Goal: Task Accomplishment & Management: Manage account settings

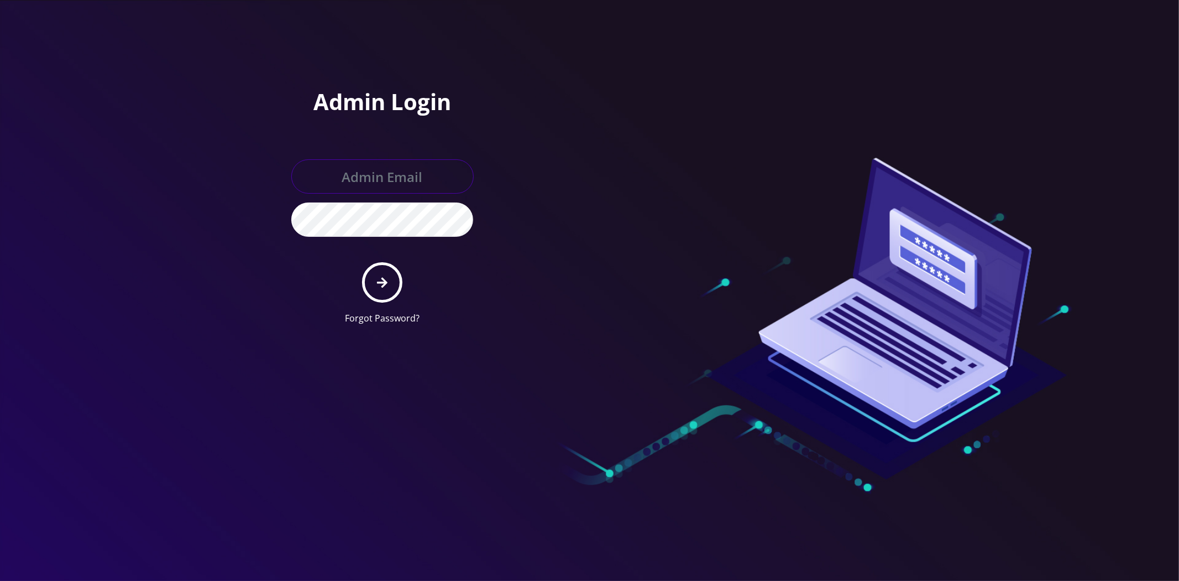
type input "[EMAIL_ADDRESS][DOMAIN_NAME]"
click at [391, 275] on button "submit" at bounding box center [382, 282] width 40 height 40
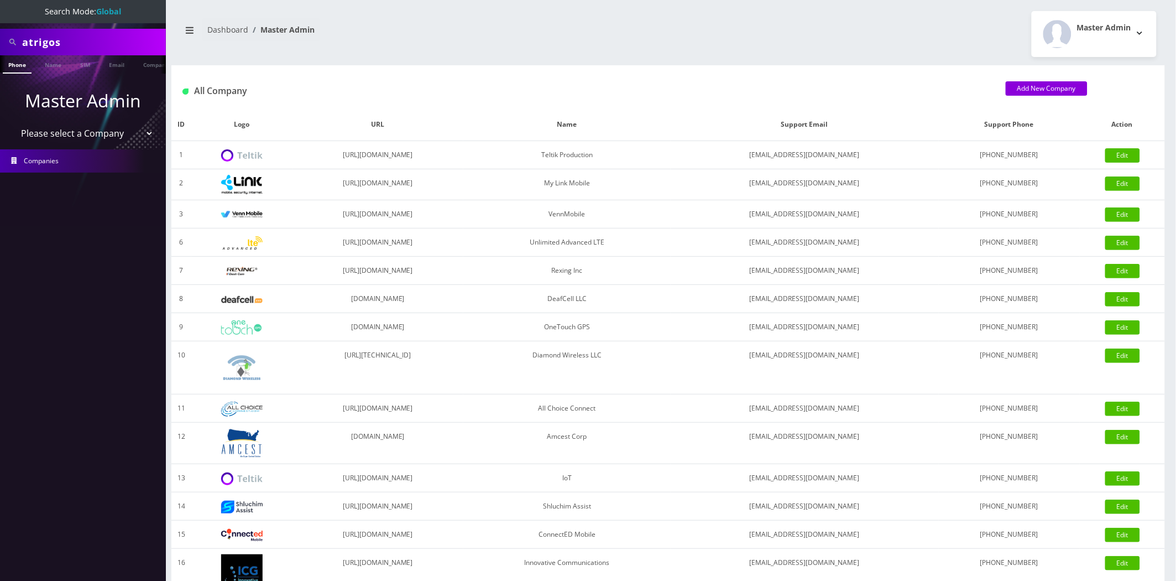
click at [96, 50] on input "atrigos" at bounding box center [92, 42] width 141 height 21
type input "wtby"
click at [105, 66] on link "Company" at bounding box center [98, 64] width 37 height 18
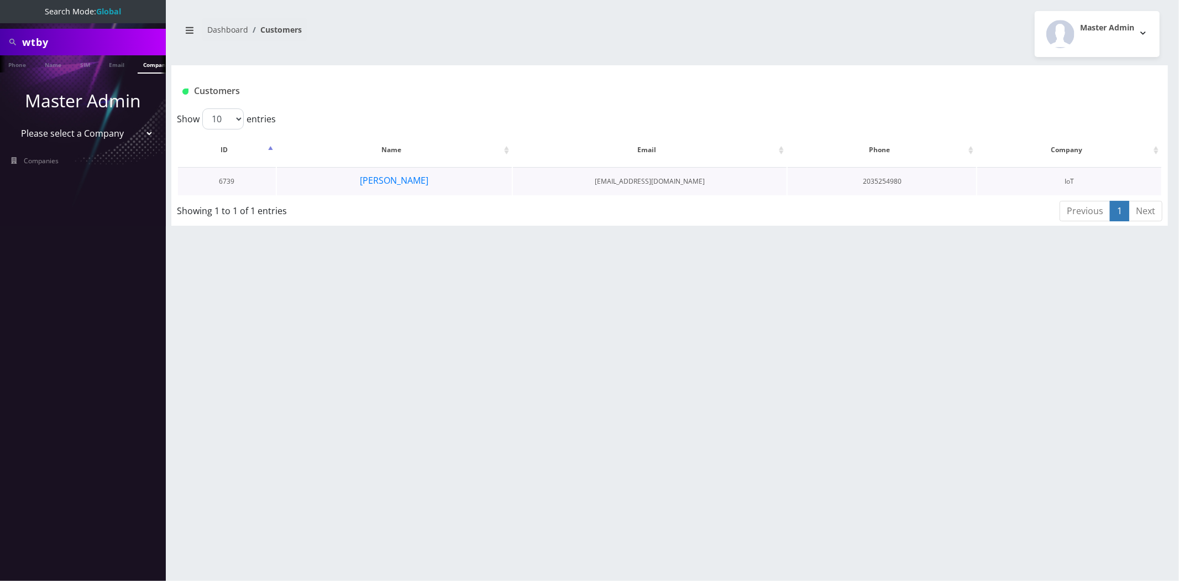
click at [232, 184] on td "6739" at bounding box center [227, 181] width 98 height 28
copy td "6739"
click at [395, 178] on button "Yitz Wagner" at bounding box center [394, 180] width 70 height 14
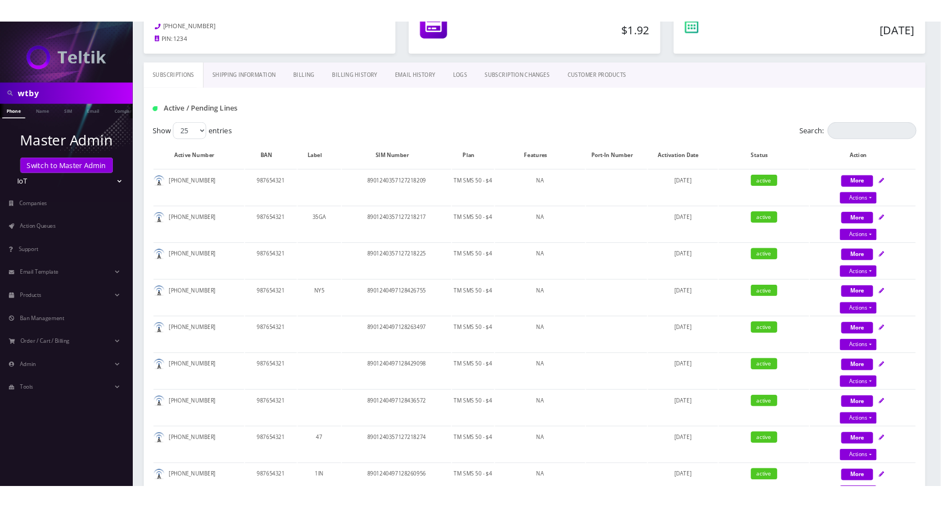
scroll to position [154, 0]
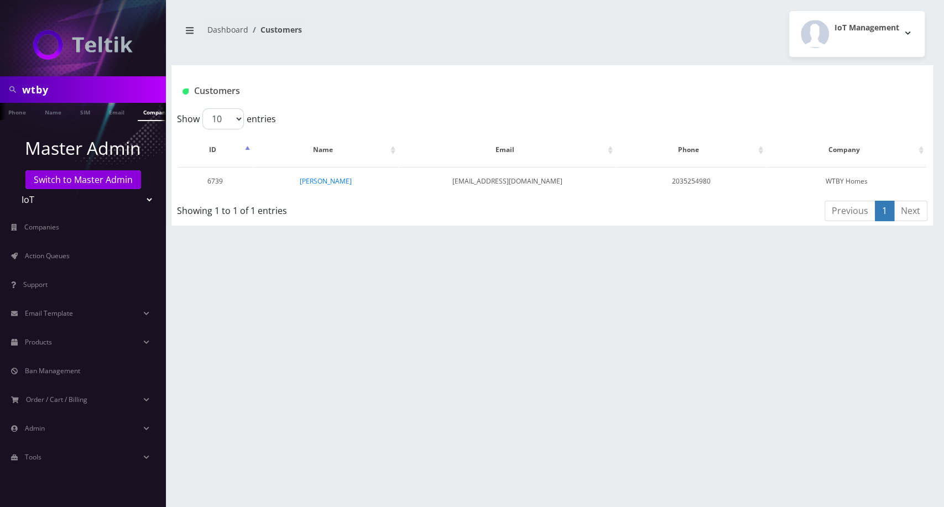
scroll to position [0, 5]
click at [333, 182] on link "[PERSON_NAME]" at bounding box center [326, 180] width 52 height 9
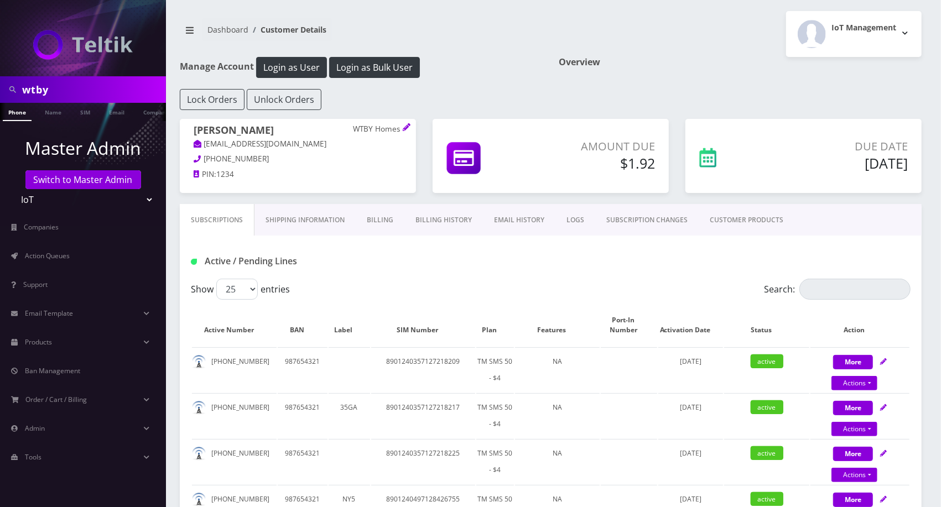
click at [331, 224] on link "Shipping Information" at bounding box center [304, 220] width 101 height 32
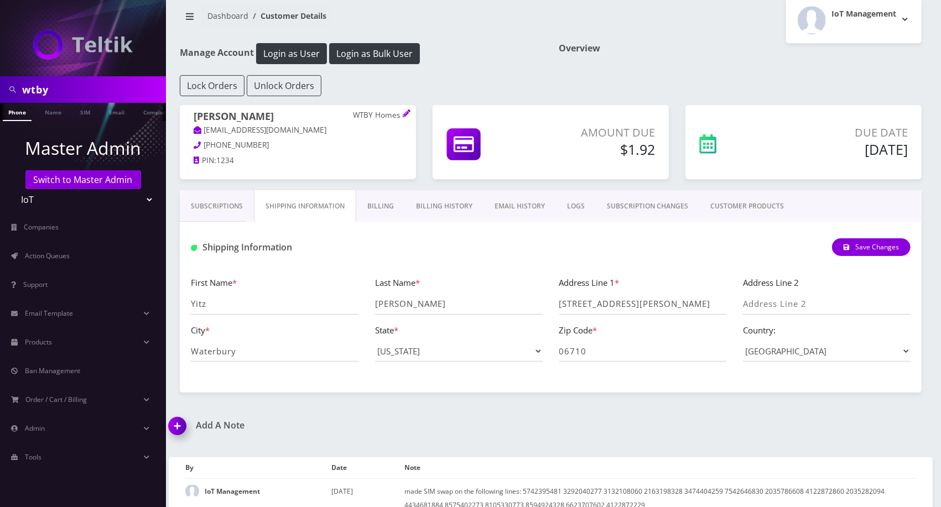
scroll to position [32, 0]
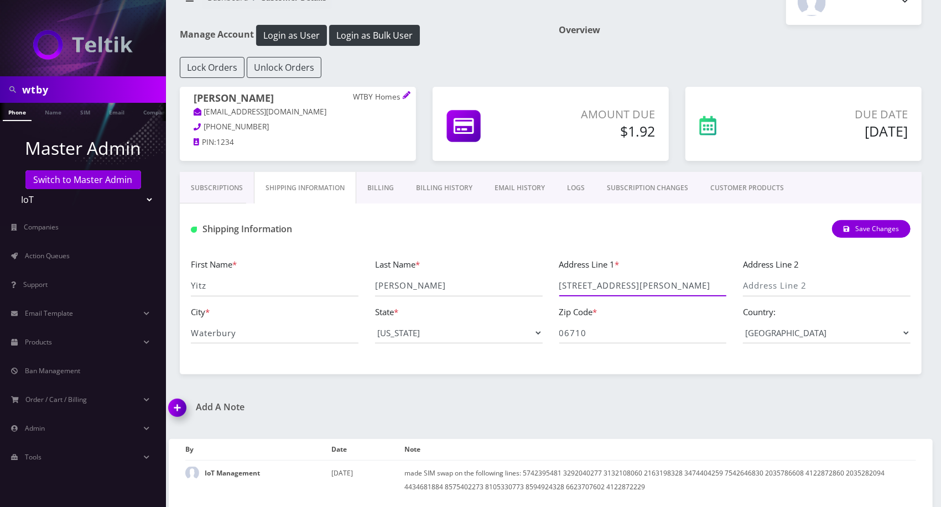
click at [618, 285] on input "[STREET_ADDRESS][PERSON_NAME]" at bounding box center [643, 285] width 168 height 21
click at [390, 186] on link "Billing" at bounding box center [380, 188] width 49 height 32
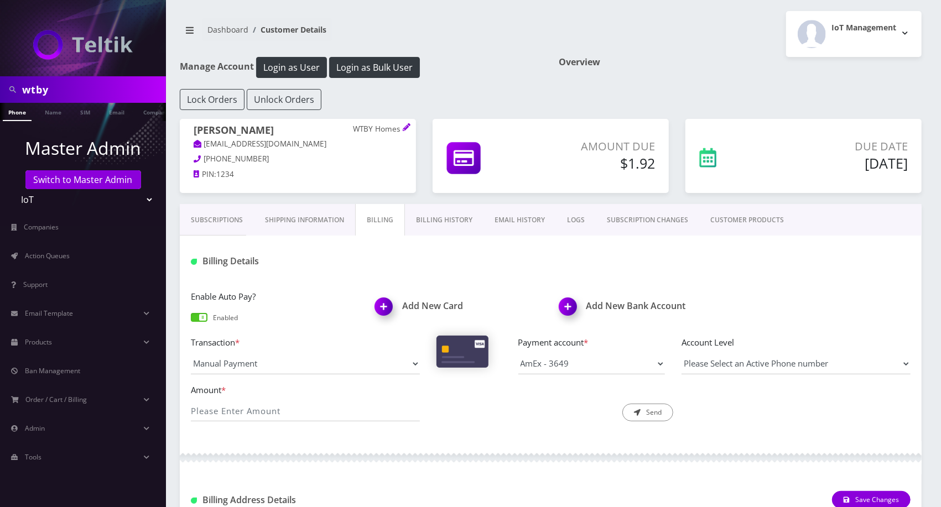
click at [307, 209] on link "Shipping Information" at bounding box center [304, 220] width 101 height 32
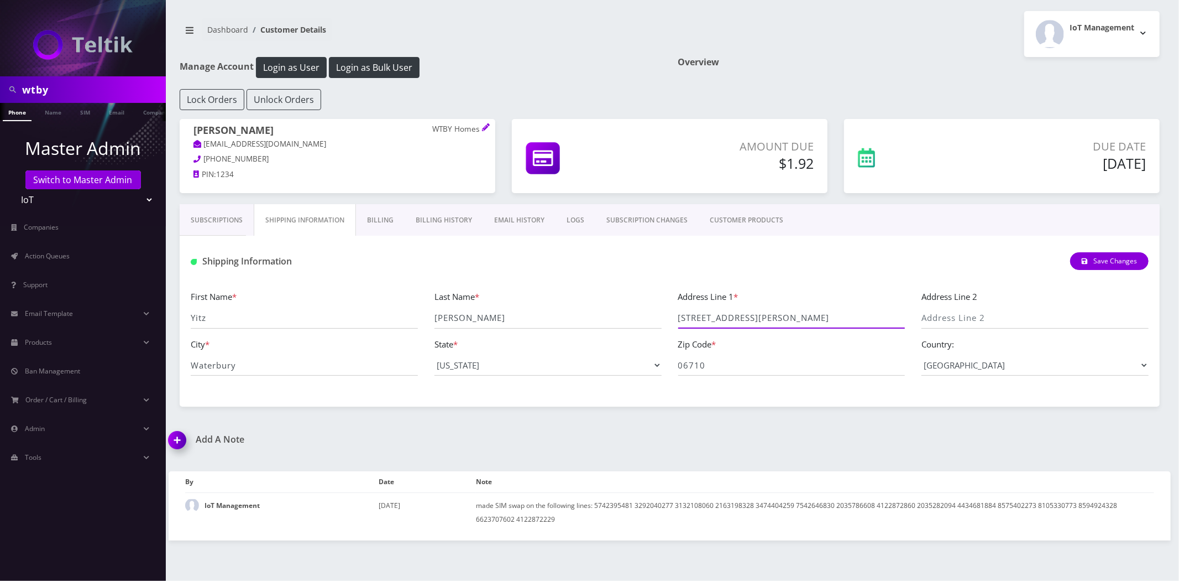
click at [777, 321] on input "[STREET_ADDRESS][PERSON_NAME]" at bounding box center [791, 317] width 227 height 21
click at [778, 321] on input "[STREET_ADDRESS][PERSON_NAME]" at bounding box center [791, 317] width 227 height 21
click at [723, 357] on input "06710" at bounding box center [791, 364] width 227 height 21
click at [741, 321] on input "[STREET_ADDRESS][PERSON_NAME]" at bounding box center [791, 317] width 227 height 21
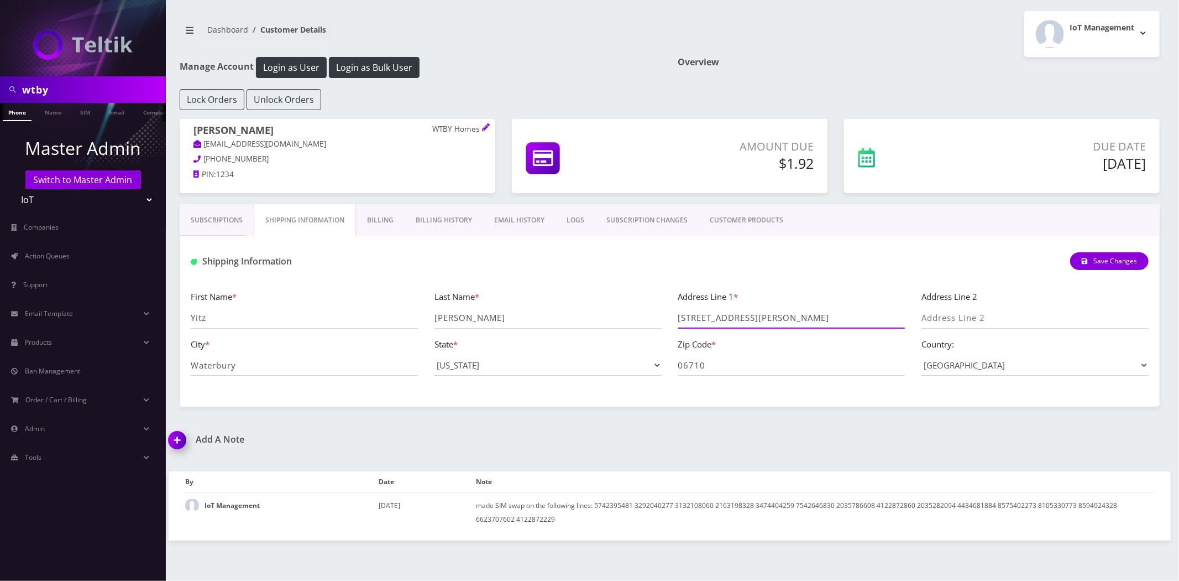
click at [741, 321] on input "[STREET_ADDRESS][PERSON_NAME]" at bounding box center [791, 317] width 227 height 21
click at [741, 321] on input "53 Randolph Ave" at bounding box center [791, 317] width 227 height 21
click at [270, 373] on input "Waterbury" at bounding box center [304, 364] width 227 height 21
click at [269, 372] on input "Waterbury" at bounding box center [304, 364] width 227 height 21
click at [810, 368] on input "06710" at bounding box center [791, 364] width 227 height 21
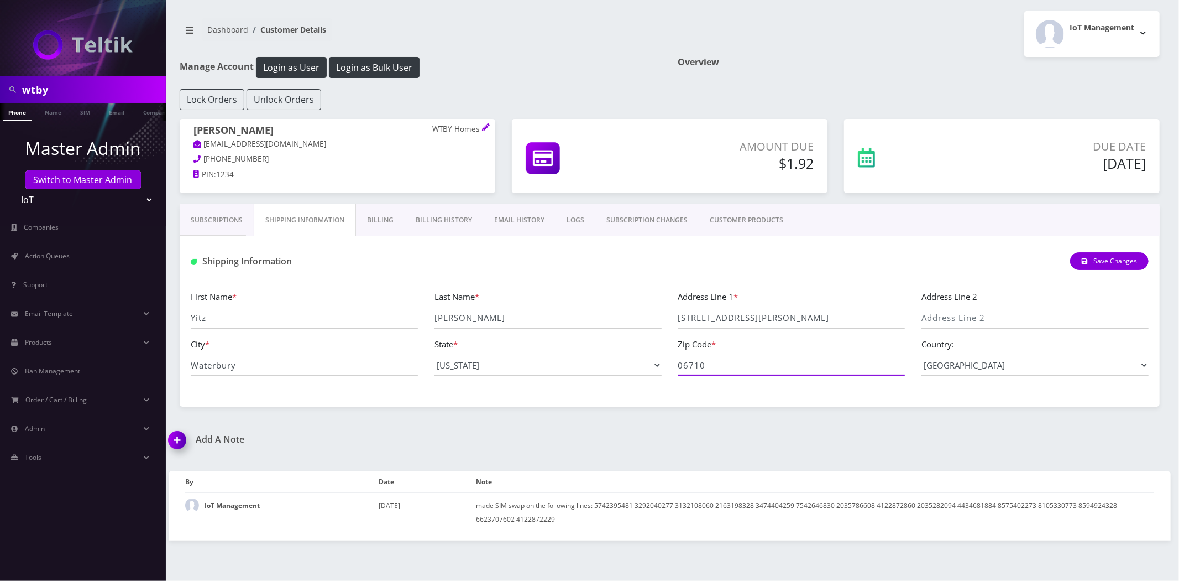
drag, startPoint x: 810, startPoint y: 368, endPoint x: 816, endPoint y: 365, distance: 6.5
click at [809, 368] on input "06710" at bounding box center [791, 364] width 227 height 21
click at [451, 140] on p "wtbytix@gmail.com" at bounding box center [338, 144] width 288 height 12
click at [451, 133] on p "WTBY Homes" at bounding box center [456, 129] width 49 height 10
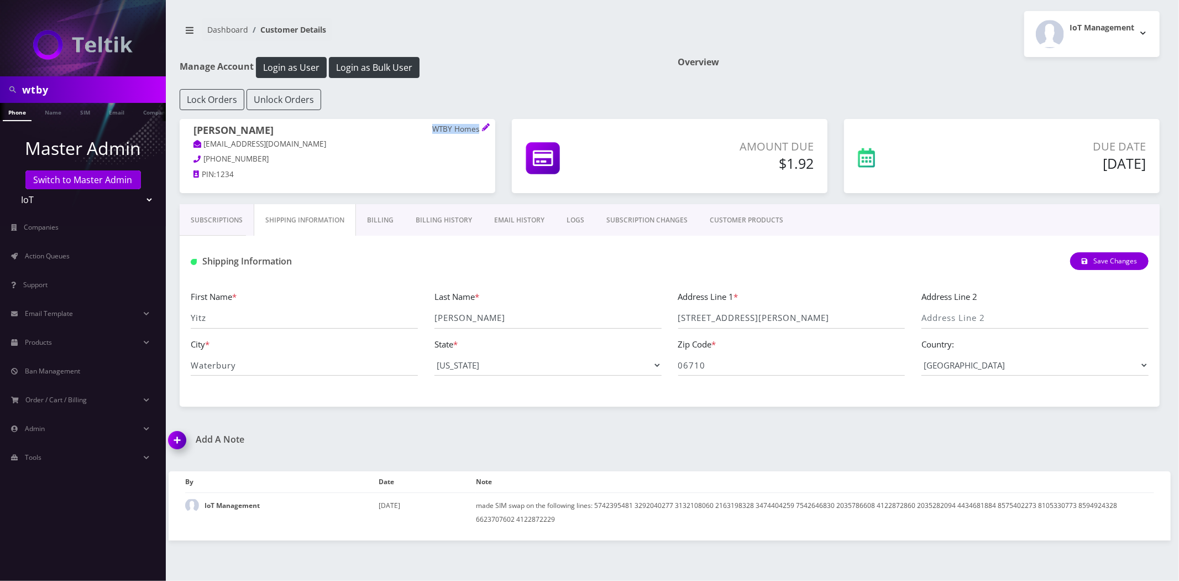
click at [451, 133] on p "WTBY Homes" at bounding box center [456, 129] width 49 height 10
copy span "WTBY Homes"
click at [424, 215] on link "Billing History" at bounding box center [444, 220] width 79 height 32
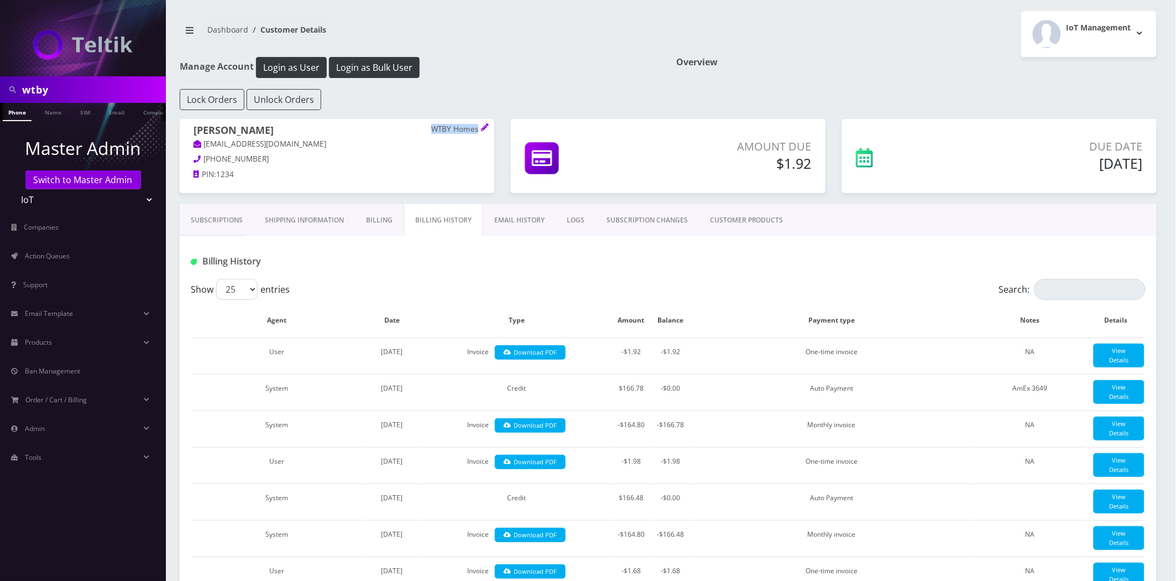
click at [406, 219] on link "Billing History" at bounding box center [444, 220] width 80 height 32
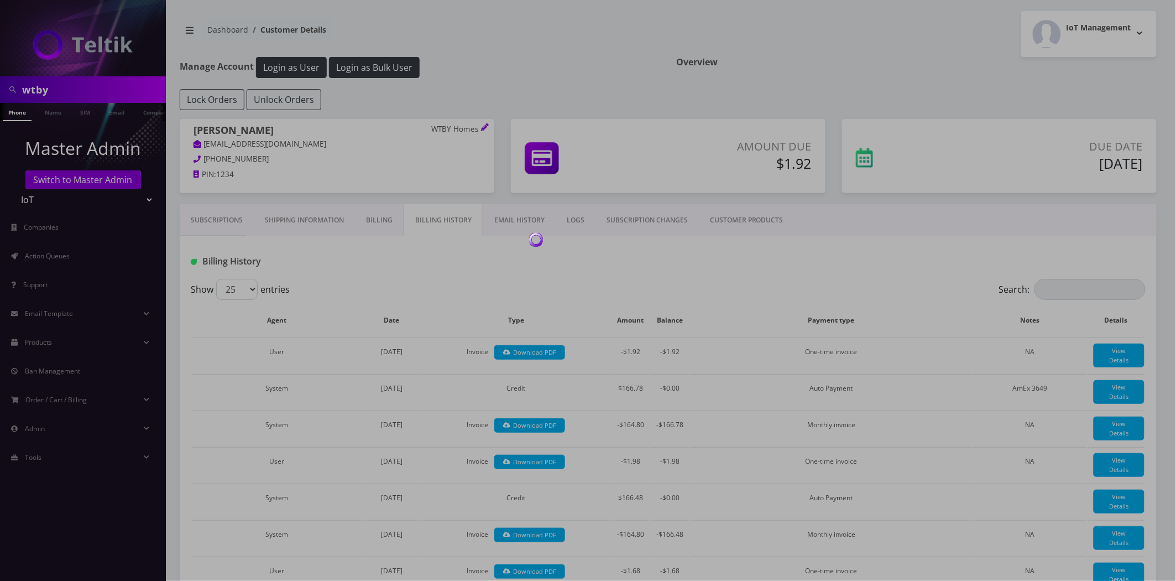
click at [388, 222] on div at bounding box center [588, 290] width 1176 height 581
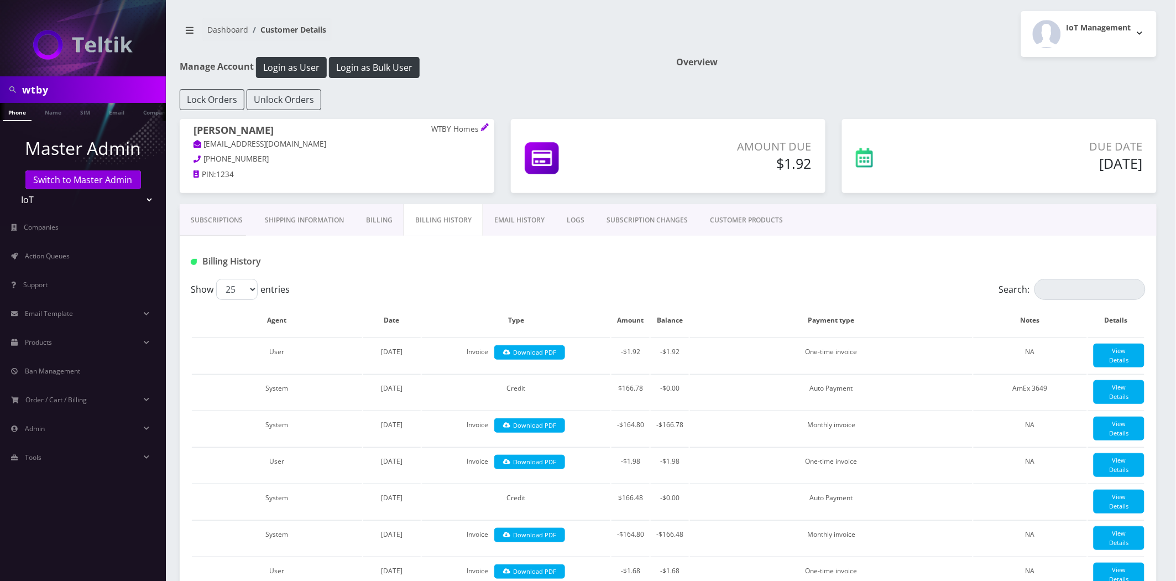
click at [383, 222] on link "Billing" at bounding box center [379, 220] width 49 height 32
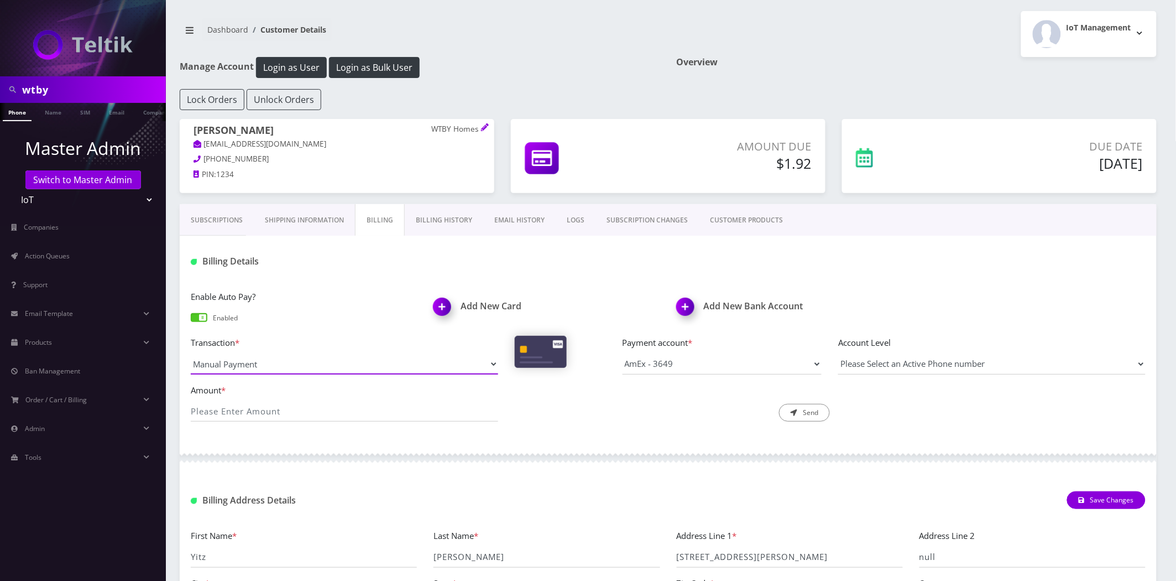
click at [273, 362] on select "Manual Payment Custom Charge Manual Credit Custom Invoice" at bounding box center [344, 363] width 307 height 21
select select "Custom Invoice"
click at [191, 353] on select "Manual Payment Custom Charge Manual Credit Custom Invoice" at bounding box center [344, 363] width 307 height 21
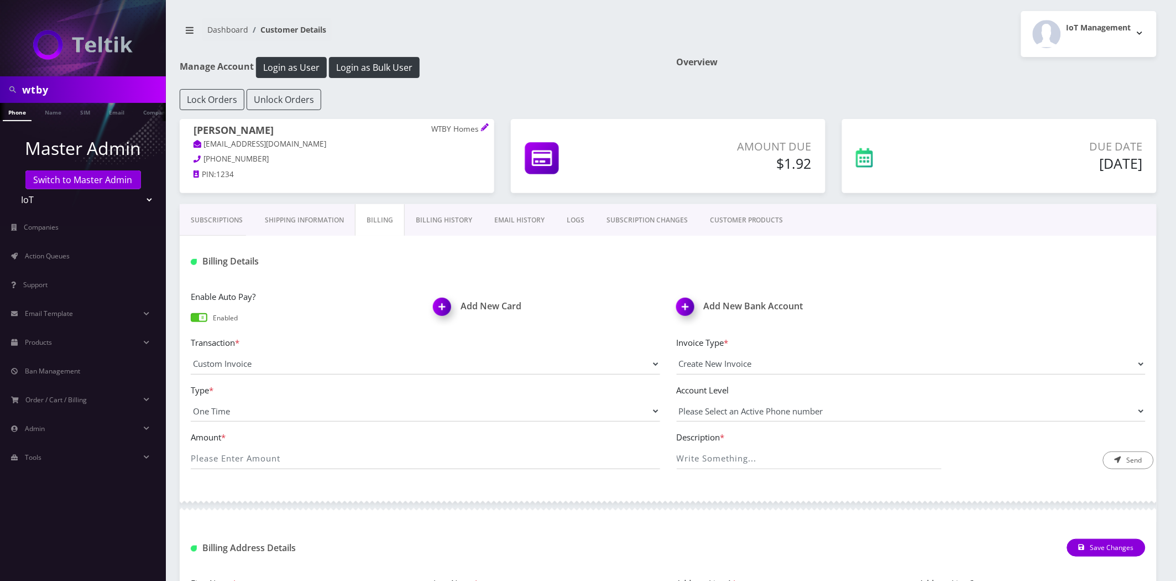
click at [802, 354] on div "Invoice Type * Create New Invoice" at bounding box center [911, 355] width 486 height 39
click at [222, 452] on input "Amount *" at bounding box center [425, 458] width 469 height 21
click at [242, 460] on input "Amount *" at bounding box center [425, 458] width 469 height 21
type input "28"
click at [854, 462] on input "SIM Swaps on 14 Lines" at bounding box center [809, 458] width 265 height 21
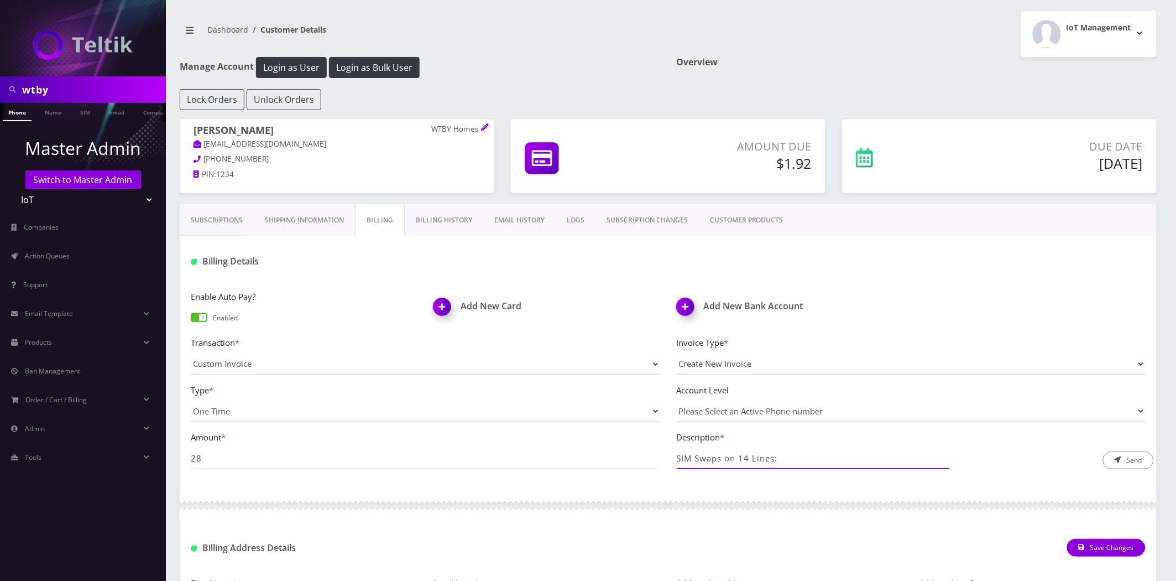
paste input "https://docs.google.com/spreadsheets/d/1QrD154-nT308SBLM9JFzS0pBi_NBTD1MRaXljuD…"
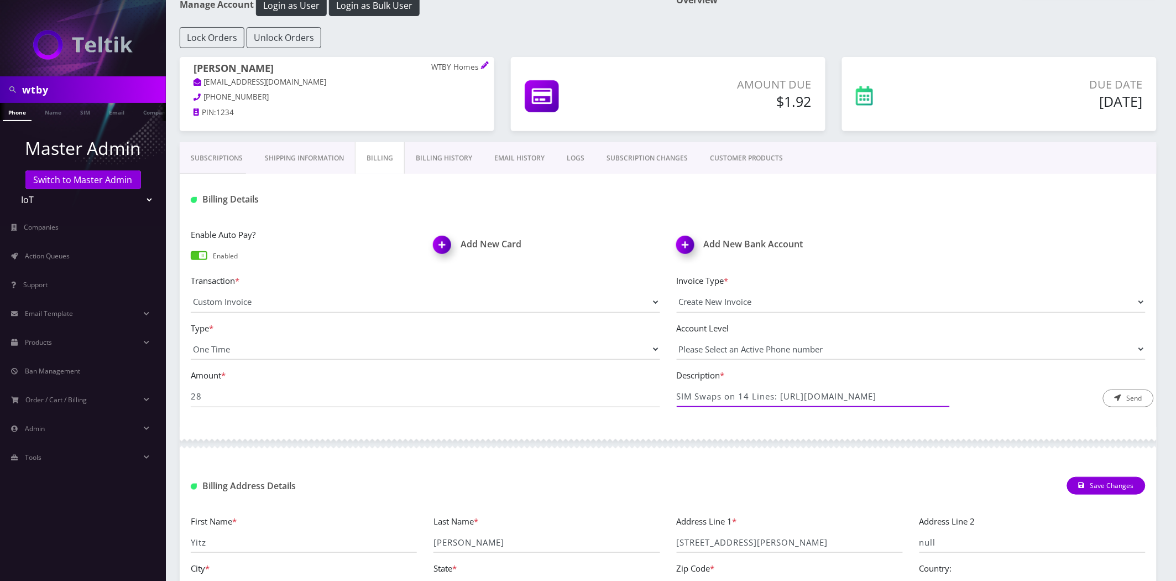
scroll to position [246, 0]
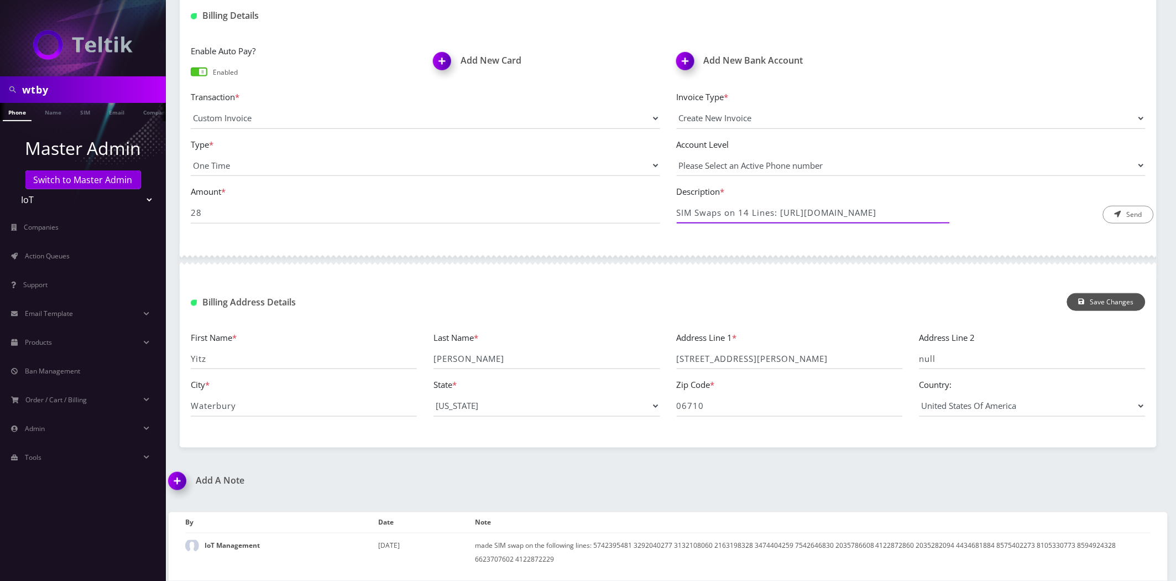
type input "SIM Swaps on 14 Lines: https://docs.google.com/spreadsheets/d/1QrD154-nT308SBLM…"
click at [940, 301] on button "Save Changes" at bounding box center [1106, 302] width 79 height 18
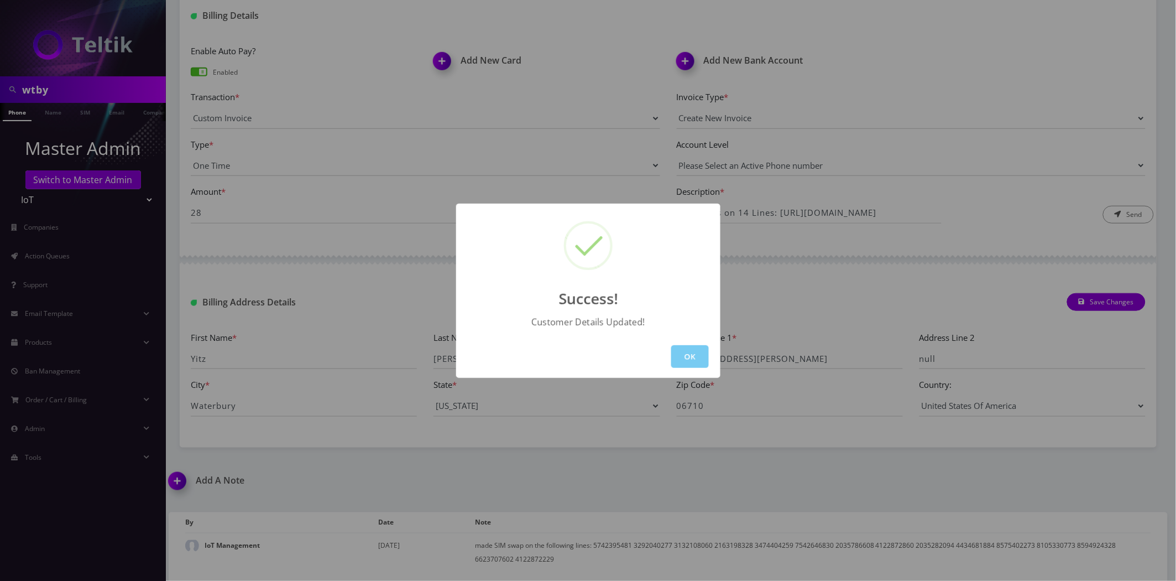
click at [688, 355] on button "OK" at bounding box center [690, 356] width 38 height 23
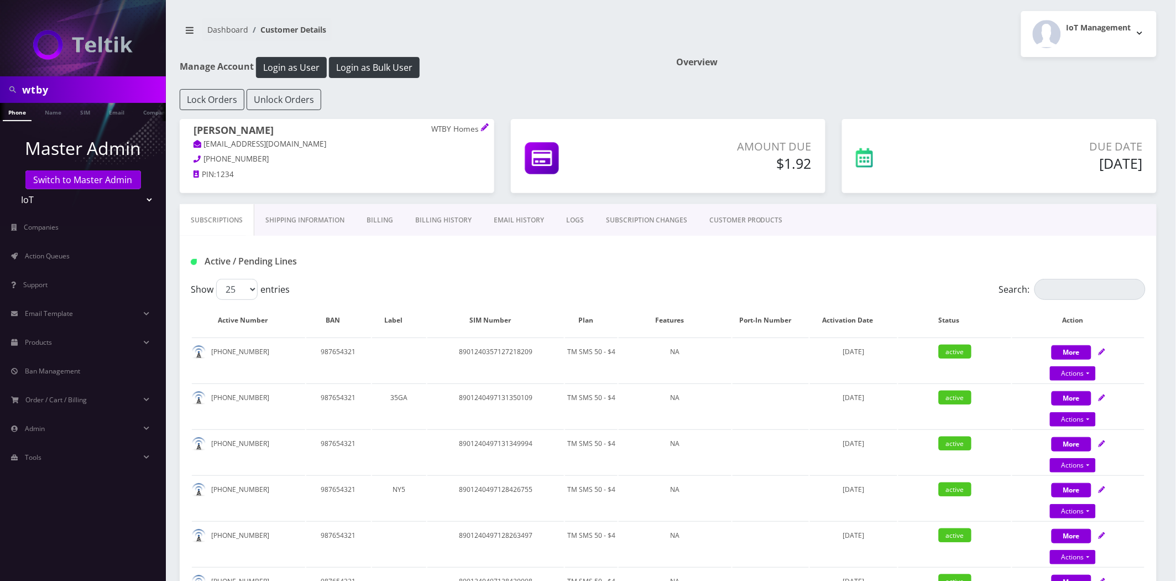
click at [462, 228] on link "Billing History" at bounding box center [443, 220] width 79 height 32
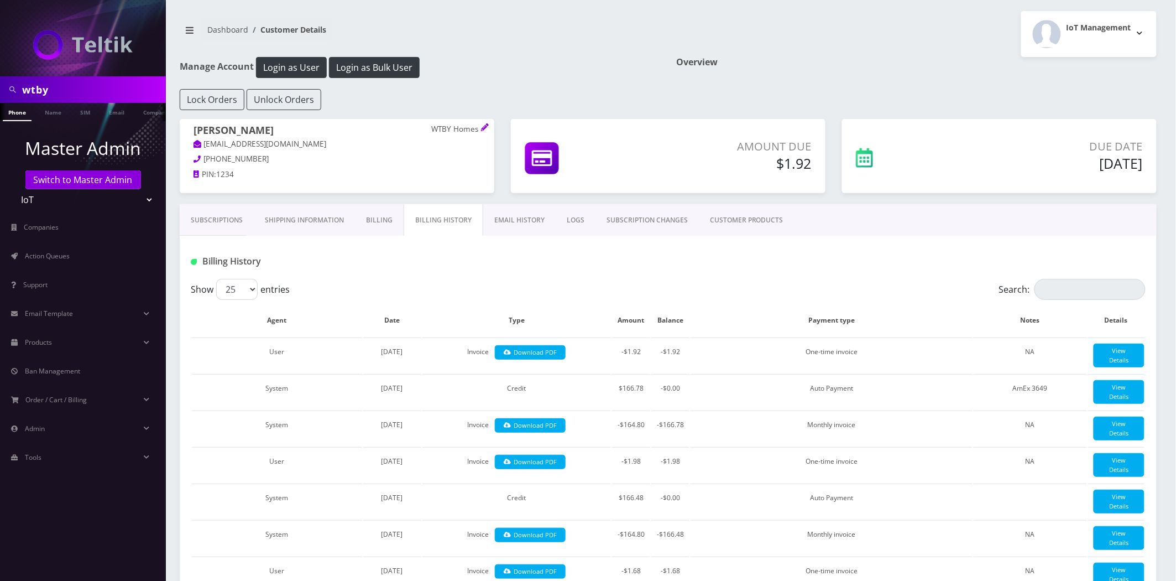
click at [508, 214] on link "EMAIL HISTORY" at bounding box center [519, 220] width 72 height 32
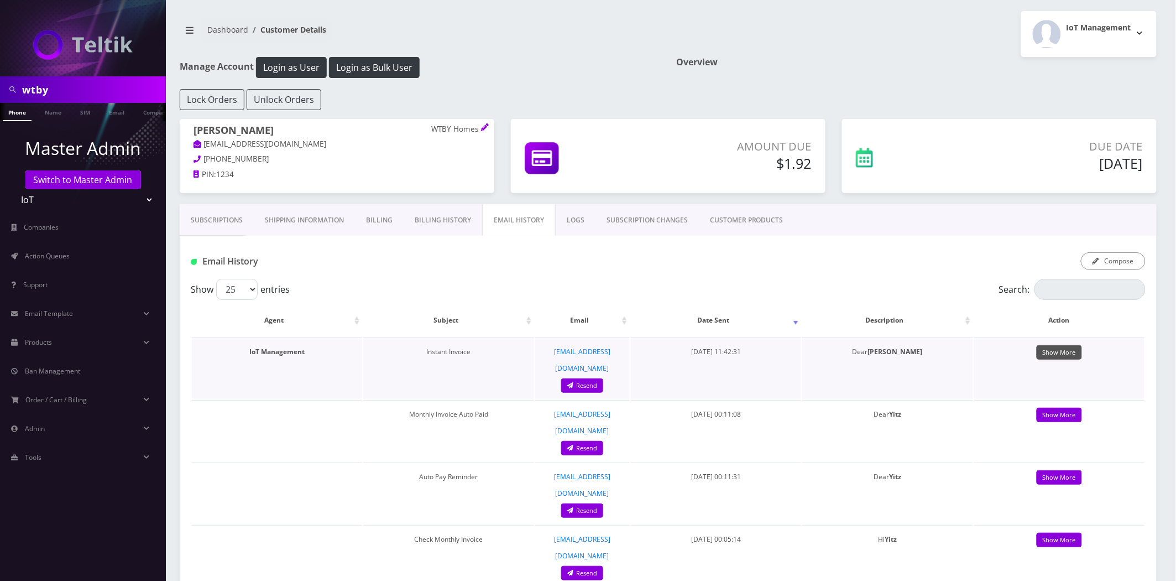
click at [1042, 352] on link "Show More" at bounding box center [1059, 352] width 45 height 15
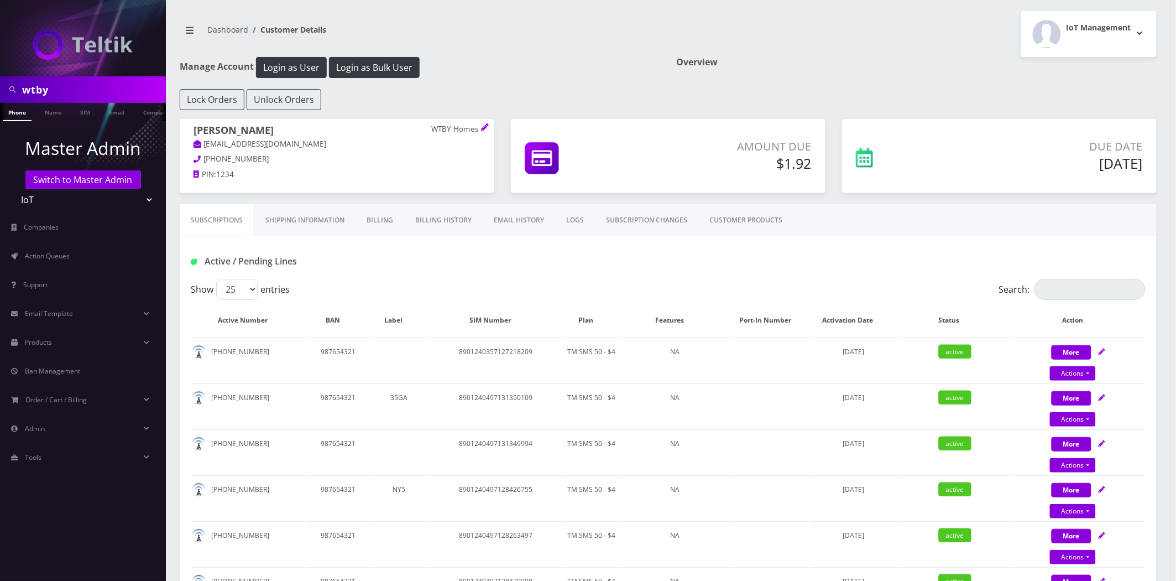
click at [461, 218] on link "Billing History" at bounding box center [443, 220] width 79 height 32
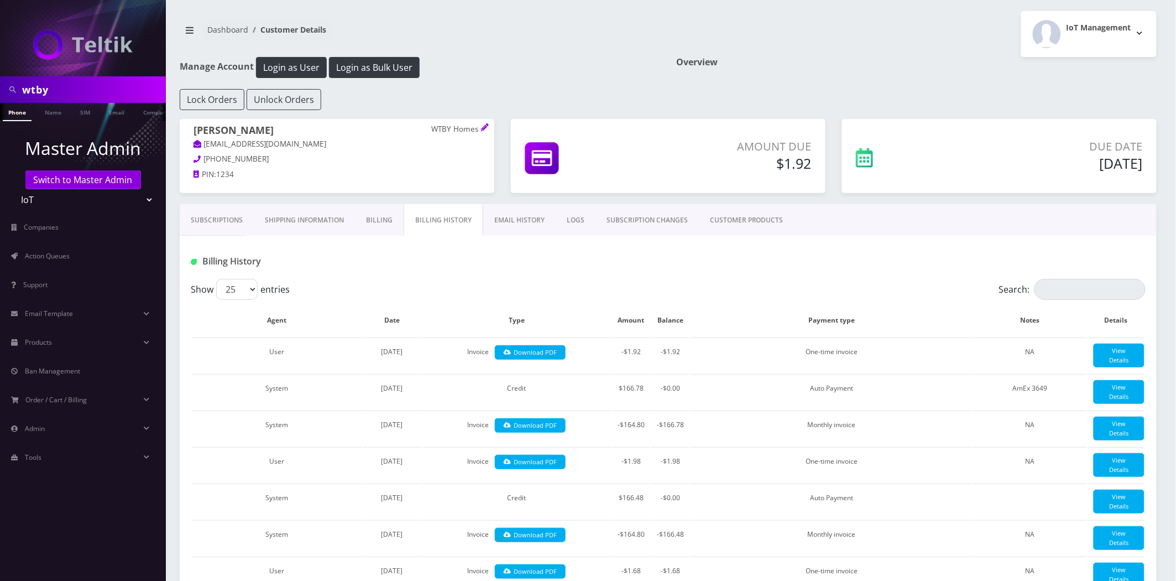
click at [532, 226] on link "EMAIL HISTORY" at bounding box center [519, 220] width 72 height 32
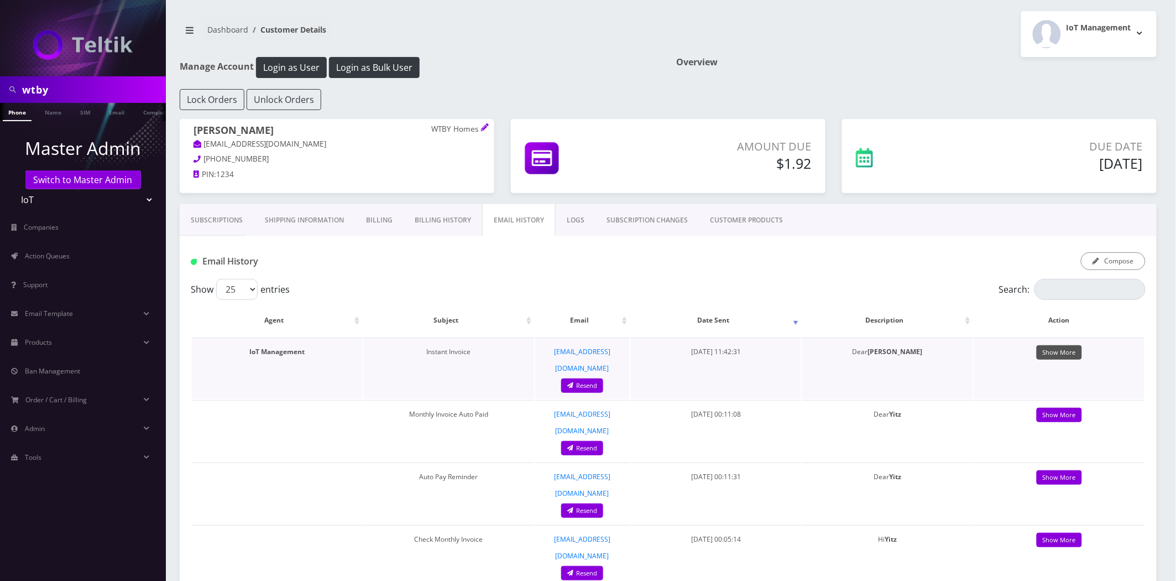
click at [1055, 354] on link "Show More" at bounding box center [1059, 352] width 45 height 15
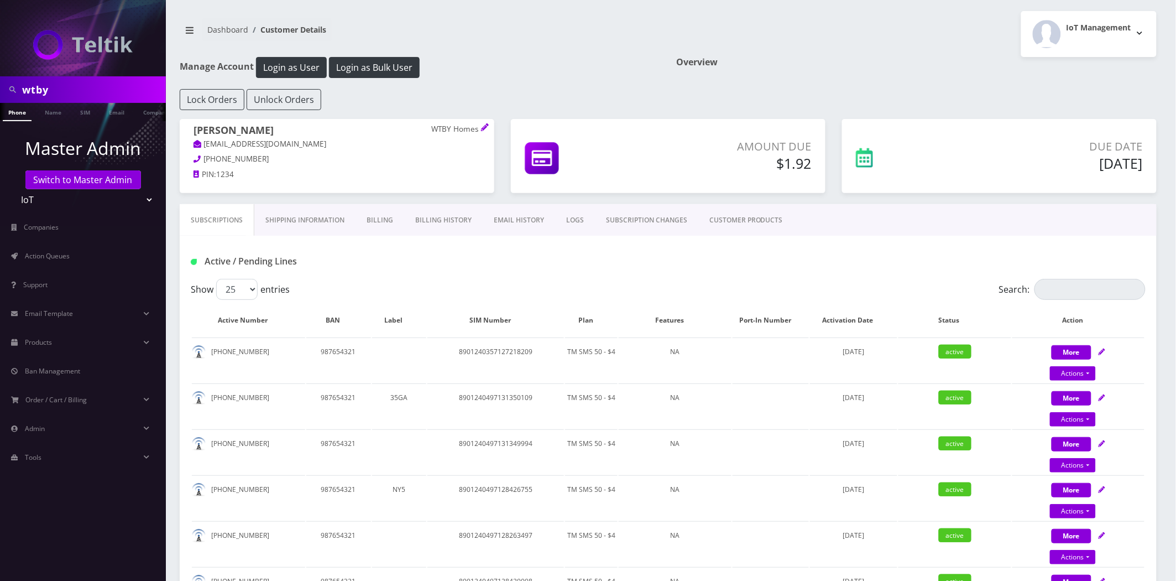
click at [438, 209] on link "Billing History" at bounding box center [443, 220] width 79 height 32
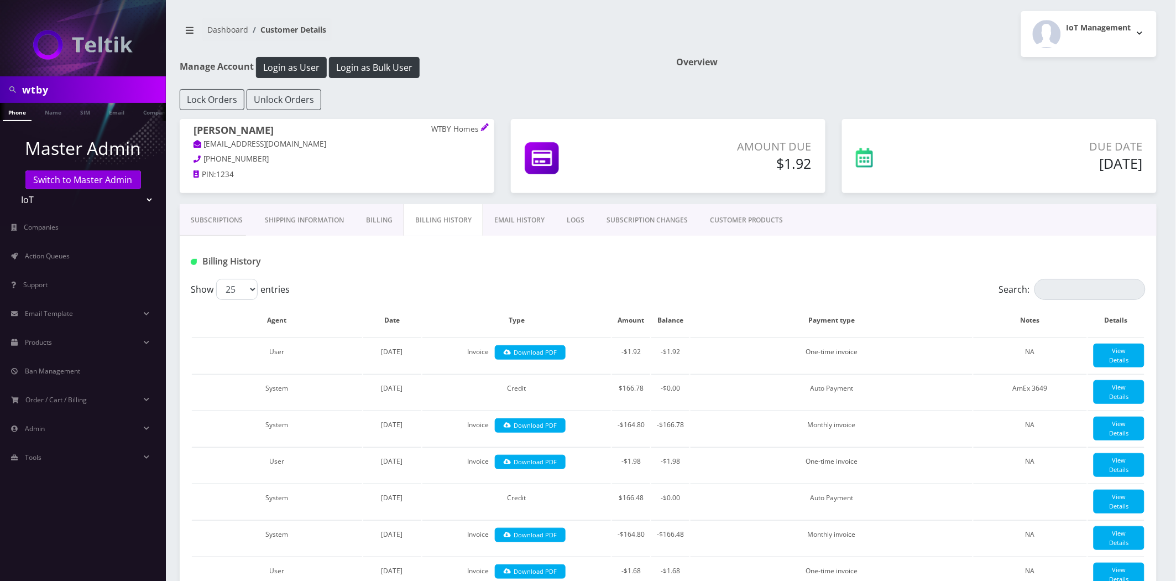
click at [385, 222] on link "Billing" at bounding box center [379, 220] width 49 height 32
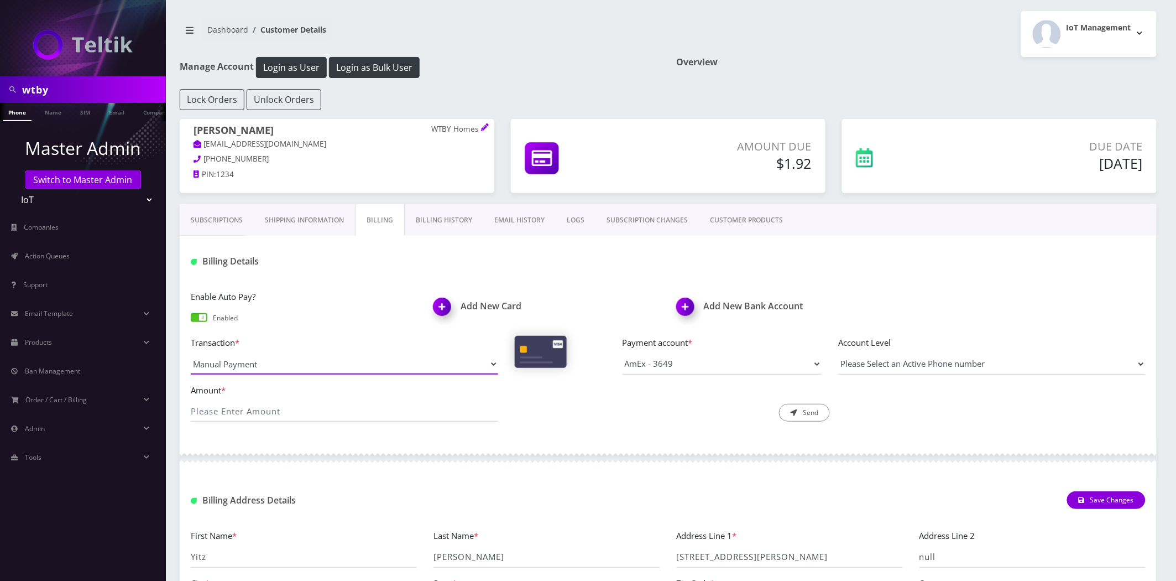
click at [323, 361] on select "Manual Payment Custom Charge Manual Credit Custom Invoice" at bounding box center [344, 363] width 307 height 21
select select "Custom Invoice"
click at [191, 353] on select "Manual Payment Custom Charge Manual Credit Custom Invoice" at bounding box center [344, 363] width 307 height 21
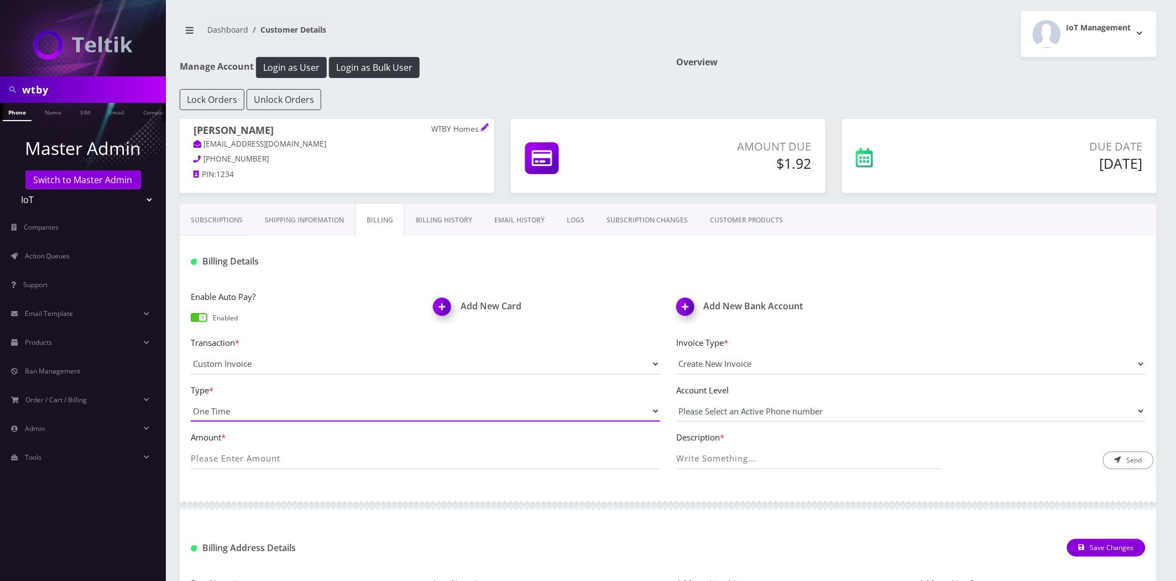
click at [229, 412] on select "One Time Usage Charge" at bounding box center [425, 410] width 469 height 21
click at [234, 471] on div "Amount * Description * Send" at bounding box center [668, 454] width 972 height 48
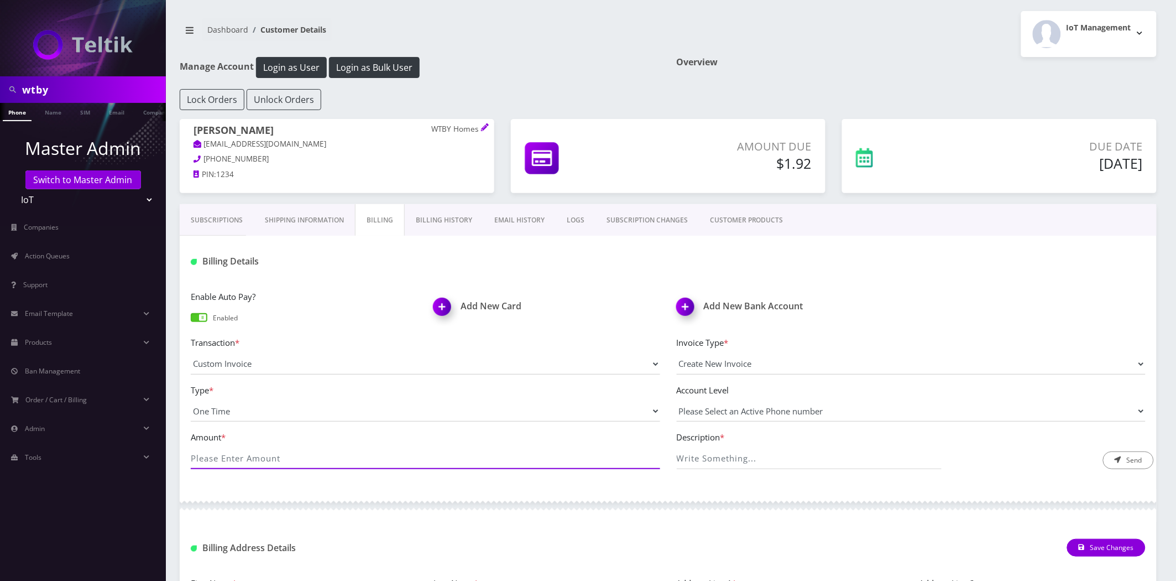
click at [239, 457] on input "Amount *" at bounding box center [425, 458] width 469 height 21
click at [260, 460] on input "Amount *" at bounding box center [425, 458] width 469 height 21
type input "58"
click at [717, 455] on input "Description *" at bounding box center [809, 458] width 265 height 21
type input "SIM Swaps on 29 Lines"
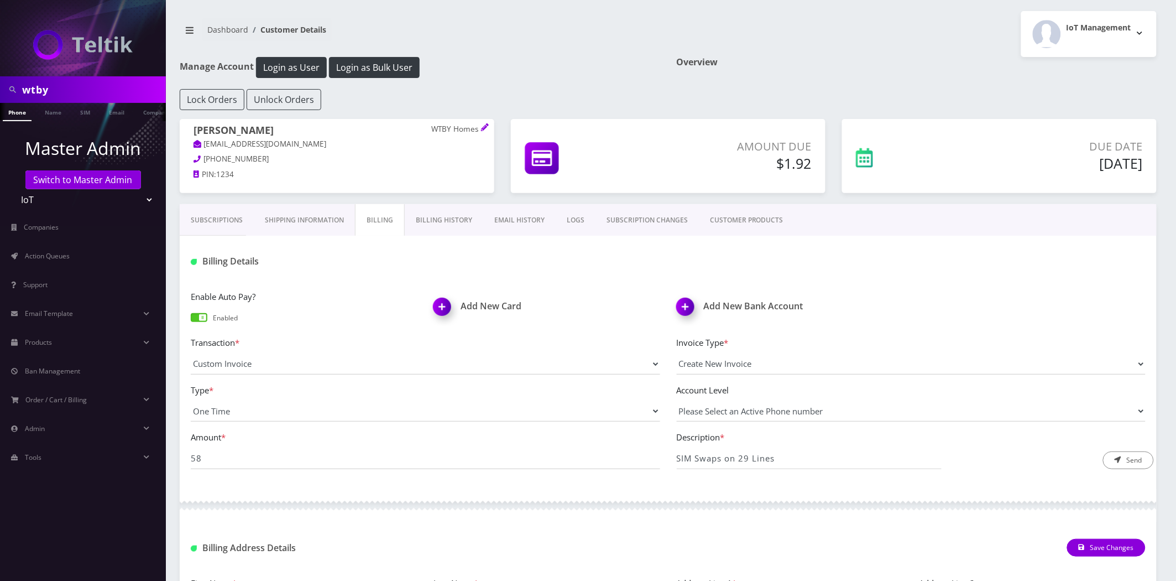
click at [743, 511] on div at bounding box center [668, 505] width 977 height 33
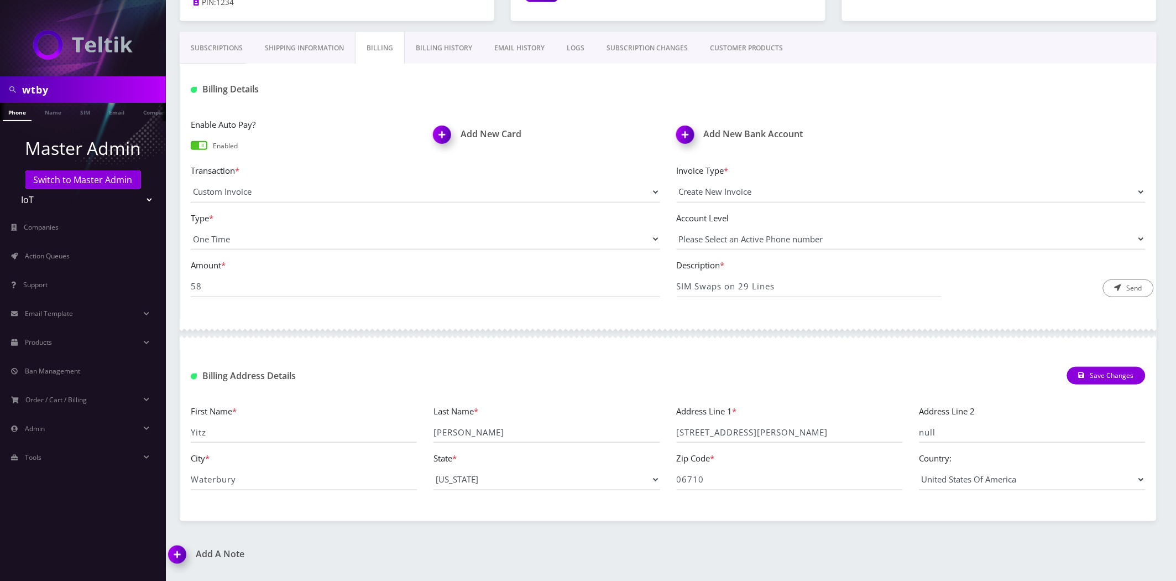
scroll to position [246, 0]
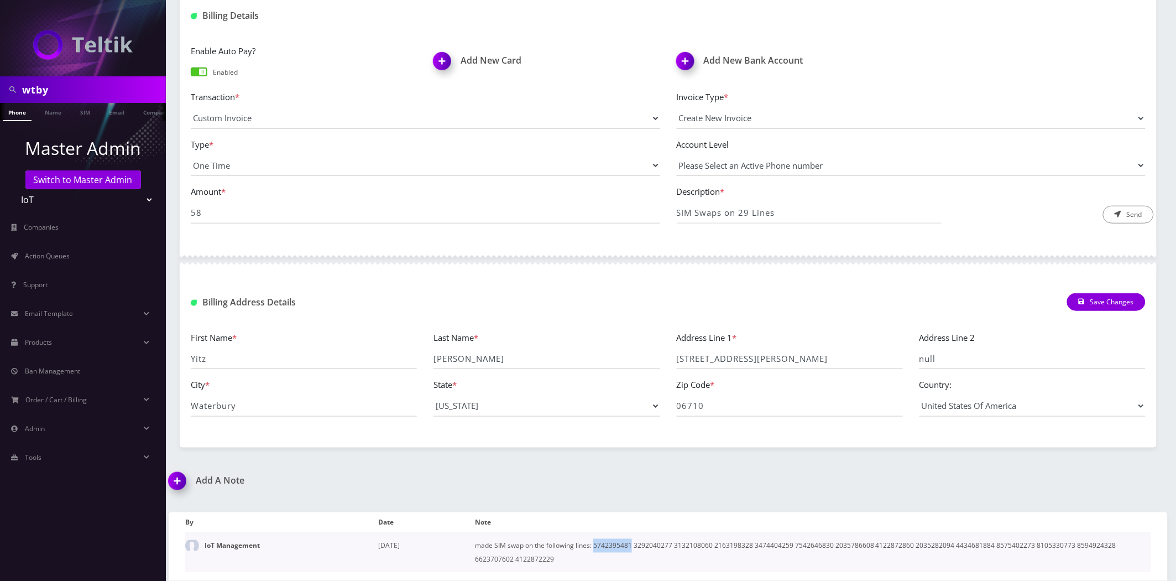
drag, startPoint x: 632, startPoint y: 545, endPoint x: 596, endPoint y: 550, distance: 36.8
click at [596, 550] on td "made SIM swap on the following lines: 5742395481 3292040277 3132108060 21631983…" at bounding box center [813, 552] width 676 height 39
copy td "5742395481"
click at [1125, 213] on button "Send" at bounding box center [1128, 215] width 51 height 18
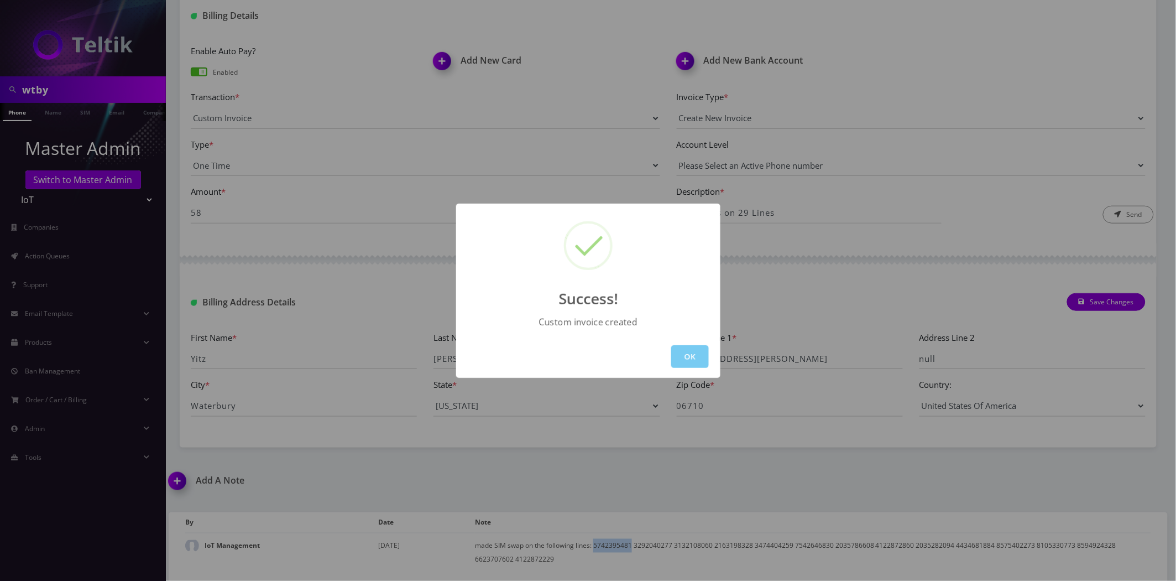
click at [695, 356] on button "OK" at bounding box center [690, 356] width 38 height 23
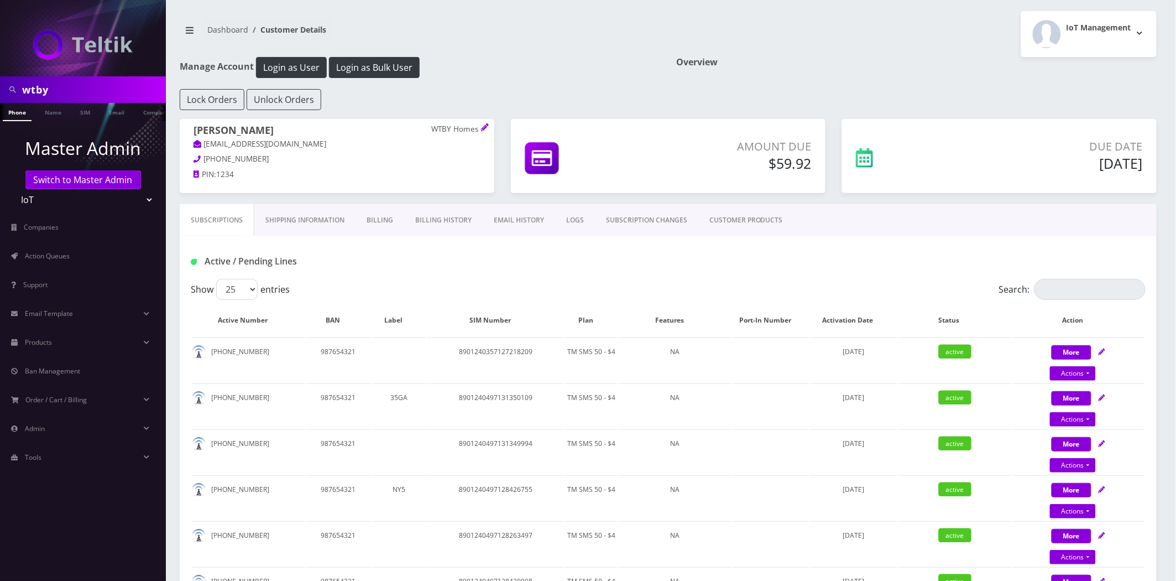
click at [444, 220] on link "Billing History" at bounding box center [443, 220] width 79 height 32
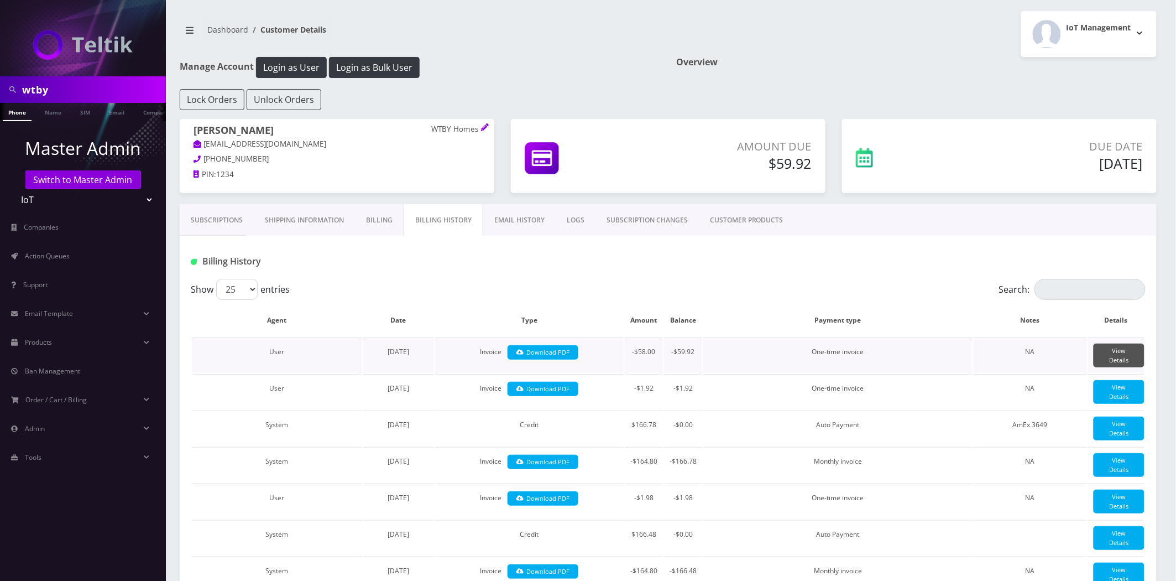
click at [1140, 350] on link "View Details" at bounding box center [1119, 355] width 51 height 24
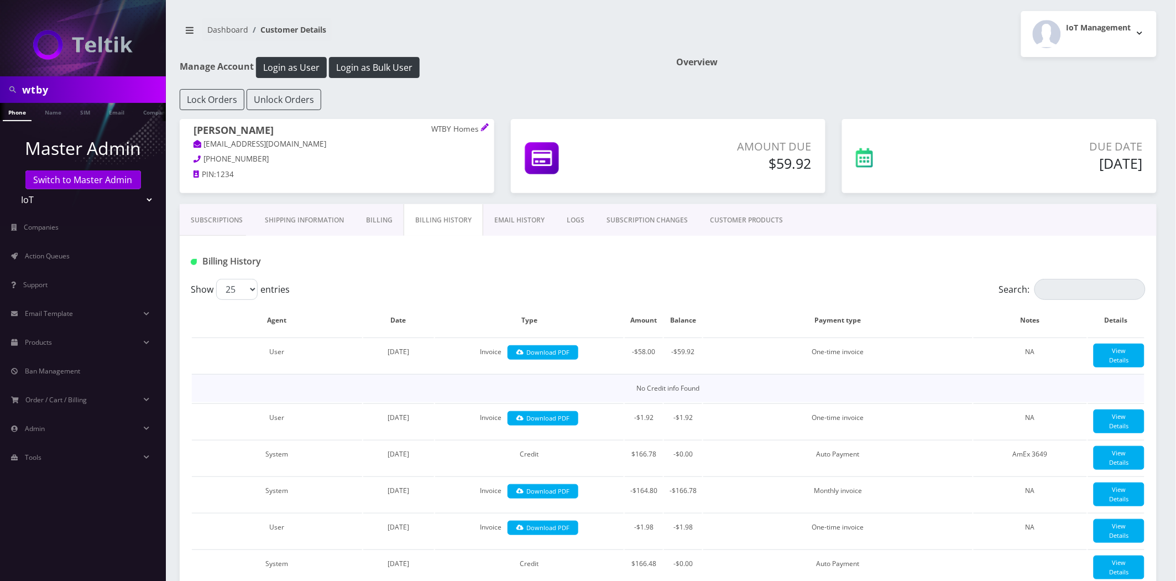
click at [493, 208] on link "EMAIL HISTORY" at bounding box center [519, 220] width 72 height 32
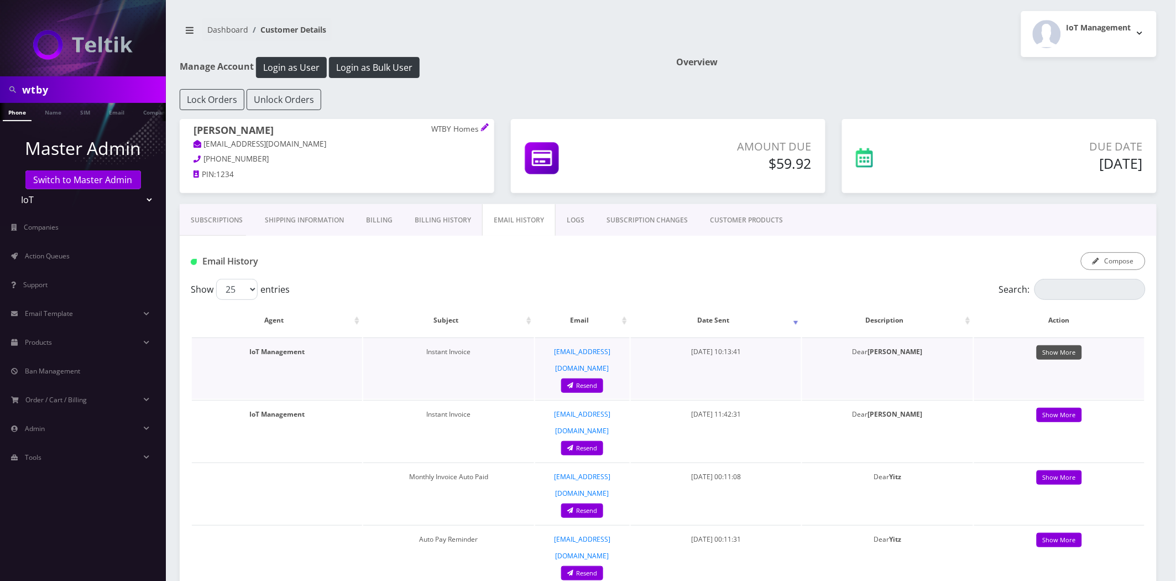
click at [1059, 355] on link "Show More" at bounding box center [1059, 352] width 45 height 15
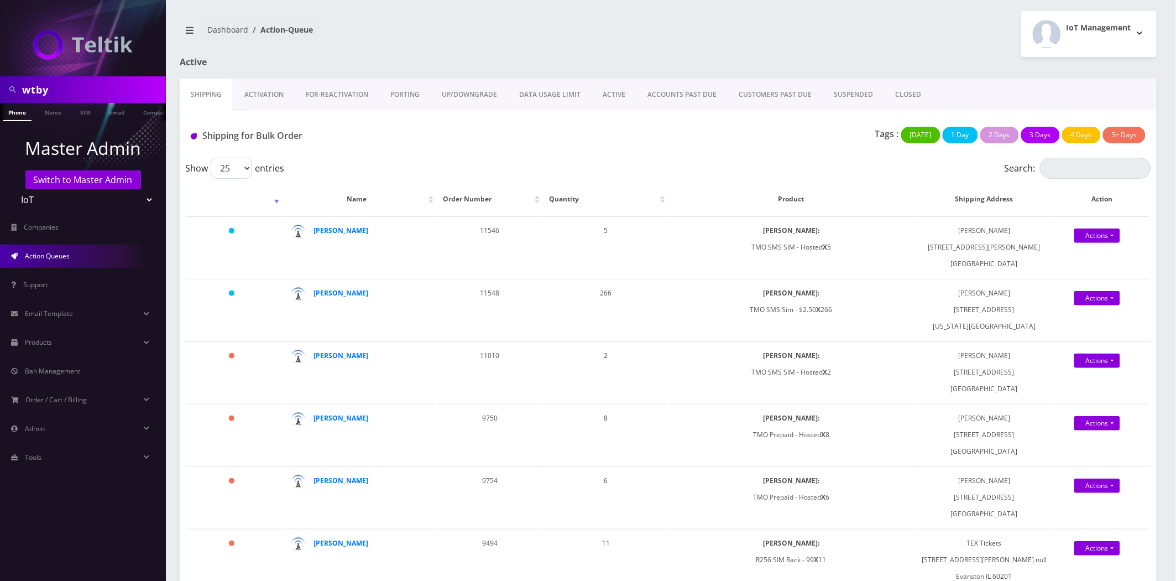
click at [78, 97] on input "wtby" at bounding box center [92, 89] width 141 height 21
type input "shlomo"
click at [43, 109] on link "Name" at bounding box center [53, 112] width 28 height 18
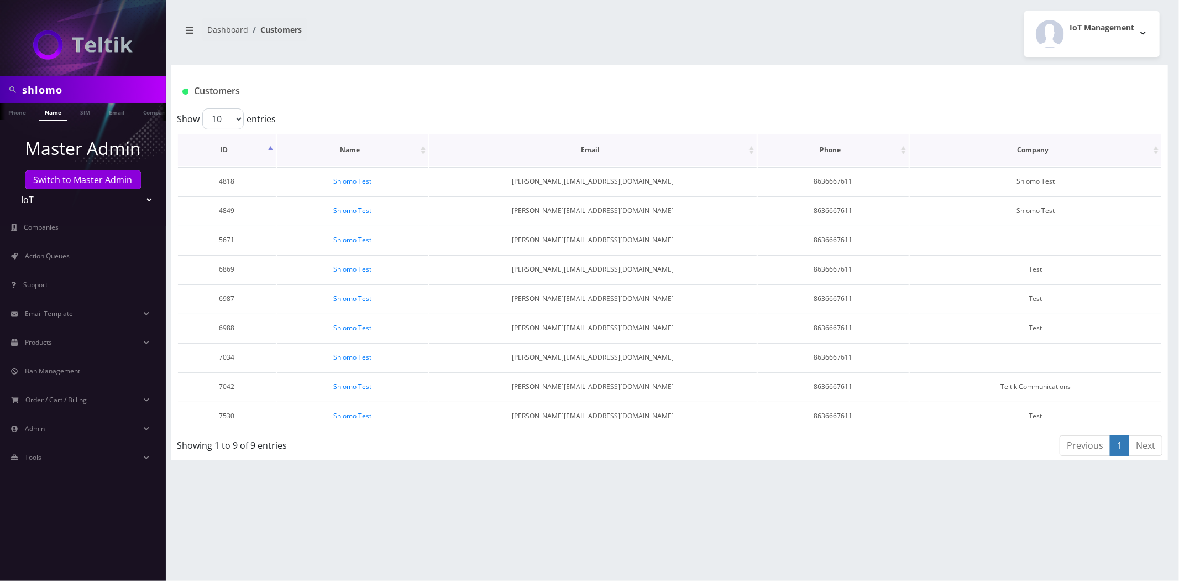
click at [223, 150] on th "ID" at bounding box center [227, 150] width 98 height 32
click at [348, 184] on link "Shlomo Test" at bounding box center [353, 180] width 38 height 9
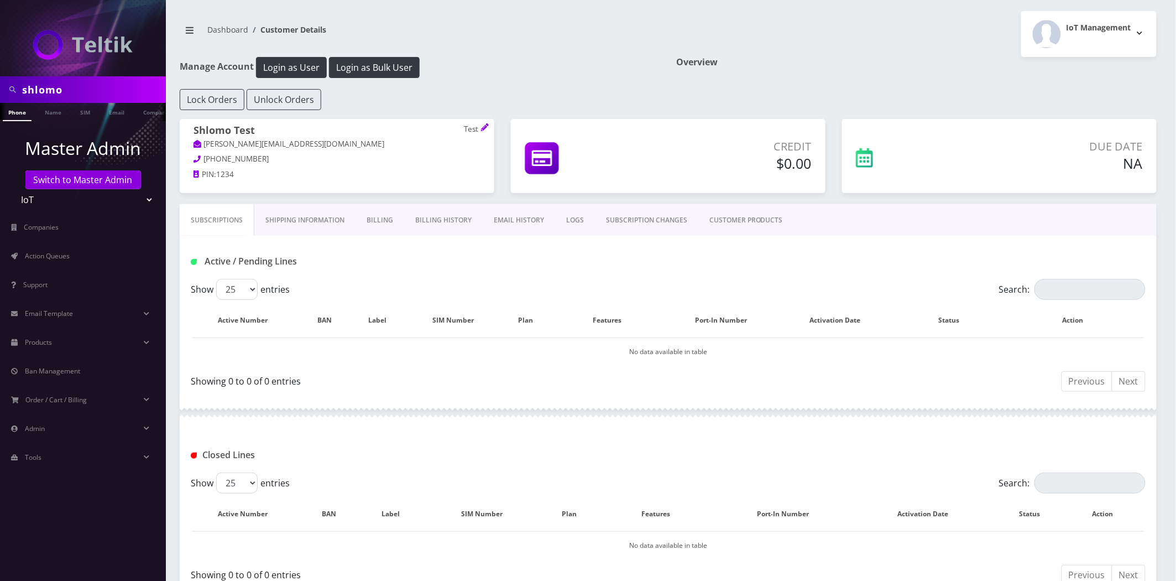
click at [761, 216] on link "CUSTOMER PRODUCTS" at bounding box center [746, 220] width 96 height 32
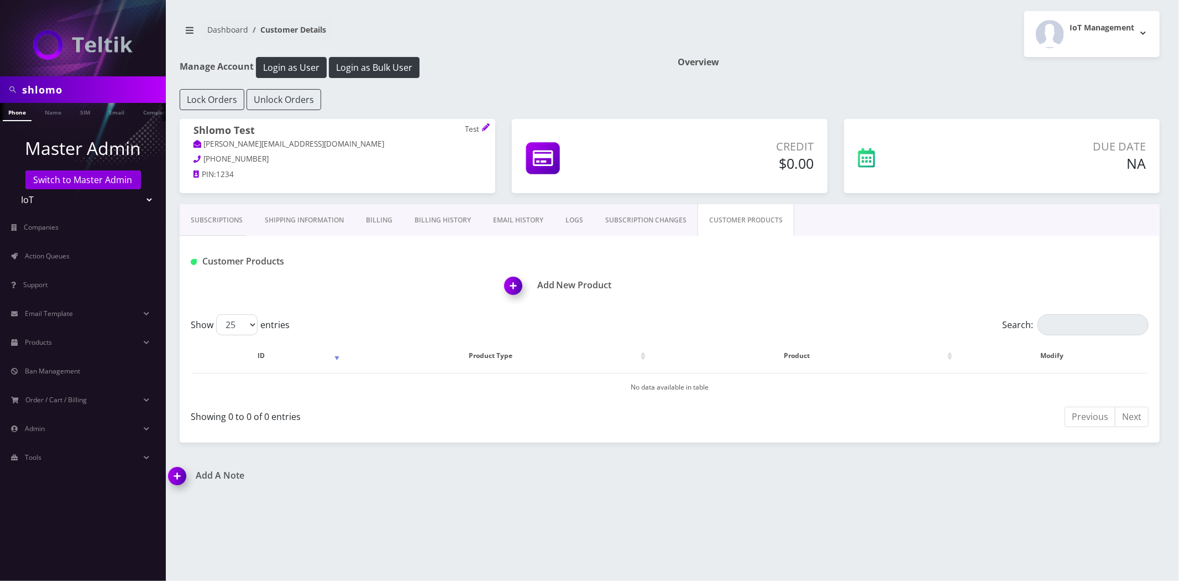
click at [511, 276] on img at bounding box center [515, 289] width 33 height 33
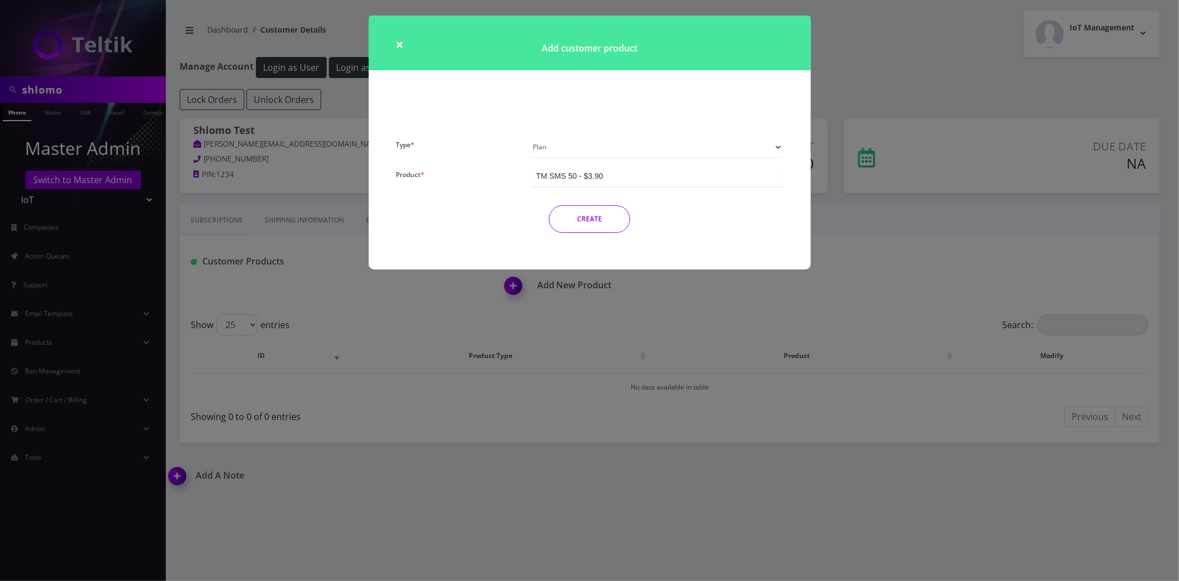
click at [565, 147] on select "Plan Device Sim Addon One-off" at bounding box center [657, 147] width 253 height 21
select select "3"
click at [531, 137] on select "Plan Device Sim Addon One-off" at bounding box center [657, 147] width 253 height 21
click at [572, 181] on div "TMO SMS SIM" at bounding box center [657, 176] width 253 height 20
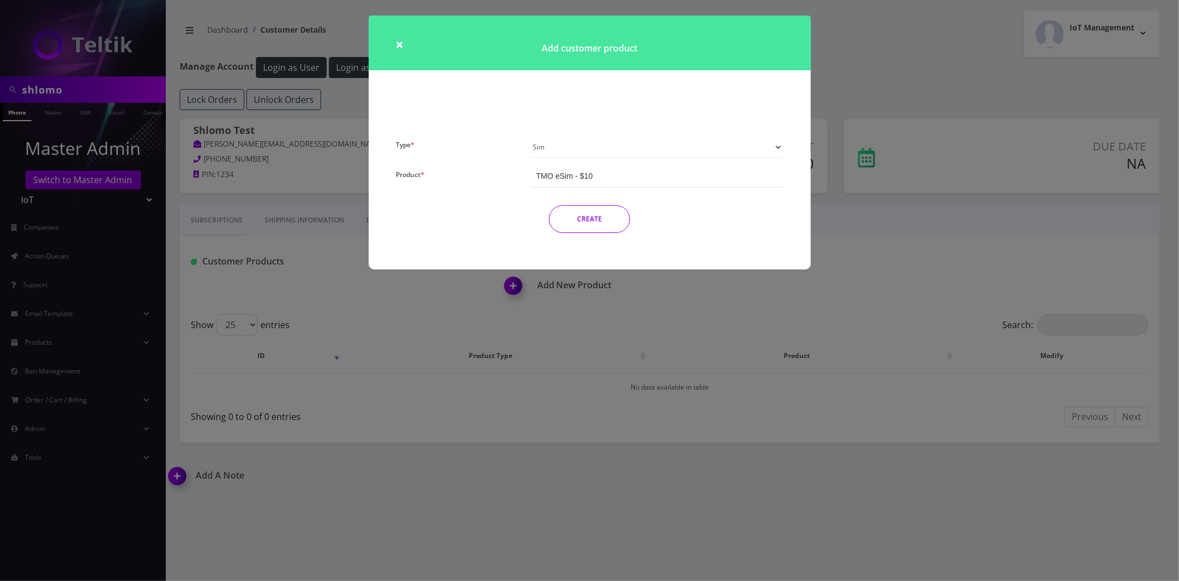
click at [578, 215] on button "CREATE" at bounding box center [589, 219] width 81 height 28
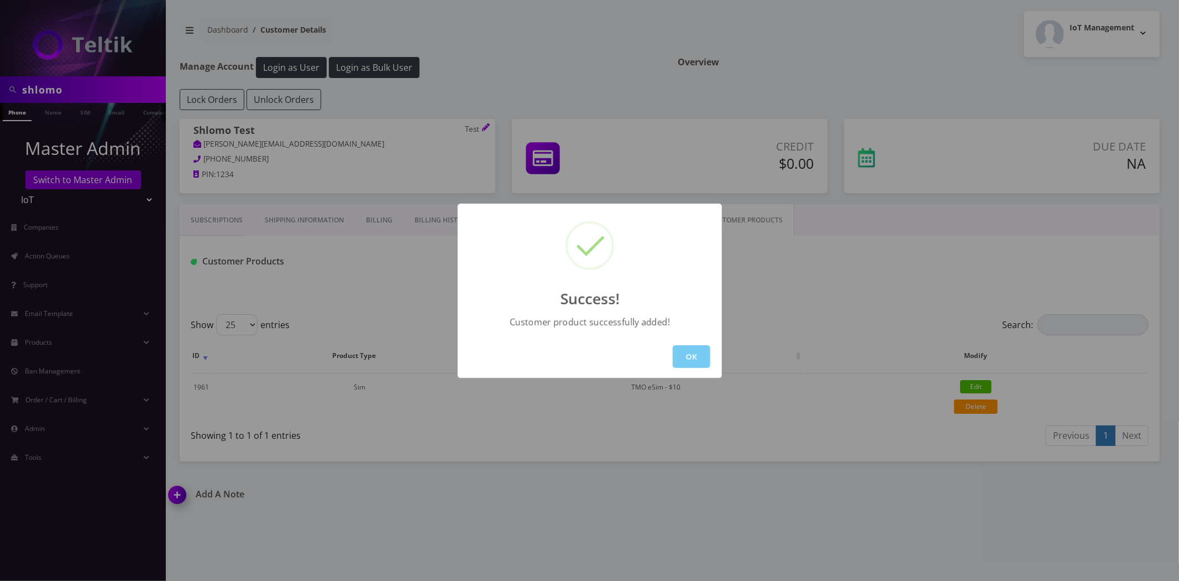
click at [689, 358] on button "OK" at bounding box center [692, 356] width 38 height 23
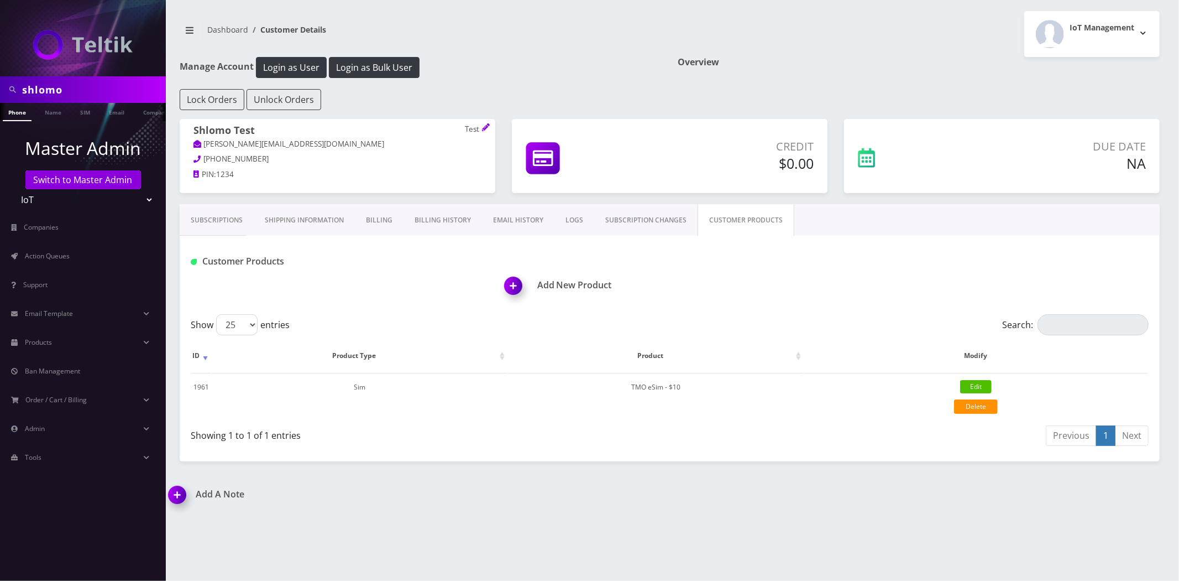
click at [384, 56] on div "Dashboard Customer Details IoT Management Logout" at bounding box center [669, 34] width 997 height 46
click at [380, 61] on button "Login as Bulk User" at bounding box center [374, 67] width 91 height 21
click at [45, 421] on link "Admin" at bounding box center [83, 428] width 166 height 23
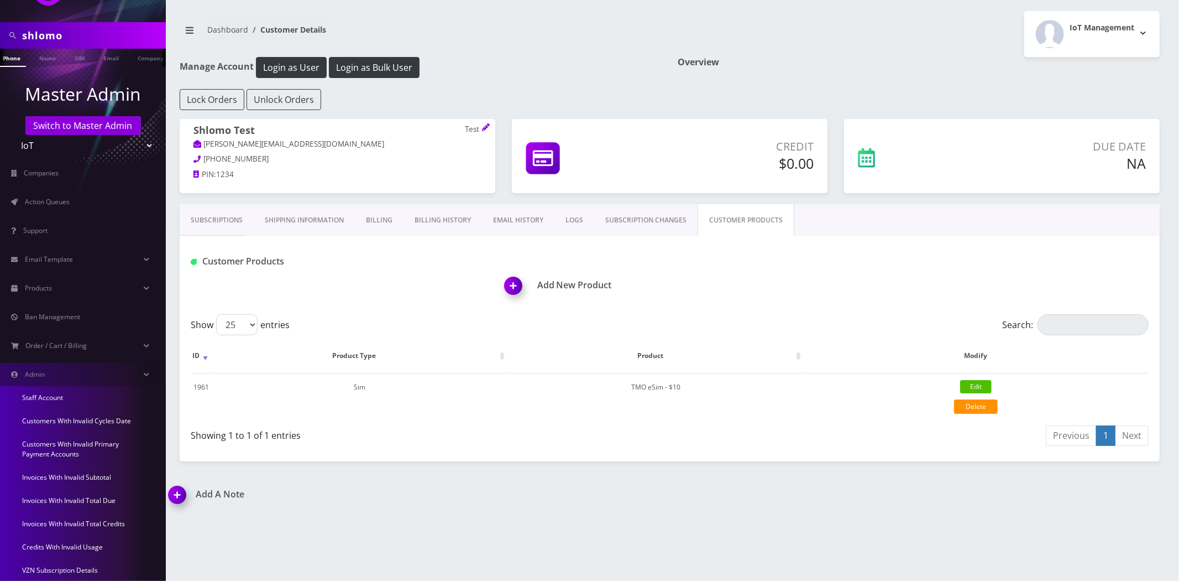
scroll to position [0, 0]
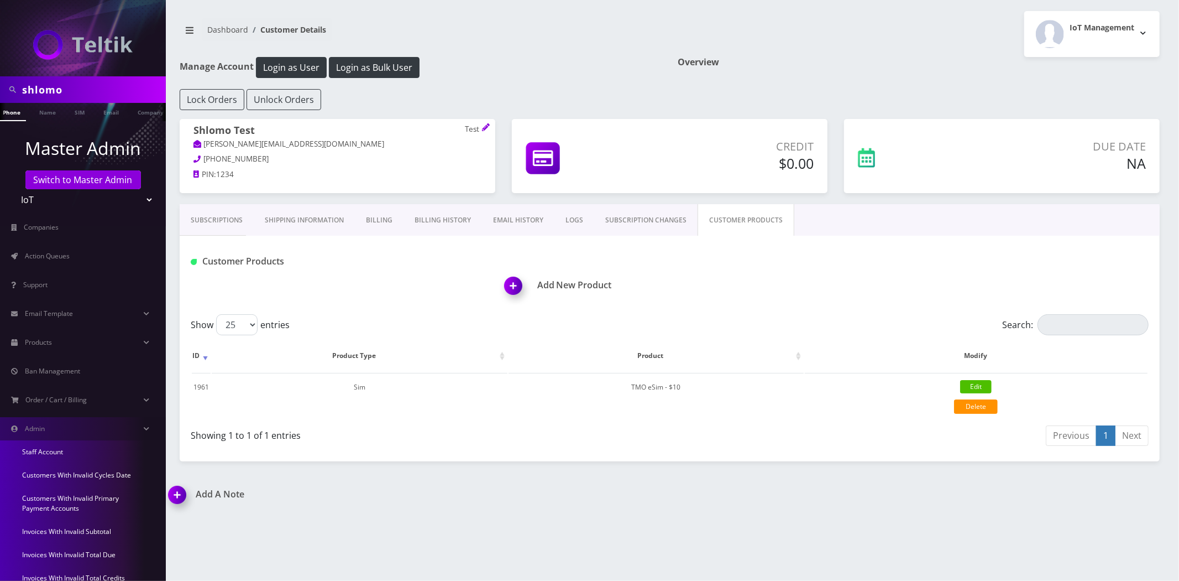
click at [73, 84] on input "shlomo" at bounding box center [92, 89] width 141 height 21
click at [73, 85] on input "shlomo" at bounding box center [92, 89] width 141 height 21
click at [72, 85] on input "shlomo" at bounding box center [92, 89] width 141 height 21
click at [72, 86] on input "shlomo" at bounding box center [92, 89] width 141 height 21
type input "bryan c"
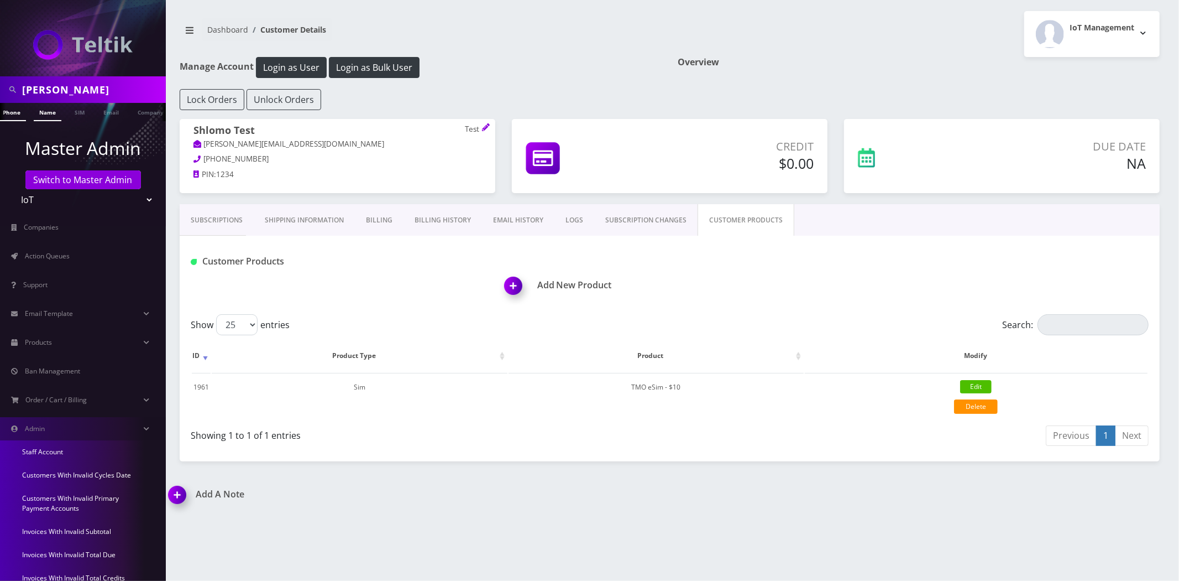
click at [47, 108] on link "Name" at bounding box center [48, 112] width 28 height 18
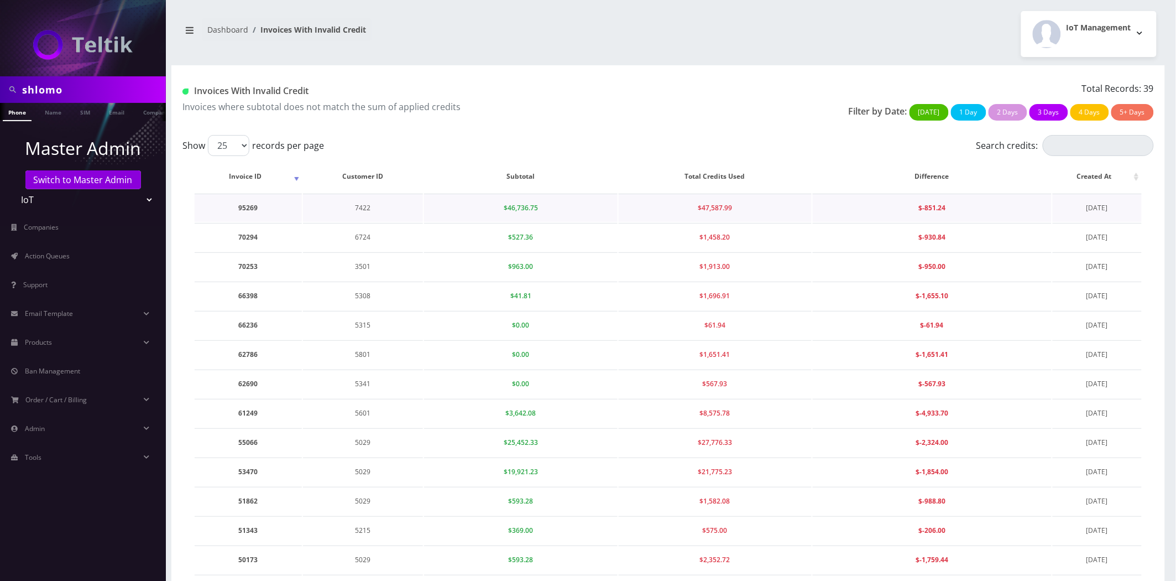
drag, startPoint x: 1128, startPoint y: 210, endPoint x: 1047, endPoint y: 207, distance: 80.8
click at [1047, 207] on tr "95269 7422 $46,736.75 $47,587.99 $-851.24 [DATE]" at bounding box center [668, 208] width 947 height 28
click at [362, 207] on td "7422" at bounding box center [363, 208] width 120 height 28
copy td "7422"
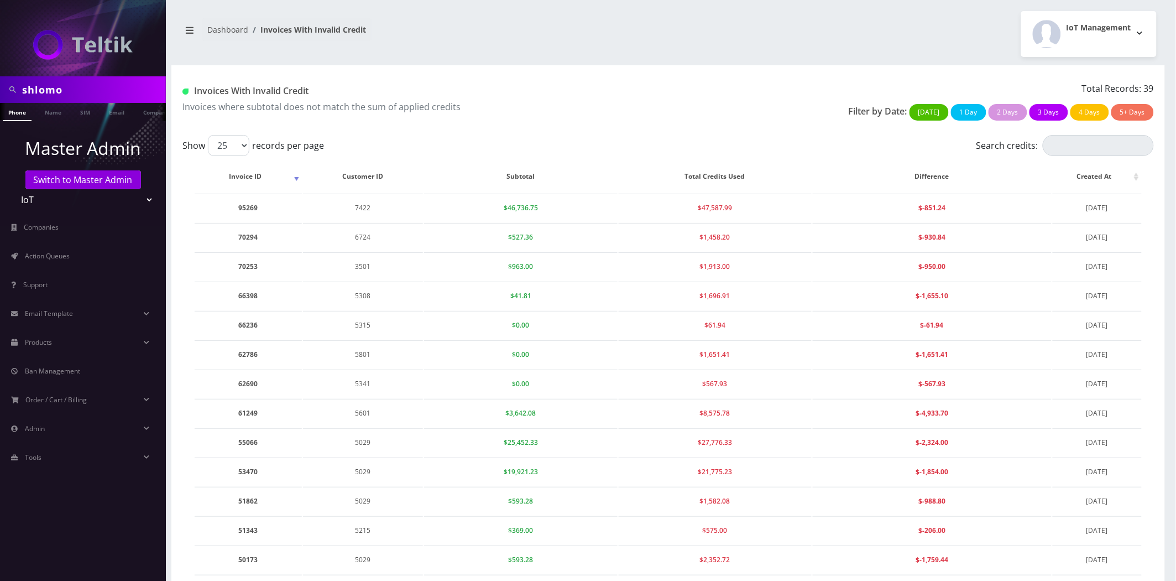
click at [77, 80] on input "shlomo" at bounding box center [92, 89] width 141 height 21
click at [78, 80] on input "shlomo" at bounding box center [92, 89] width 141 height 21
click at [78, 81] on input "shlomo" at bounding box center [92, 89] width 141 height 21
paste input "7422"
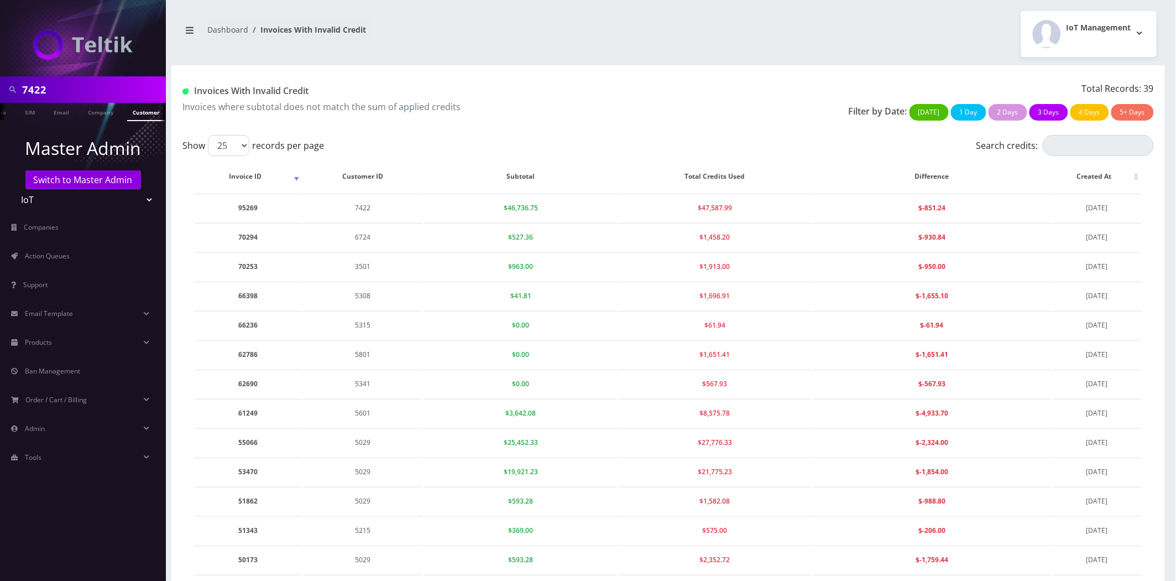
type input "7422"
click at [147, 112] on link "Customer" at bounding box center [146, 112] width 38 height 18
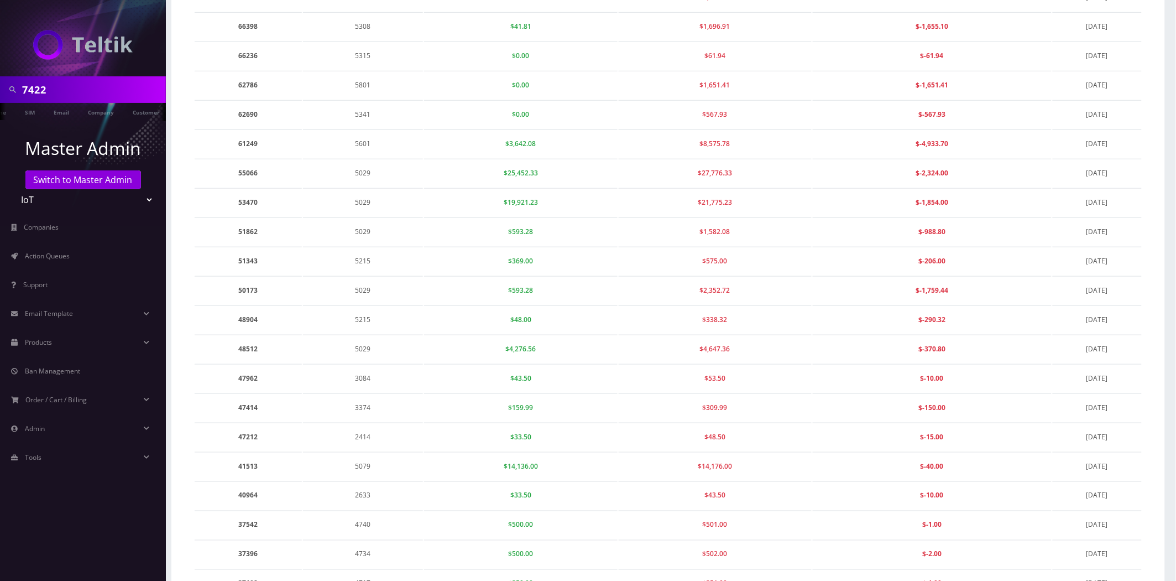
scroll to position [0, 0]
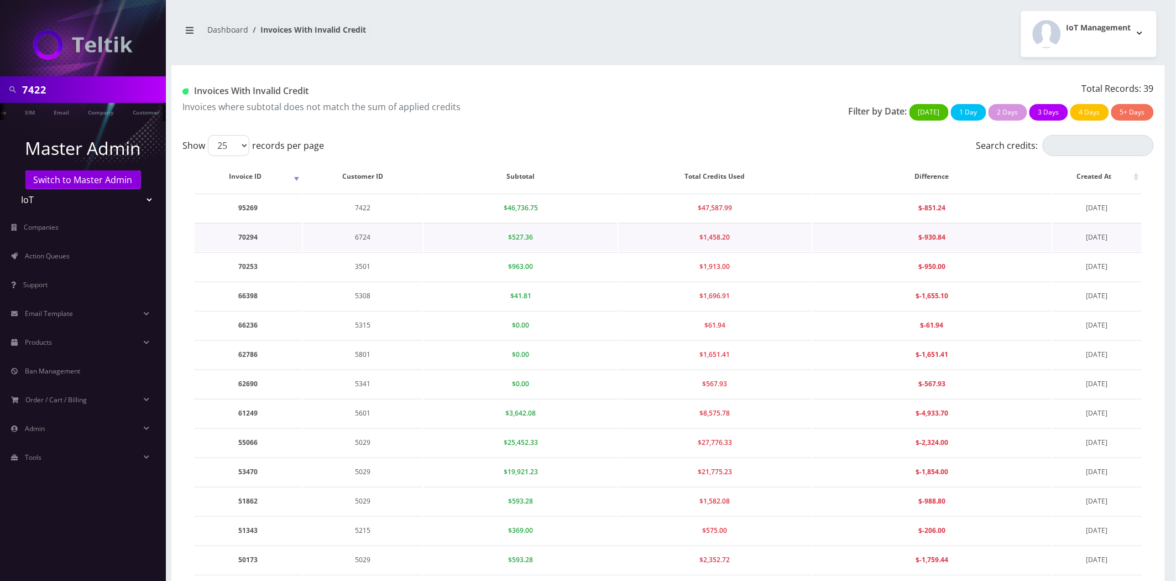
drag, startPoint x: 1124, startPoint y: 236, endPoint x: 1062, endPoint y: 233, distance: 61.4
click at [1062, 233] on td "[DATE]" at bounding box center [1097, 237] width 89 height 28
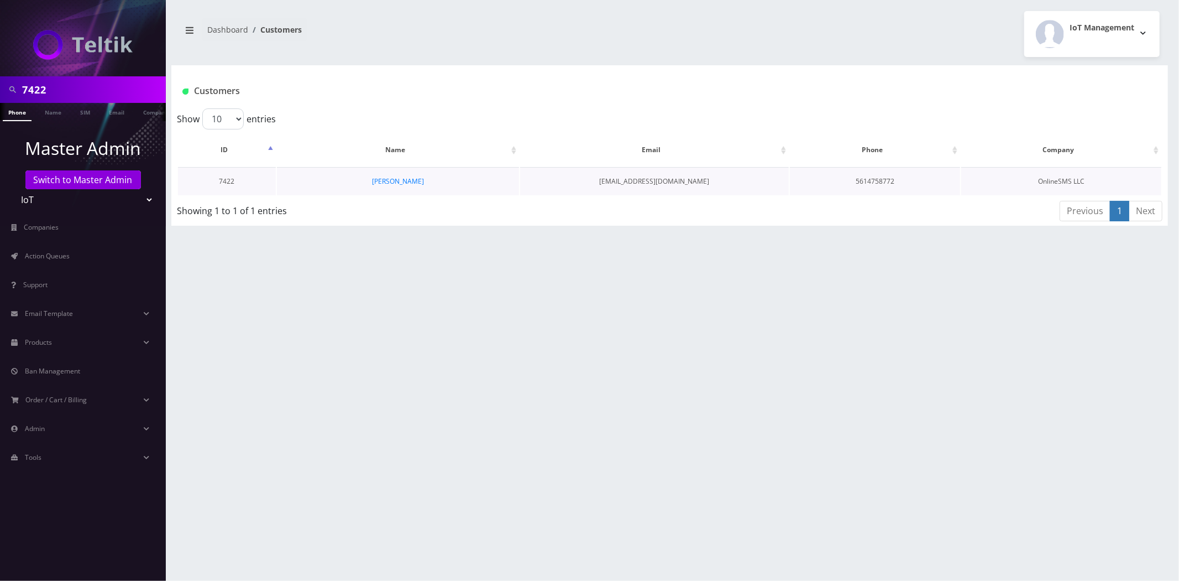
scroll to position [0, 6]
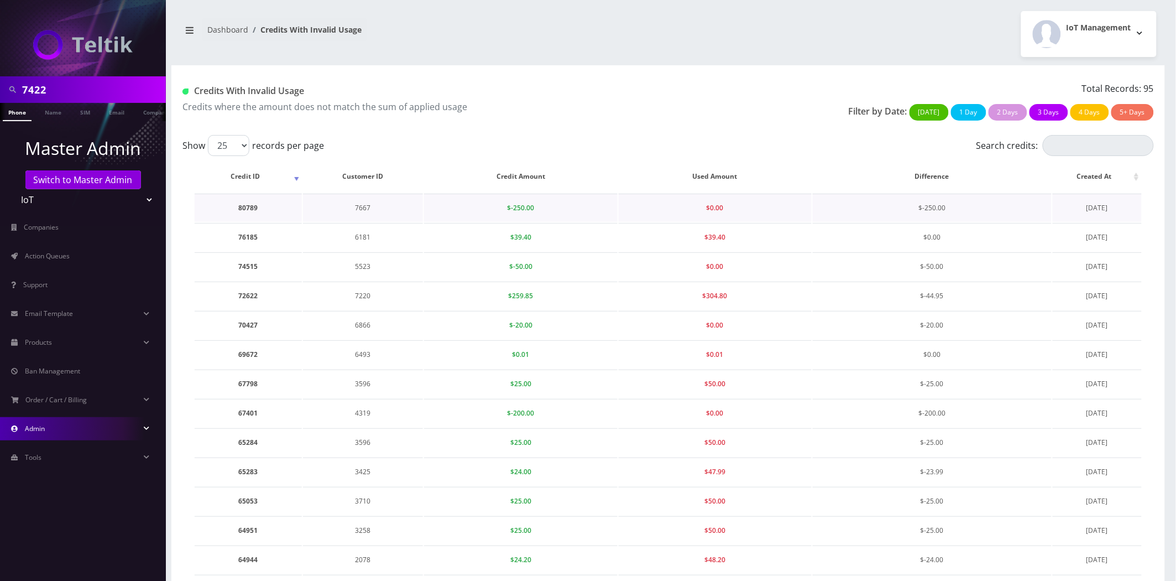
click at [361, 207] on td "7667" at bounding box center [363, 208] width 120 height 28
copy td "7667"
click at [81, 86] on input "7422" at bounding box center [92, 89] width 141 height 21
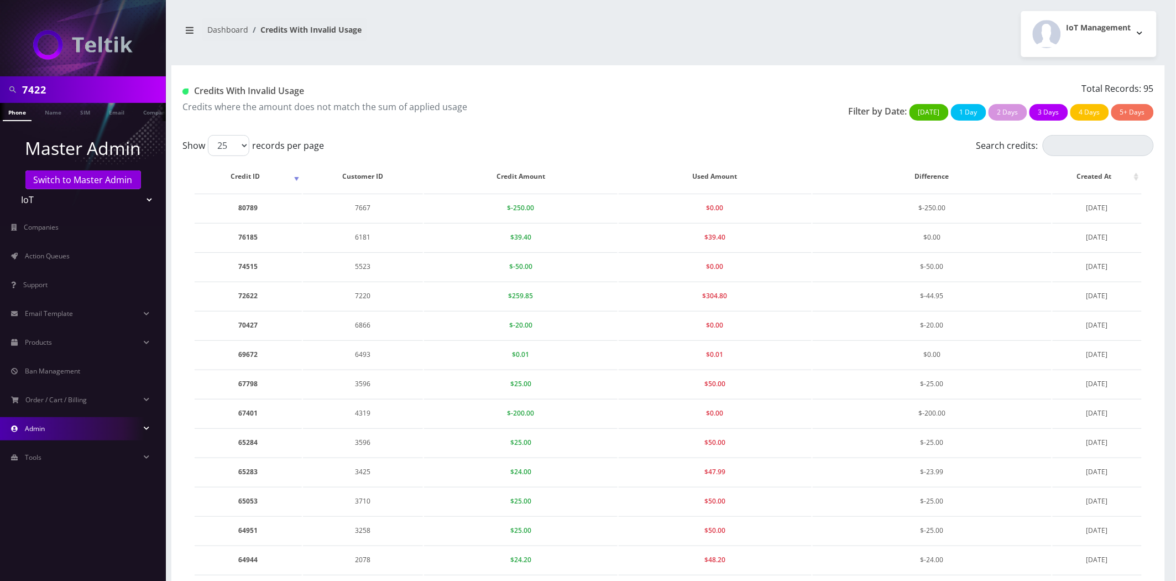
paste input "667"
type input "7667"
click link "Customer"
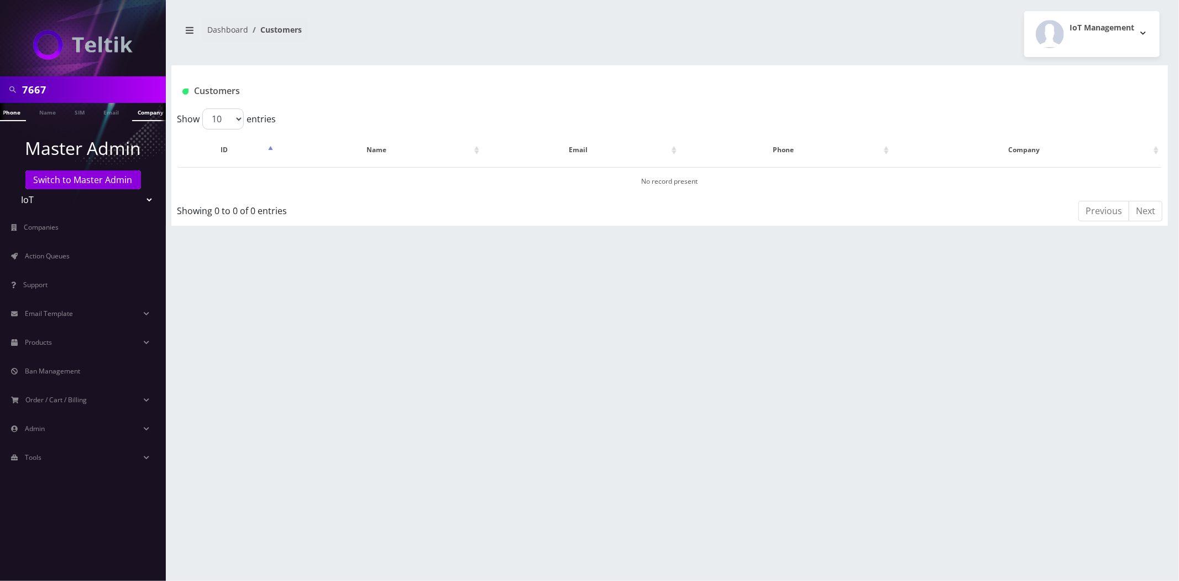
scroll to position [0, 11]
click at [89, 174] on link "Switch to Master Admin" at bounding box center [83, 179] width 116 height 19
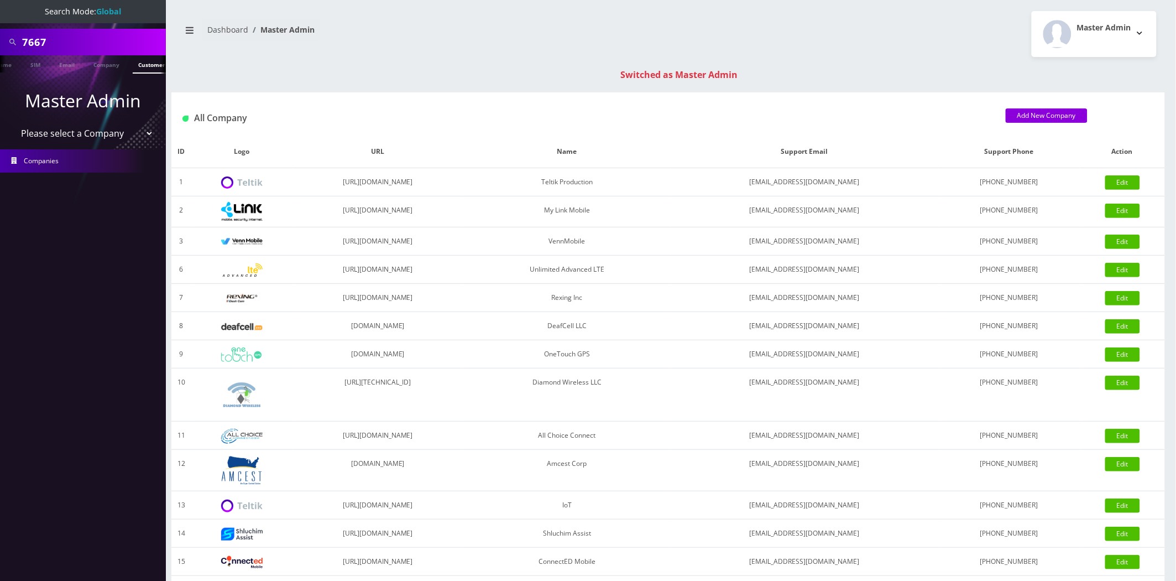
scroll to position [0, 60]
click at [148, 66] on link "Customer" at bounding box center [144, 64] width 38 height 18
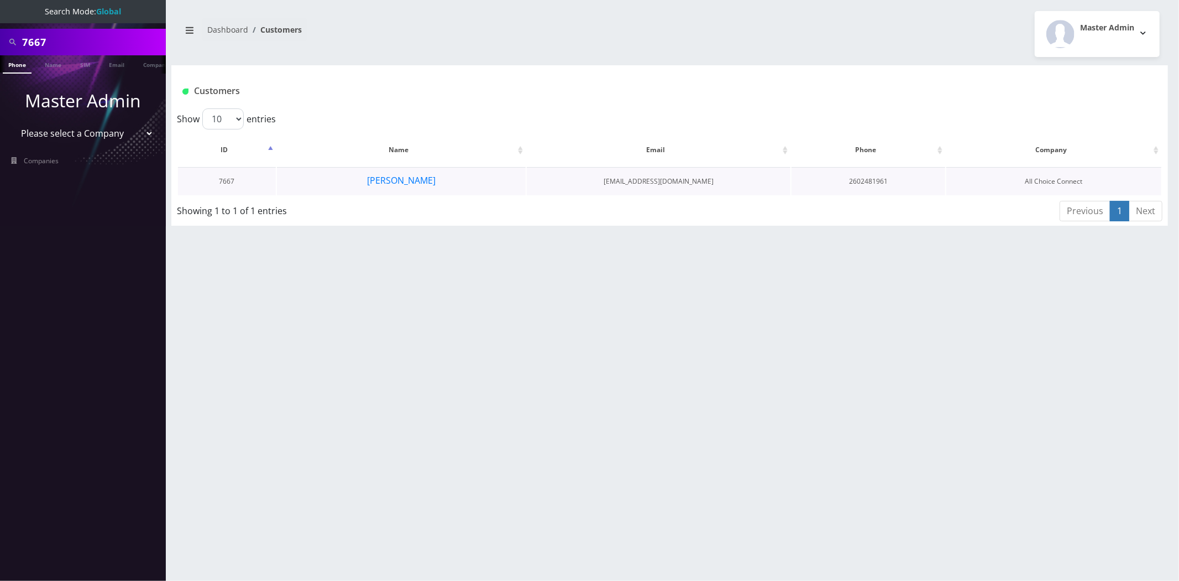
scroll to position [0, 6]
click at [401, 181] on button "[PERSON_NAME]" at bounding box center [402, 180] width 70 height 14
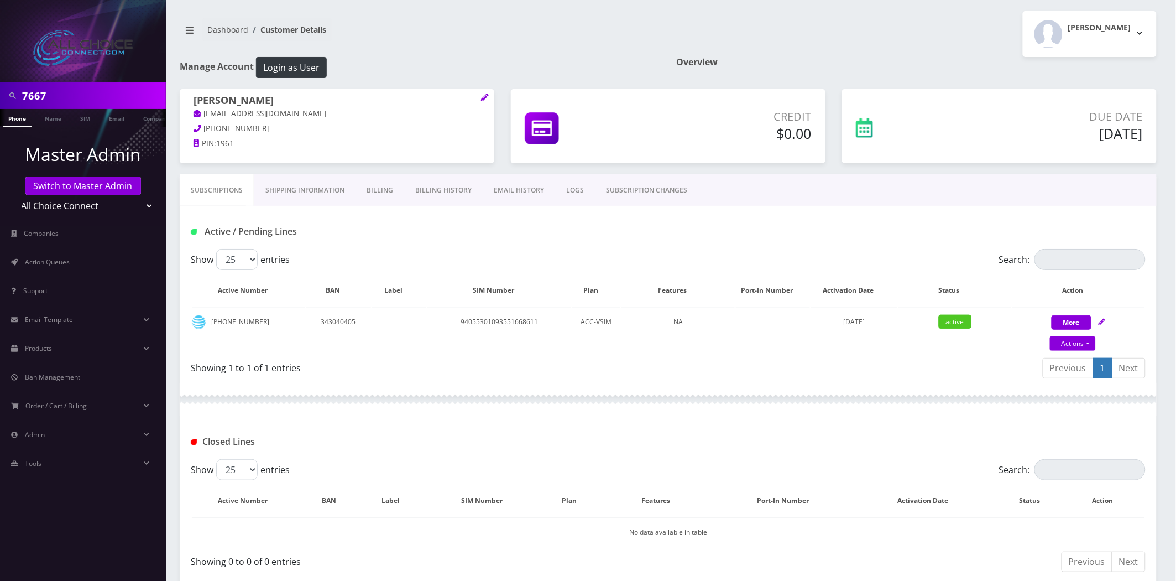
click at [411, 186] on link "Billing History" at bounding box center [443, 190] width 79 height 32
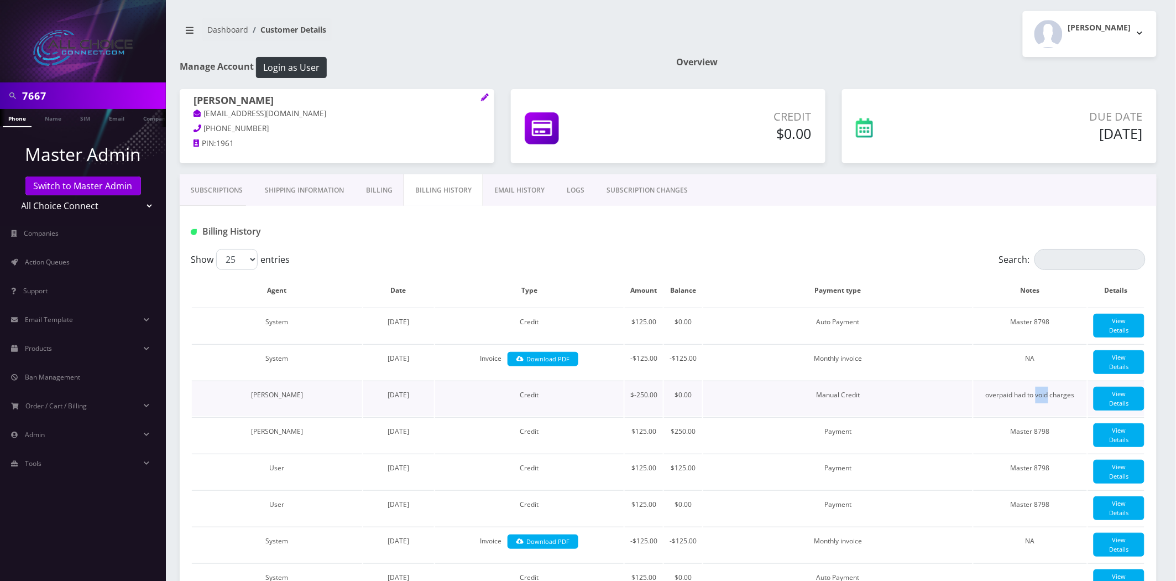
drag, startPoint x: 1049, startPoint y: 416, endPoint x: 1038, endPoint y: 416, distance: 11.6
click at [1038, 416] on td "overpaid had to void charges" at bounding box center [1030, 397] width 113 height 35
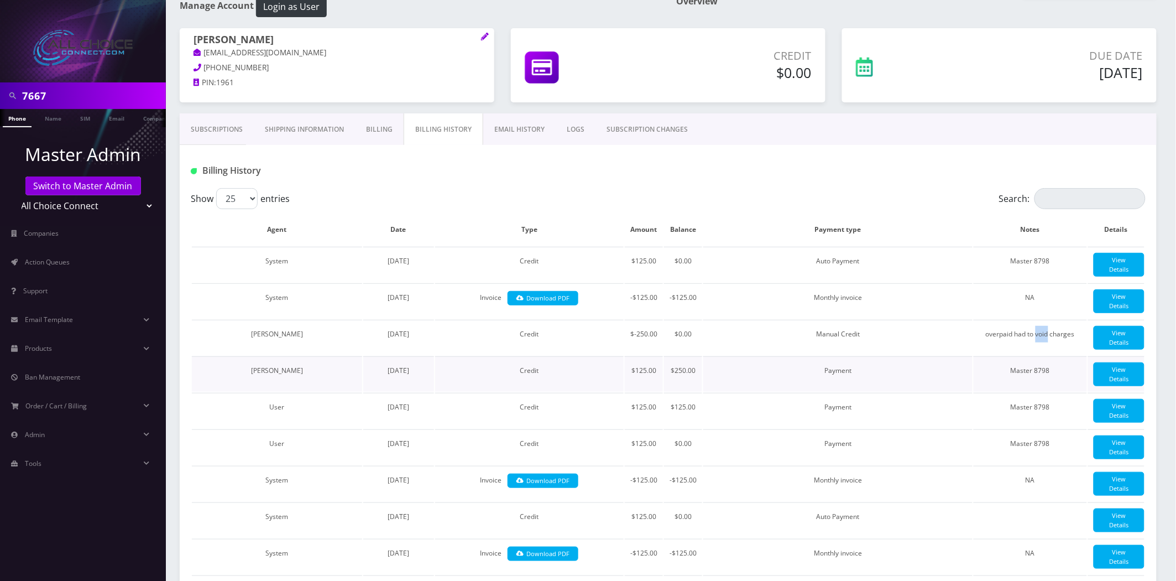
scroll to position [61, 0]
drag, startPoint x: 697, startPoint y: 389, endPoint x: 657, endPoint y: 383, distance: 40.8
click at [661, 387] on tr "[PERSON_NAME] [DATE] Credit $125.00 $250.00 Payment Master 8798 View Details" at bounding box center [668, 373] width 953 height 35
drag, startPoint x: 654, startPoint y: 351, endPoint x: 633, endPoint y: 356, distance: 21.7
click at [634, 354] on td "$-250.00" at bounding box center [644, 336] width 38 height 35
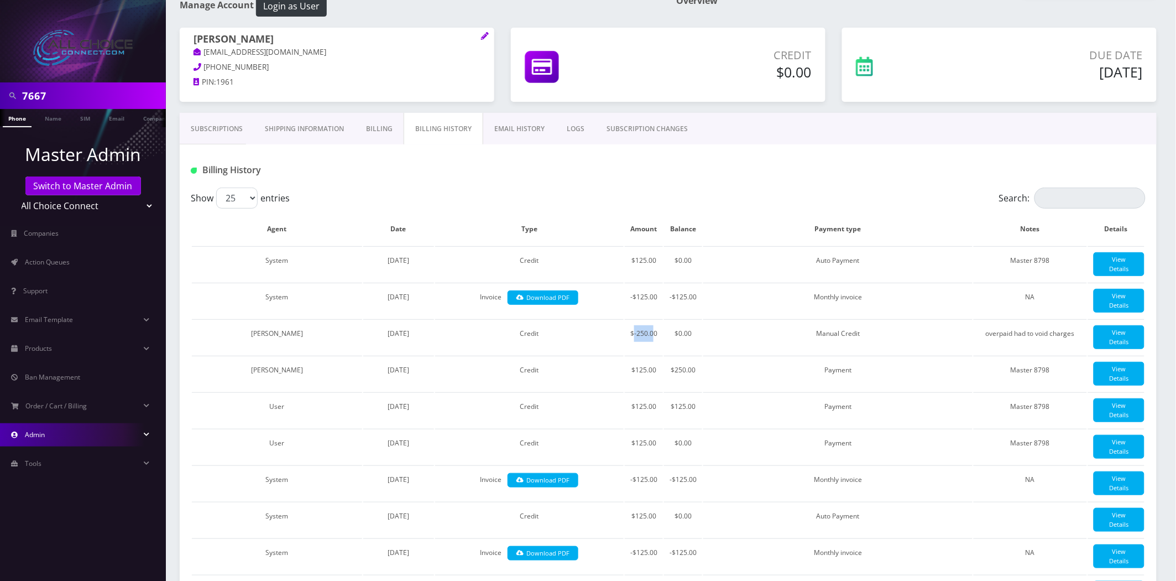
click at [43, 432] on span "Admin" at bounding box center [35, 434] width 20 height 9
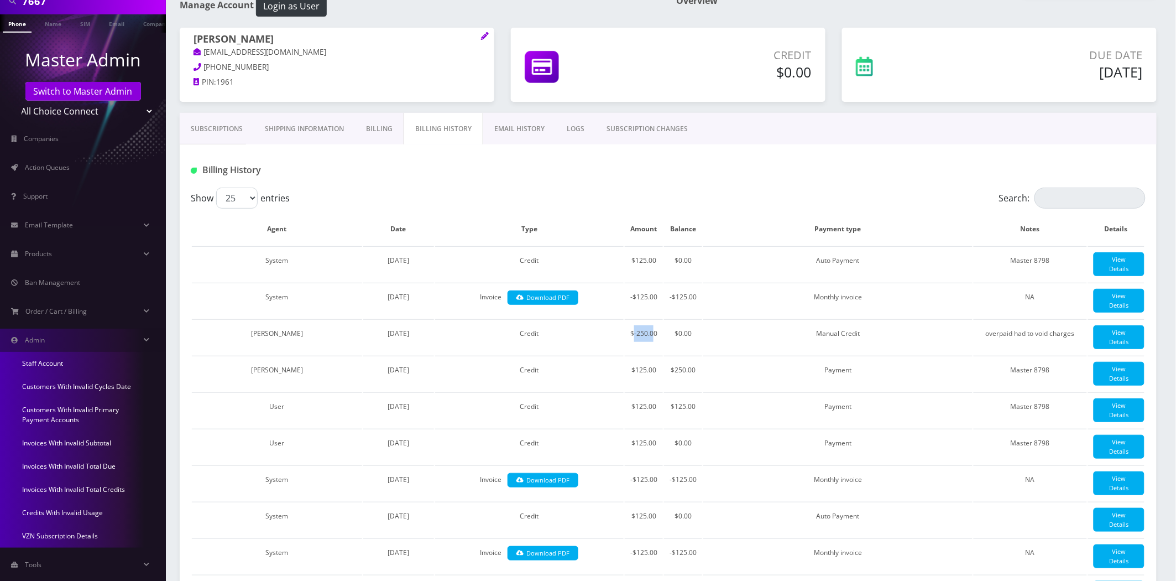
scroll to position [112, 0]
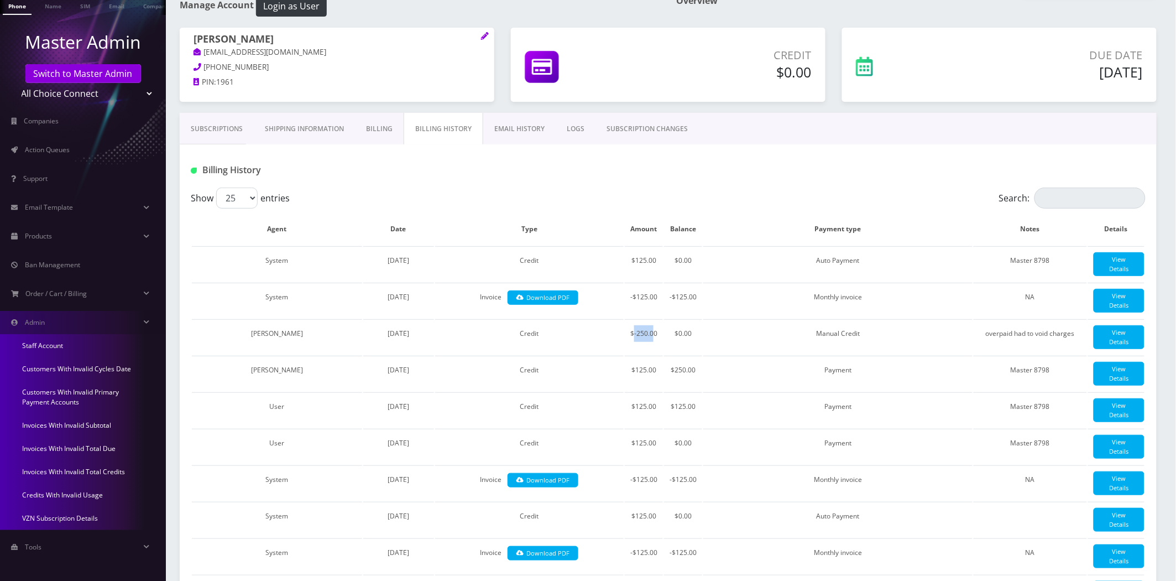
click at [94, 476] on link "Invoices With Invalid Total Credits" at bounding box center [83, 471] width 166 height 23
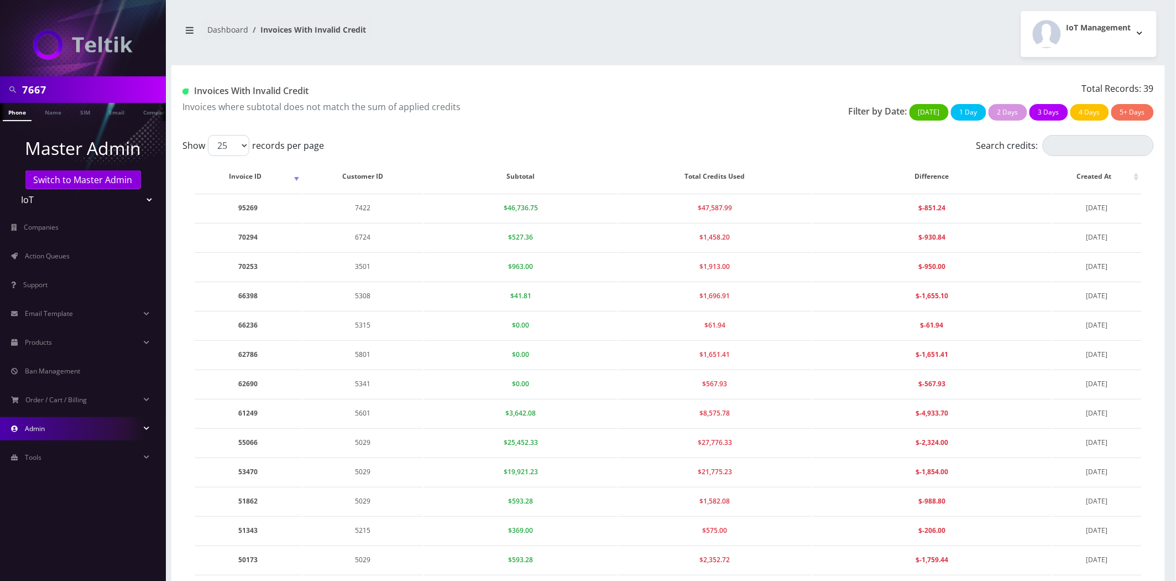
click at [51, 422] on link "Admin" at bounding box center [83, 428] width 166 height 23
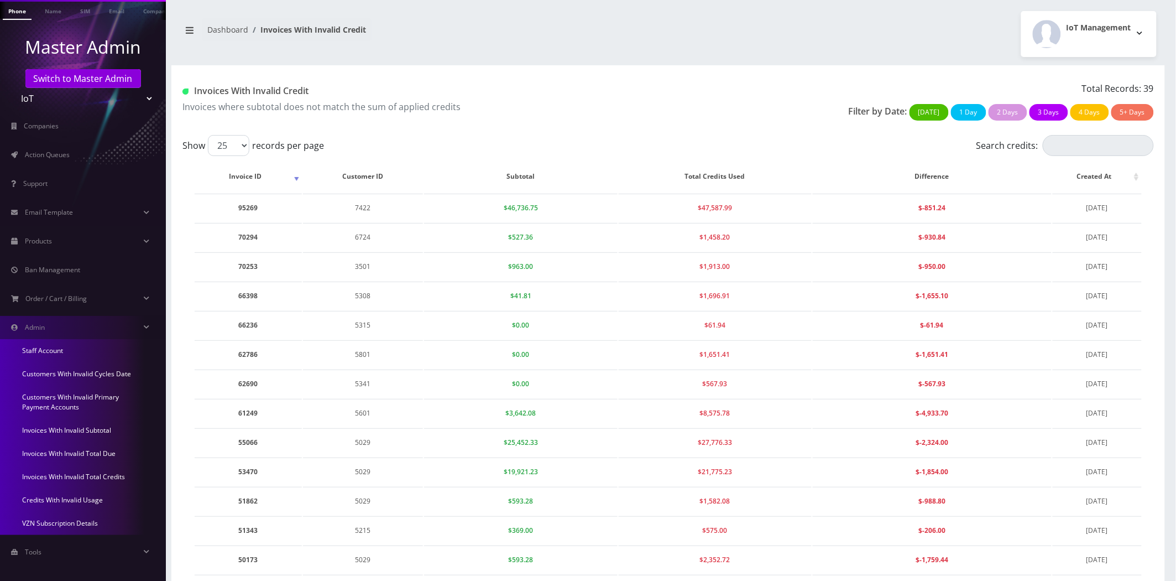
scroll to position [106, 0]
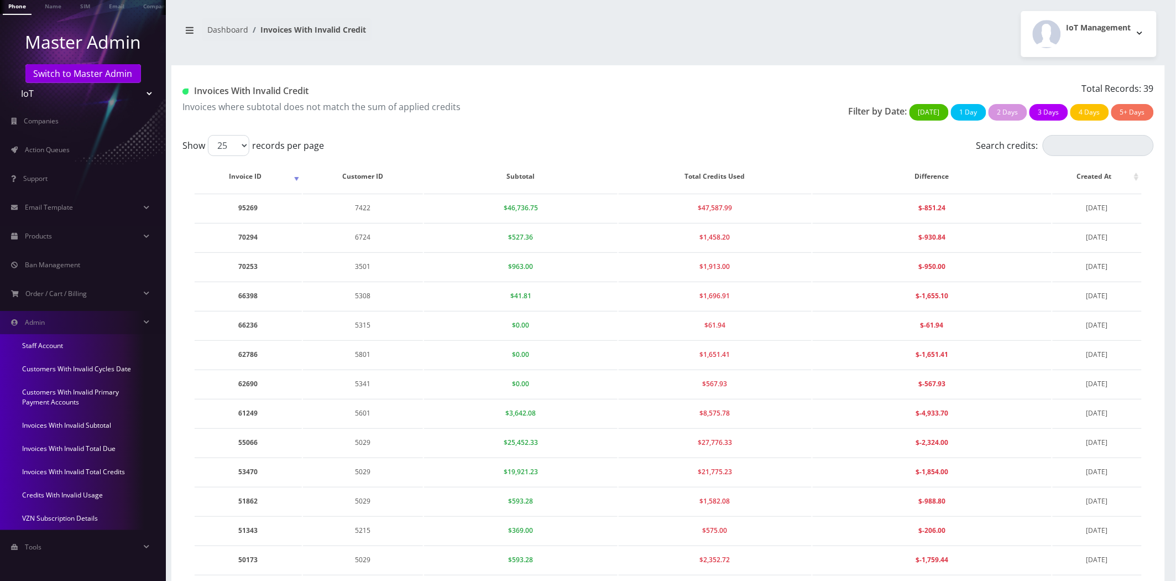
click at [84, 496] on link "Credits With Invalid Usage" at bounding box center [83, 494] width 166 height 23
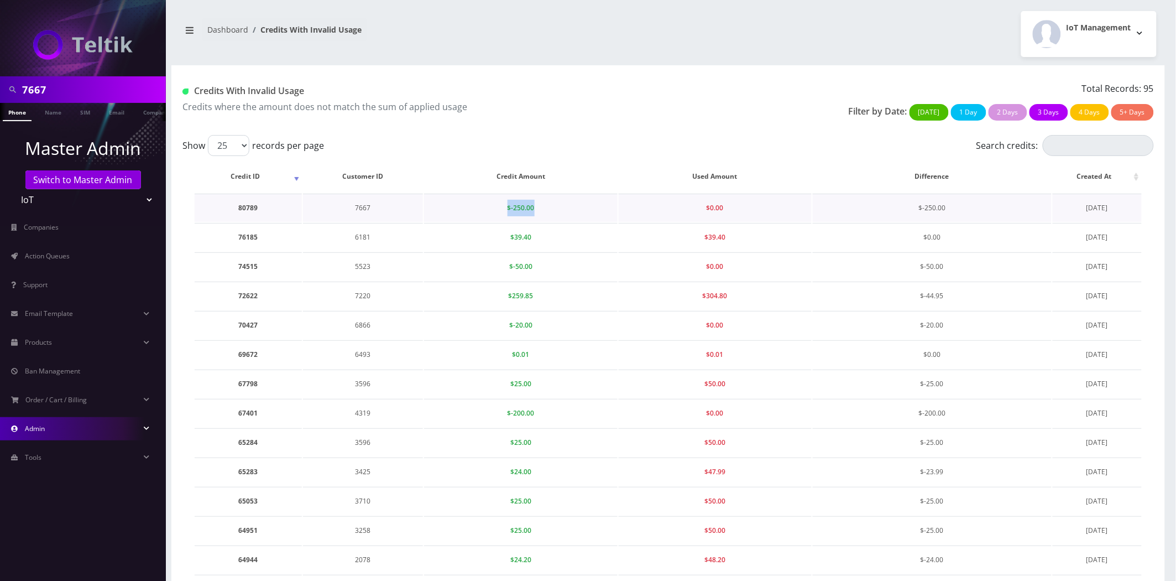
drag, startPoint x: 521, startPoint y: 203, endPoint x: 477, endPoint y: 205, distance: 43.7
click at [477, 205] on td "$-250.00" at bounding box center [520, 208] width 193 height 28
drag, startPoint x: 540, startPoint y: 410, endPoint x: 472, endPoint y: 416, distance: 67.7
click at [472, 416] on td "$-200.00" at bounding box center [520, 413] width 193 height 28
drag, startPoint x: 546, startPoint y: 217, endPoint x: 525, endPoint y: 207, distance: 23.2
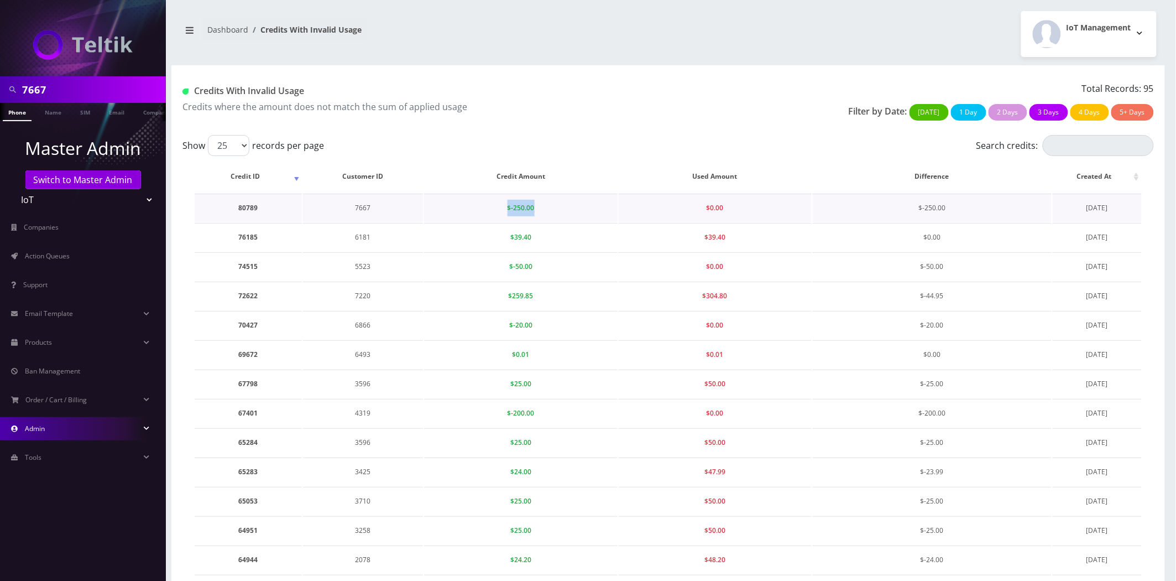
click at [483, 203] on td "$-250.00" at bounding box center [520, 208] width 193 height 28
click at [564, 209] on td "$-250.00" at bounding box center [520, 208] width 193 height 28
click at [561, 205] on td "$-250.00" at bounding box center [520, 208] width 193 height 28
click at [553, 207] on td "$-250.00" at bounding box center [520, 208] width 193 height 28
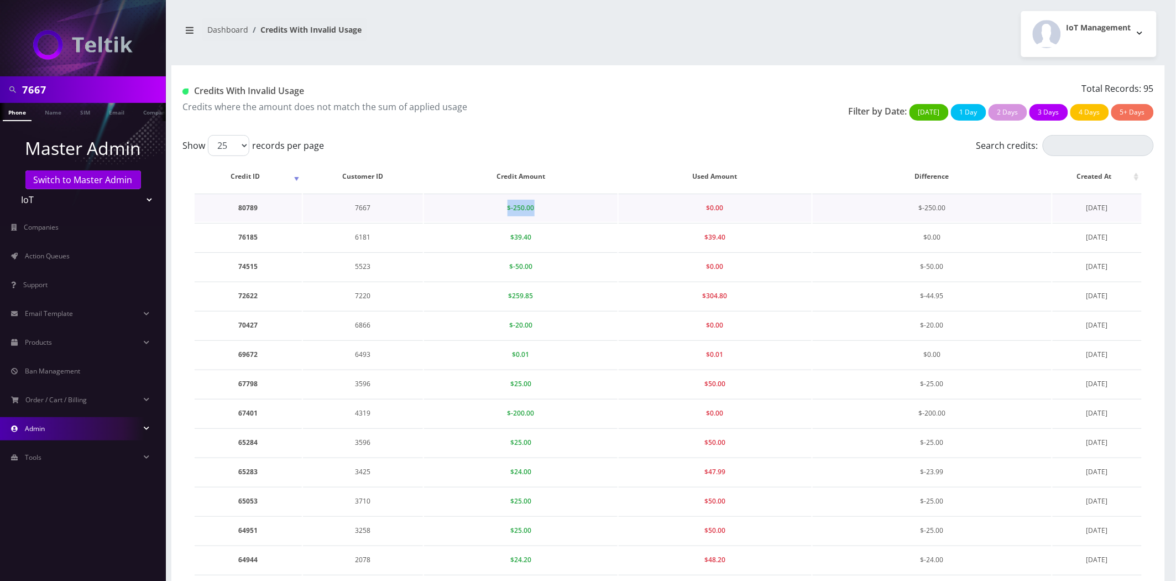
drag, startPoint x: 548, startPoint y: 207, endPoint x: 596, endPoint y: 195, distance: 49.8
click at [505, 207] on td "$-250.00" at bounding box center [520, 208] width 193 height 28
click at [544, 196] on td "$-250.00" at bounding box center [520, 208] width 193 height 28
drag, startPoint x: 523, startPoint y: 202, endPoint x: 513, endPoint y: 205, distance: 10.5
click at [508, 203] on span "$-250.00" at bounding box center [521, 207] width 27 height 9
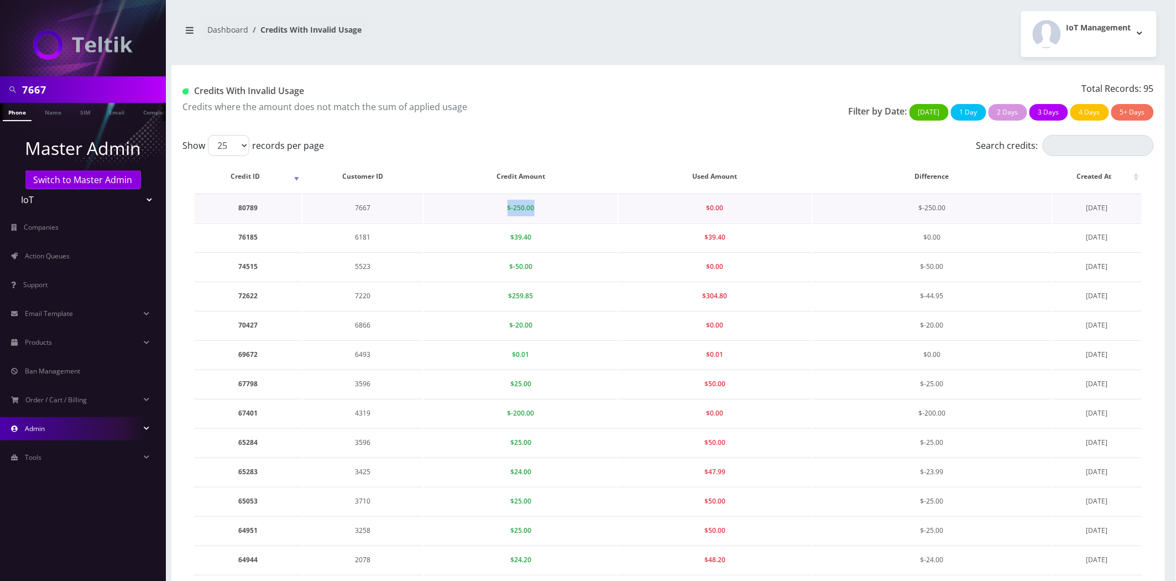
drag, startPoint x: 541, startPoint y: 205, endPoint x: 484, endPoint y: 207, distance: 56.4
click at [484, 207] on td "$-250.00" at bounding box center [520, 208] width 193 height 28
click at [545, 201] on td "$-250.00" at bounding box center [520, 208] width 193 height 28
drag, startPoint x: 544, startPoint y: 201, endPoint x: 498, endPoint y: 198, distance: 46.6
click at [498, 198] on td "$-250.00" at bounding box center [520, 208] width 193 height 28
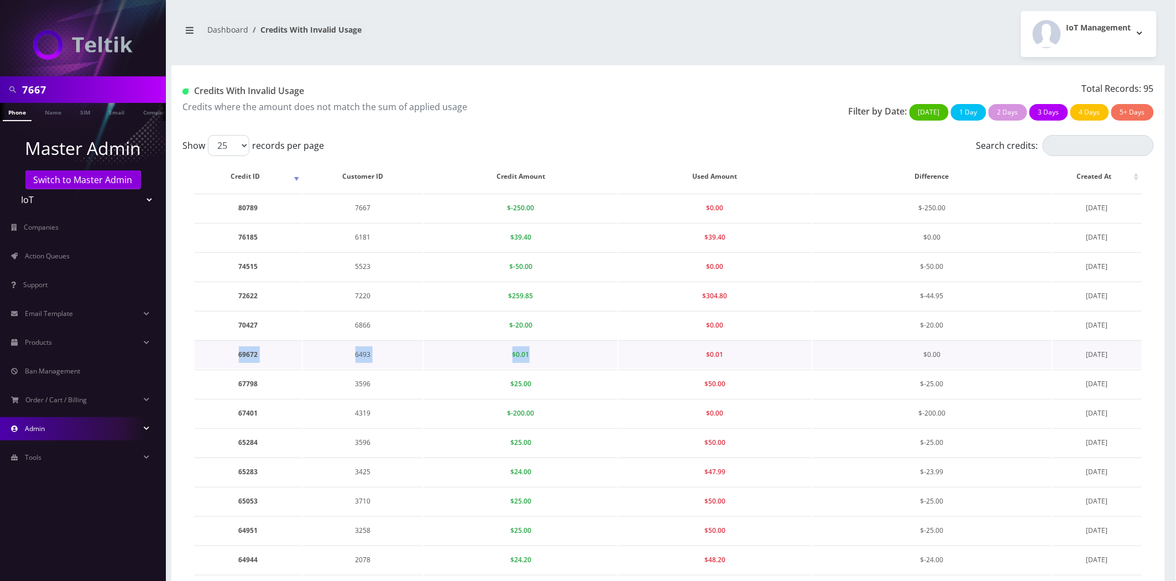
drag, startPoint x: 538, startPoint y: 349, endPoint x: 224, endPoint y: 354, distance: 313.5
click at [224, 354] on tr "69672 6493 $0.01 $0.01 $0.00 March 30, 2025" at bounding box center [668, 354] width 947 height 28
click at [222, 351] on td "69672" at bounding box center [248, 354] width 107 height 28
click at [223, 354] on td "69672" at bounding box center [248, 354] width 107 height 28
click at [1015, 365] on tbody "80789 7667 $-250.00 $0.00 $-250.00 August 11, 2025 76185 6181 $39.40 $39.40 $0.…" at bounding box center [668, 560] width 947 height 732
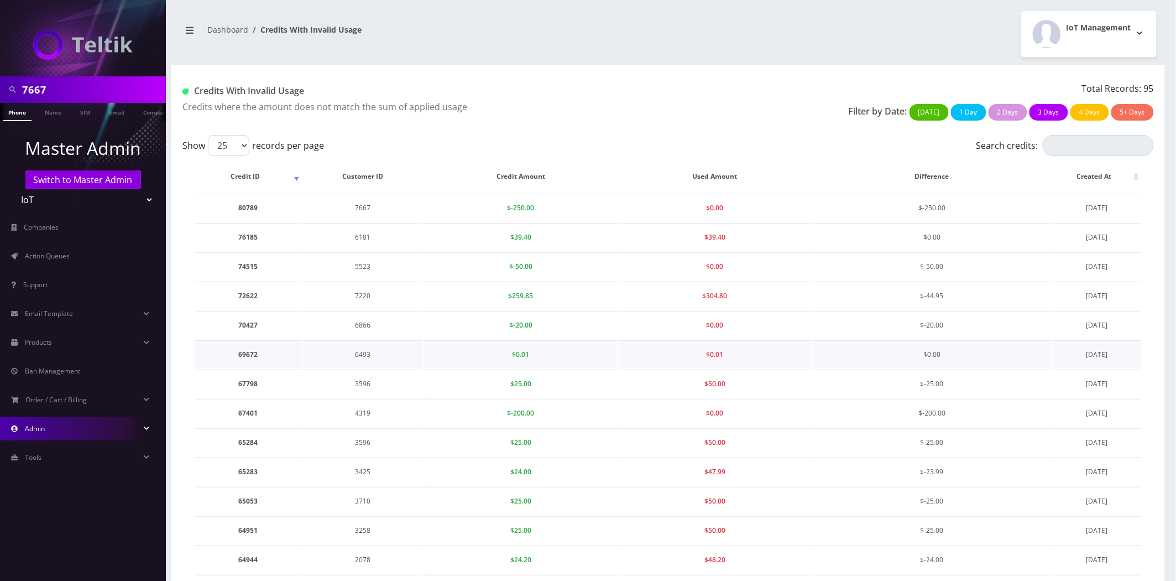
click at [937, 341] on td "$0.00" at bounding box center [932, 354] width 239 height 28
click at [933, 346] on td "$0.00" at bounding box center [932, 354] width 239 height 28
click at [933, 349] on span "$0.00" at bounding box center [932, 353] width 17 height 9
drag, startPoint x: 1123, startPoint y: 207, endPoint x: 1057, endPoint y: 207, distance: 66.4
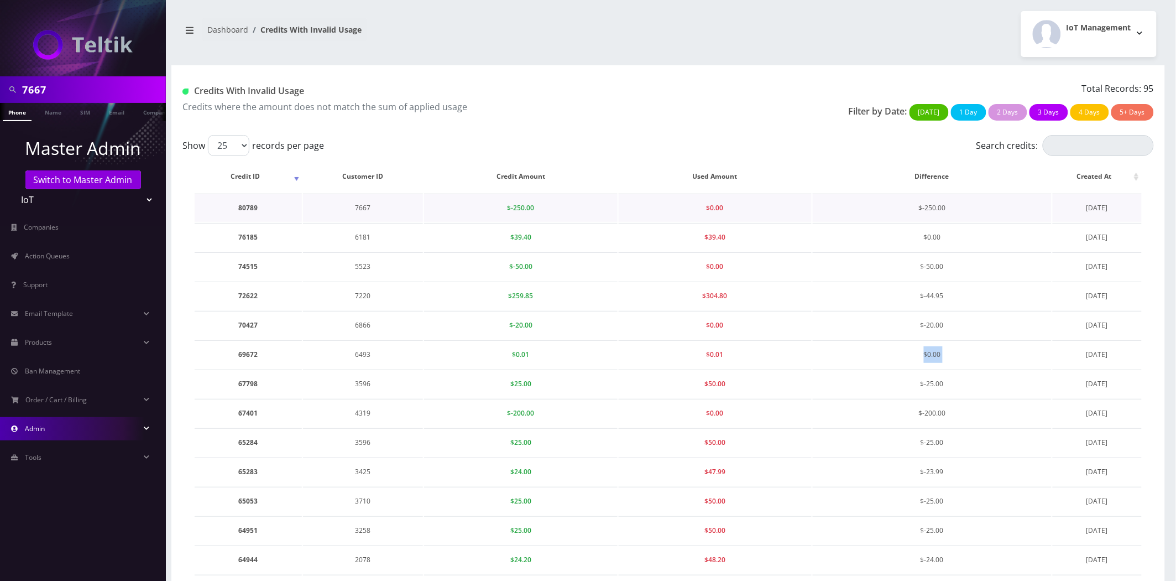
click at [1057, 207] on td "August 11, 2025" at bounding box center [1097, 208] width 89 height 28
drag, startPoint x: 1103, startPoint y: 202, endPoint x: 1092, endPoint y: 202, distance: 10.5
click at [1103, 201] on td "August 11, 2025" at bounding box center [1097, 208] width 89 height 28
drag, startPoint x: 567, startPoint y: 206, endPoint x: 501, endPoint y: 207, distance: 66.4
click at [501, 207] on td "$-250.00" at bounding box center [520, 208] width 193 height 28
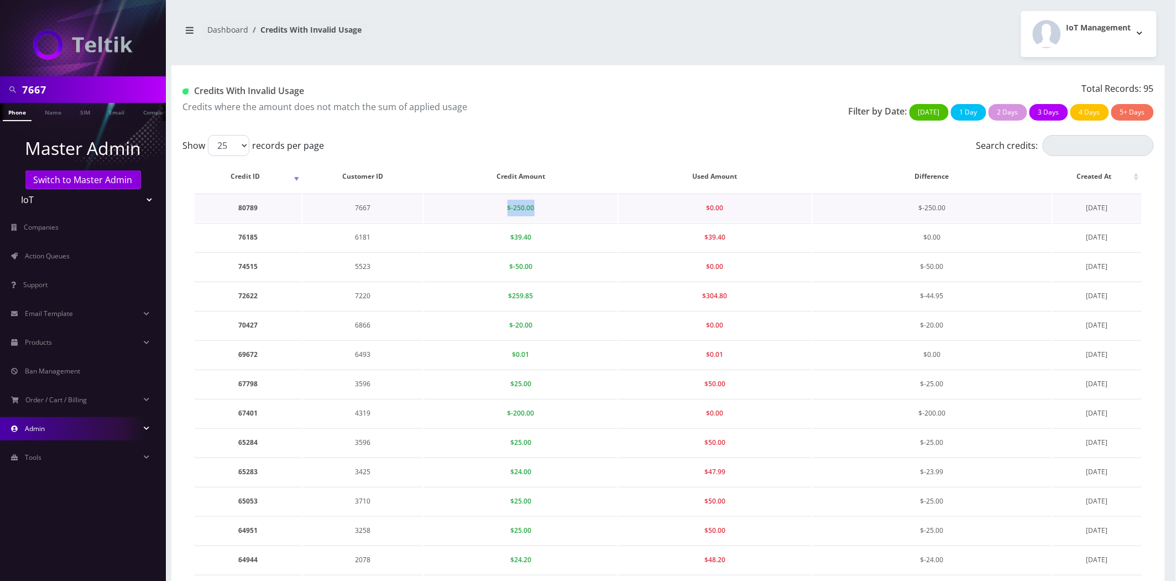
drag, startPoint x: 1125, startPoint y: 199, endPoint x: 1084, endPoint y: 213, distance: 43.4
click at [1084, 212] on td "August 11, 2025" at bounding box center [1097, 208] width 89 height 28
drag, startPoint x: 1110, startPoint y: 234, endPoint x: 1035, endPoint y: 239, distance: 74.8
click at [1035, 239] on tr "76185 6181 $39.40 $39.40 $0.00 June 18, 2025" at bounding box center [668, 237] width 947 height 28
drag, startPoint x: 1113, startPoint y: 289, endPoint x: 1071, endPoint y: 295, distance: 42.5
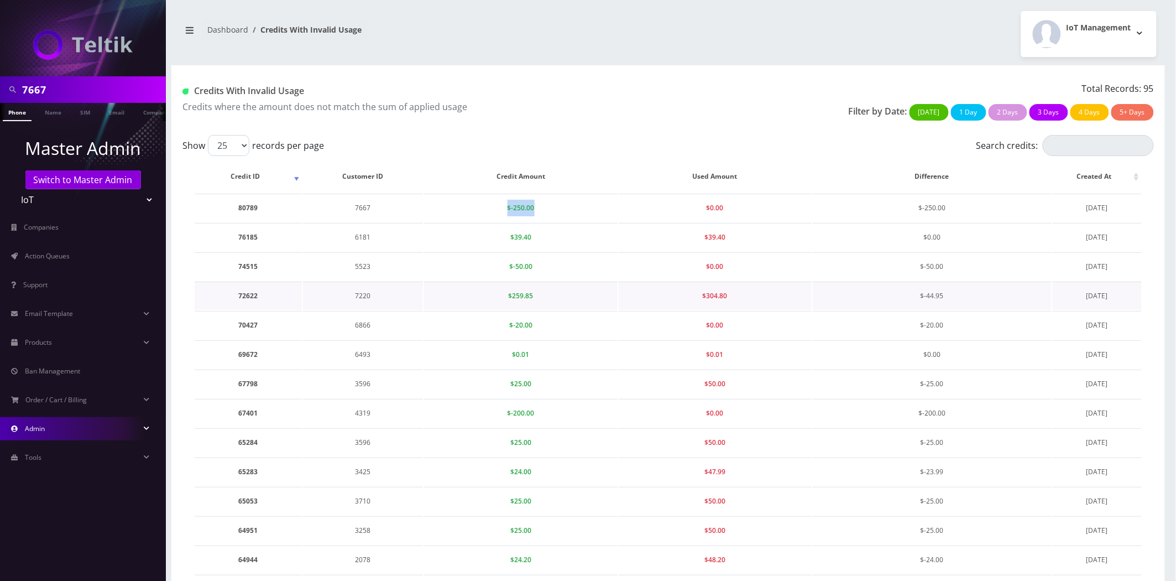
click at [1071, 295] on td "May 05, 2025" at bounding box center [1097, 295] width 89 height 28
click at [1082, 295] on td "May 05, 2025" at bounding box center [1097, 295] width 89 height 28
click at [78, 424] on link "Admin" at bounding box center [83, 428] width 166 height 23
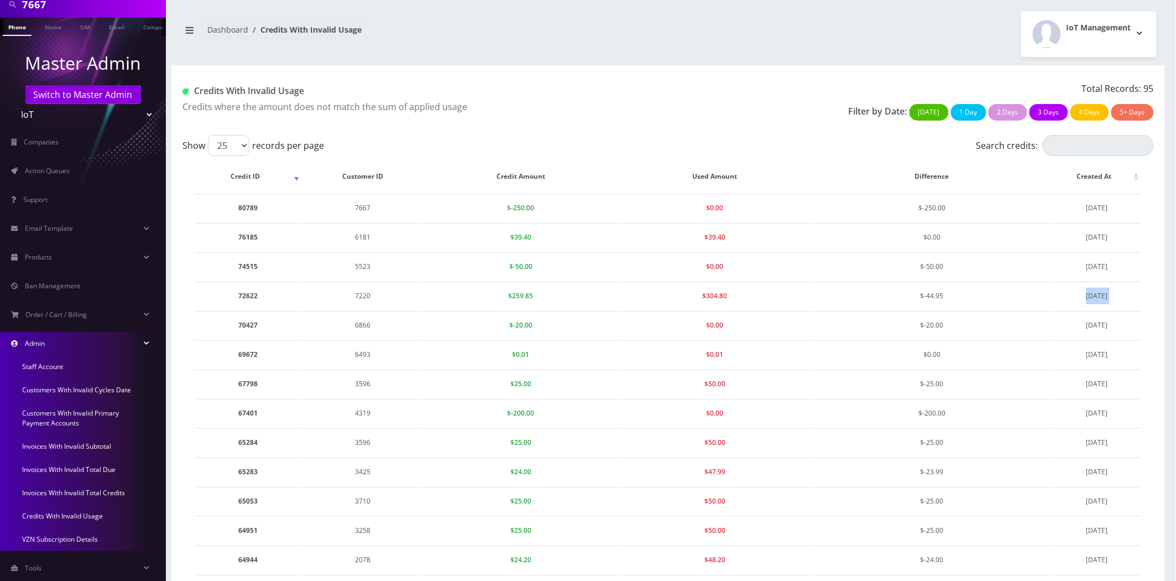
scroll to position [106, 0]
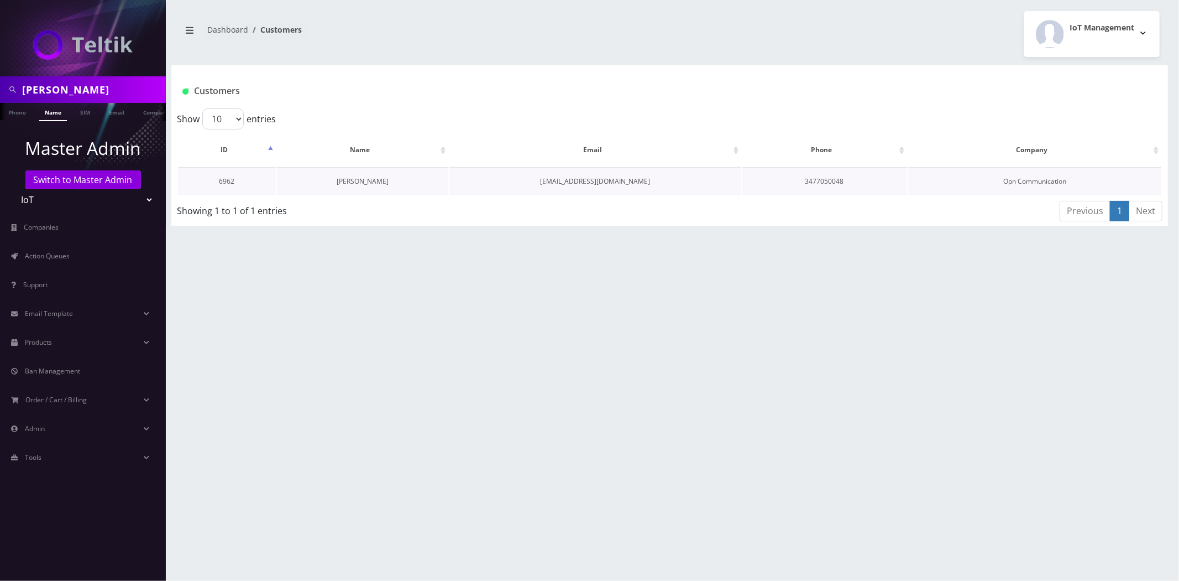
click at [375, 183] on link "[PERSON_NAME]" at bounding box center [363, 180] width 52 height 9
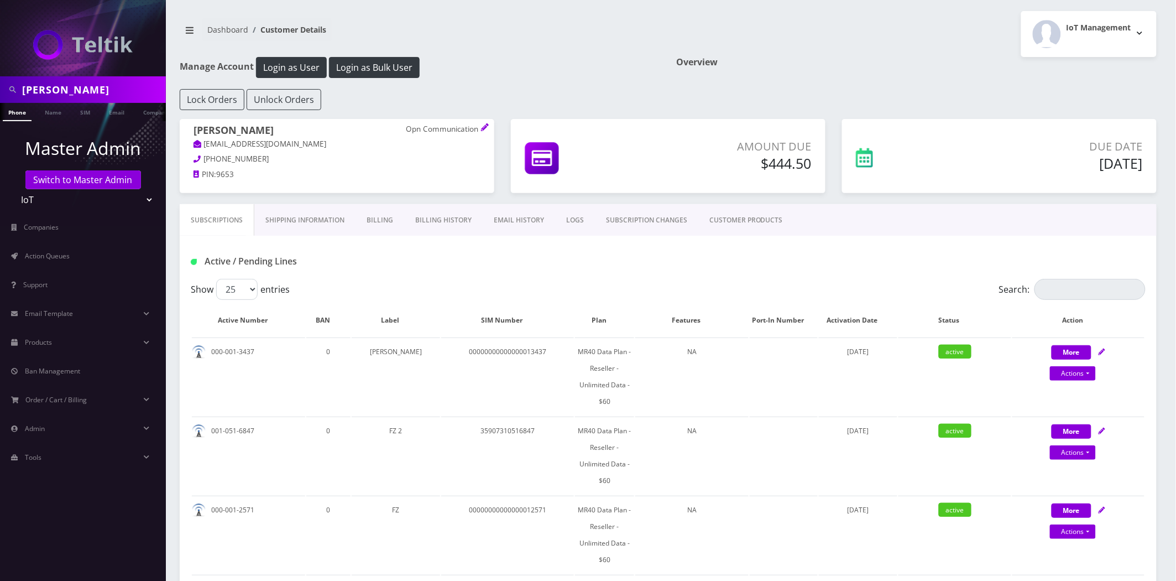
click at [433, 213] on link "Billing History" at bounding box center [443, 220] width 79 height 32
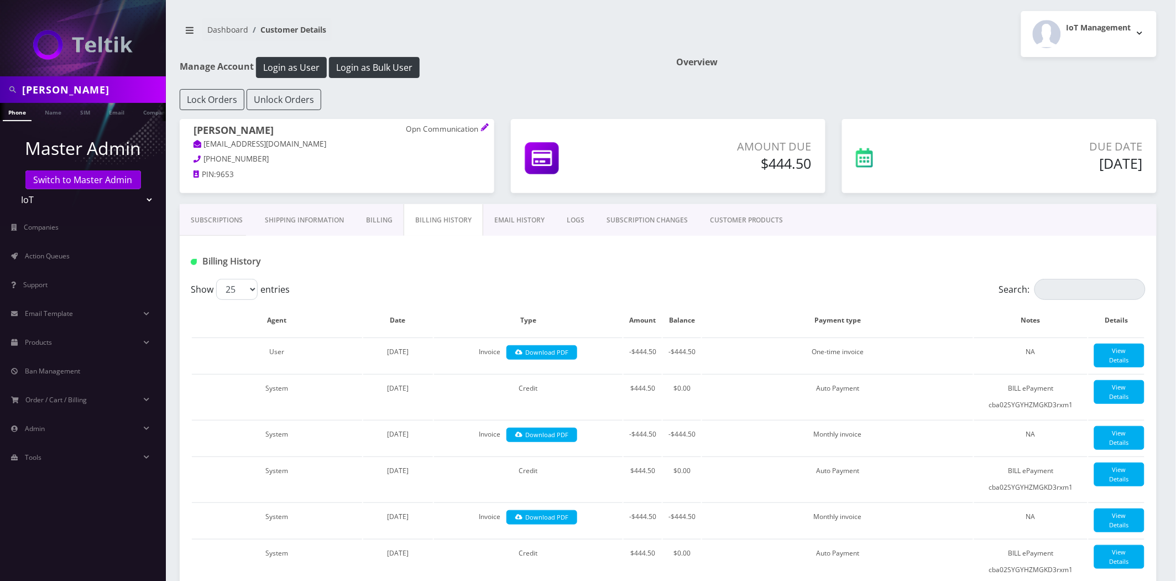
click at [523, 217] on link "EMAIL HISTORY" at bounding box center [519, 220] width 72 height 32
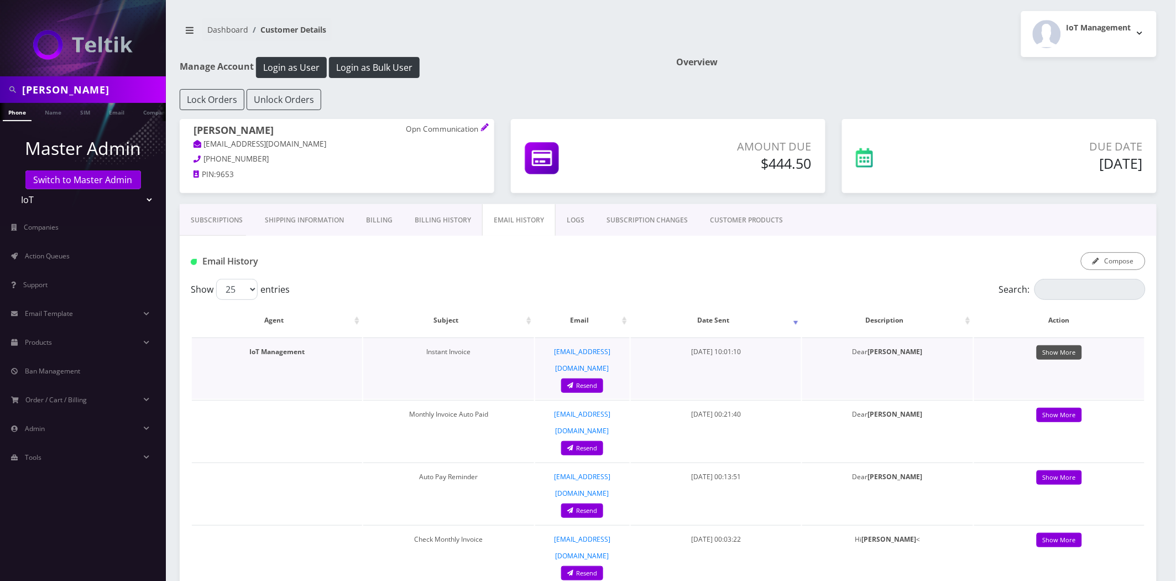
click at [1052, 348] on link "Show More" at bounding box center [1059, 352] width 45 height 15
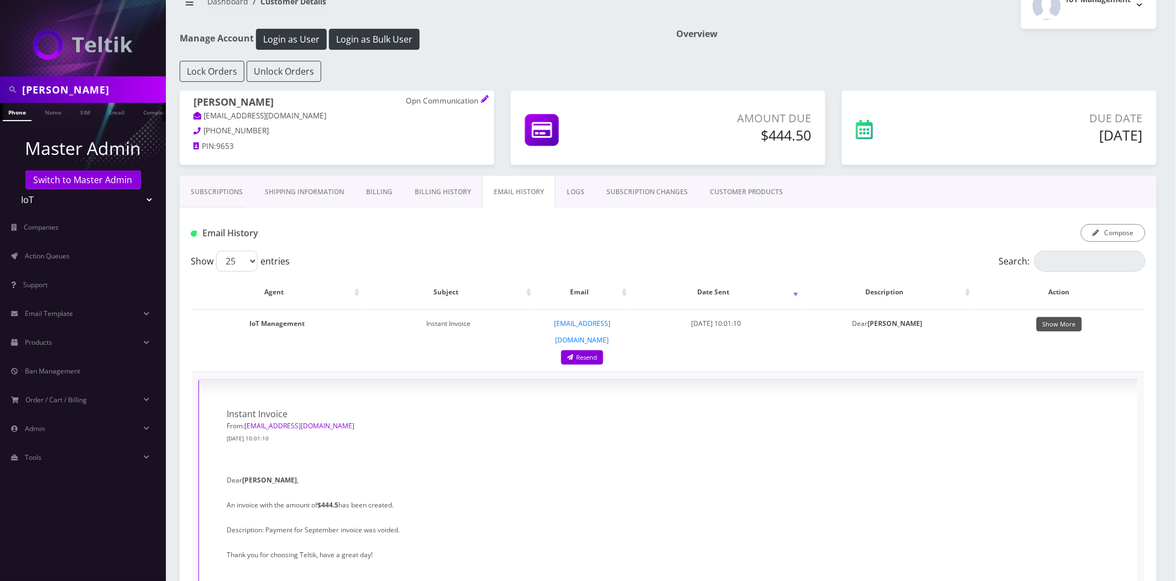
scroll to position [184, 0]
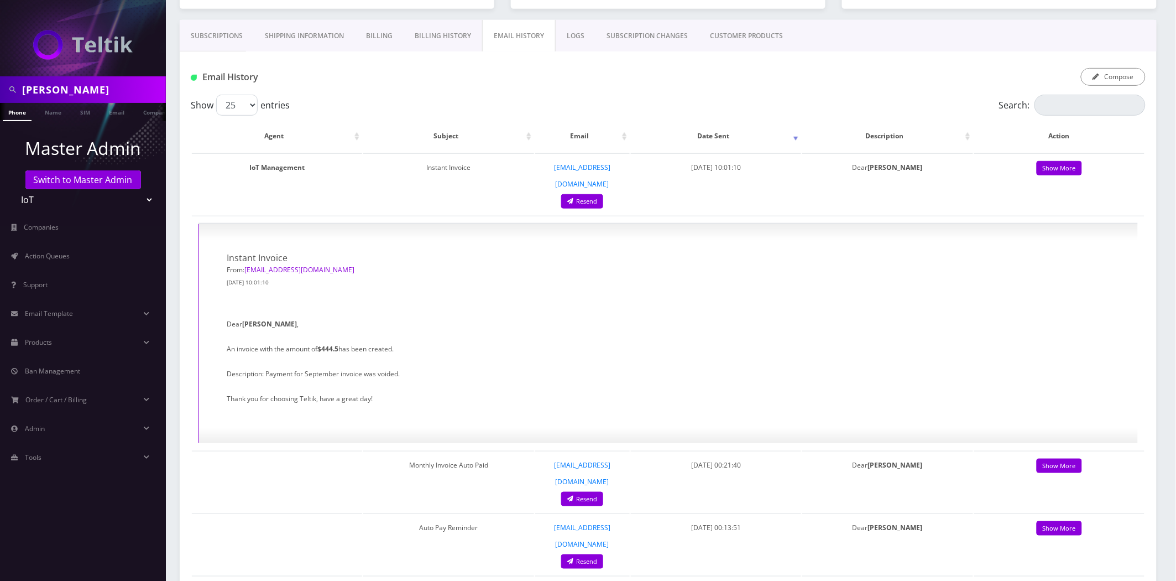
click at [90, 95] on input "[PERSON_NAME]" at bounding box center [92, 89] width 141 height 21
type input "[PERSON_NAME]"
click at [51, 103] on link "Name" at bounding box center [53, 112] width 28 height 18
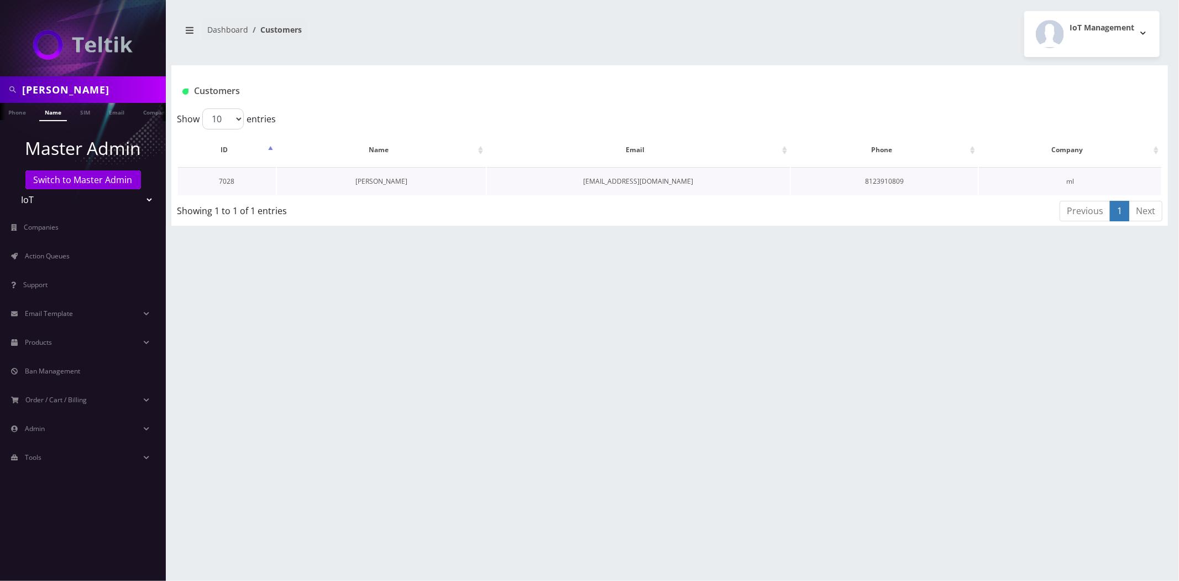
click at [401, 179] on link "[PERSON_NAME]" at bounding box center [382, 180] width 52 height 9
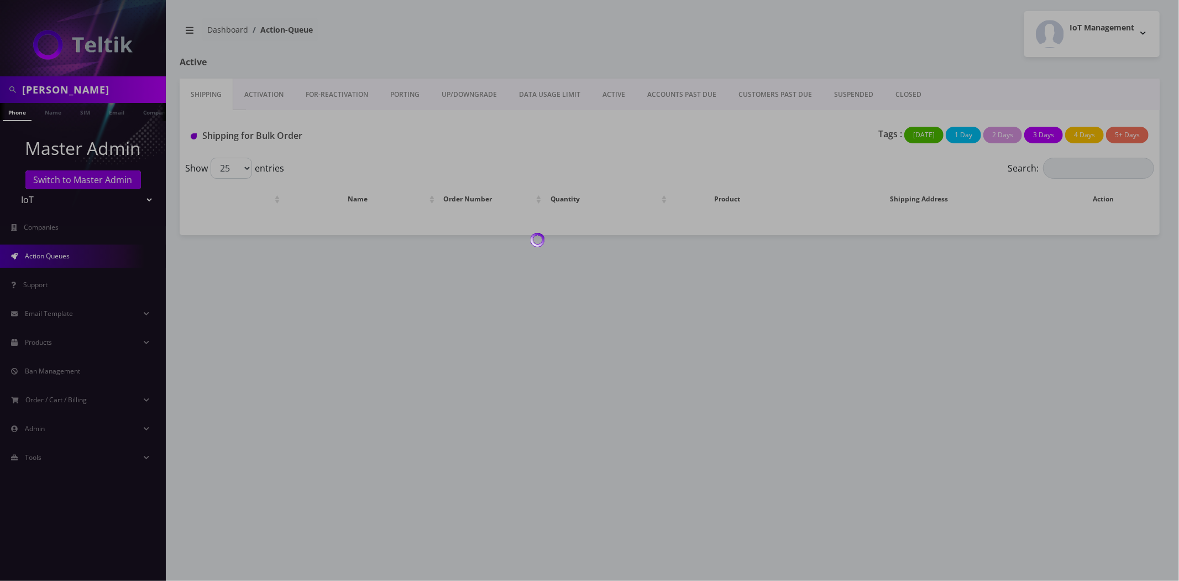
click at [74, 85] on div at bounding box center [589, 290] width 1179 height 581
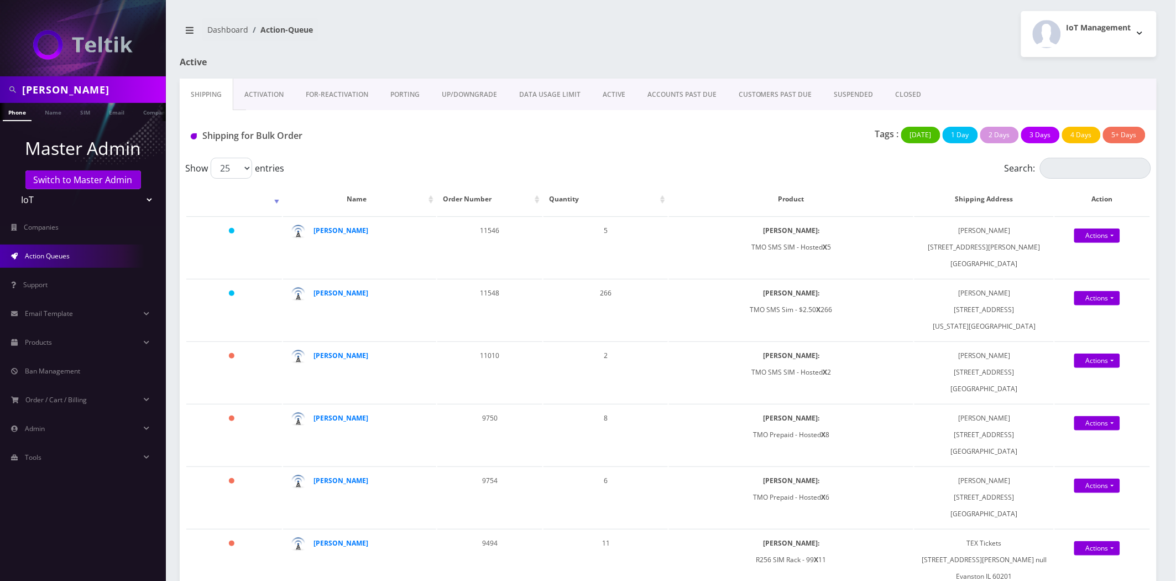
click at [74, 85] on input "[PERSON_NAME]" at bounding box center [92, 89] width 141 height 21
type input "onlinesms"
click at [142, 113] on link "Company" at bounding box center [156, 112] width 37 height 18
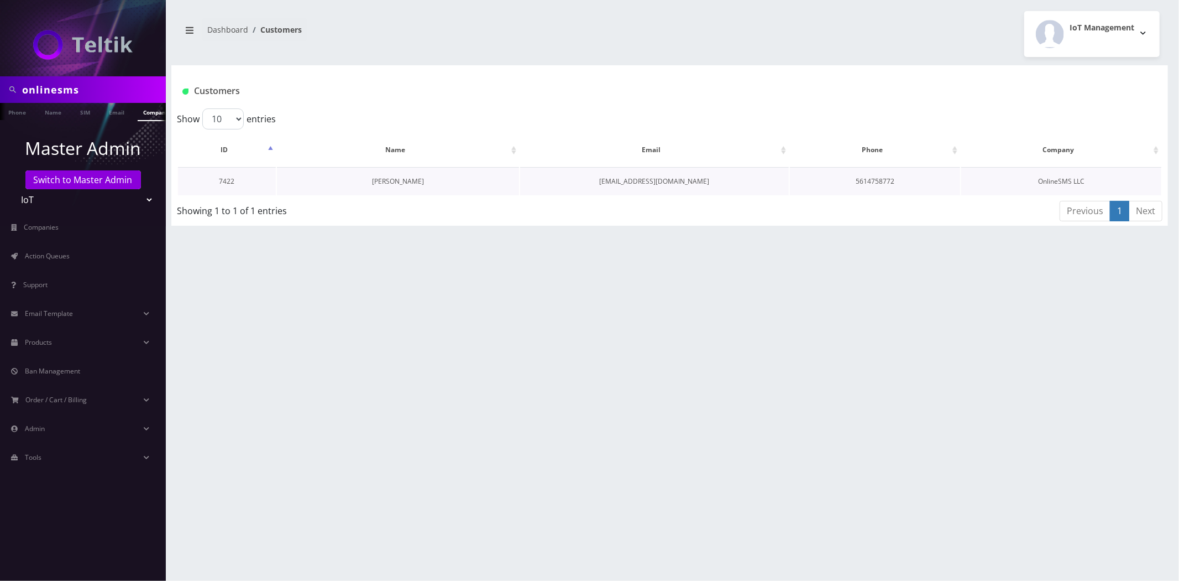
click at [377, 177] on link "[PERSON_NAME]" at bounding box center [398, 180] width 52 height 9
click at [408, 179] on link "[PERSON_NAME]" at bounding box center [398, 180] width 52 height 9
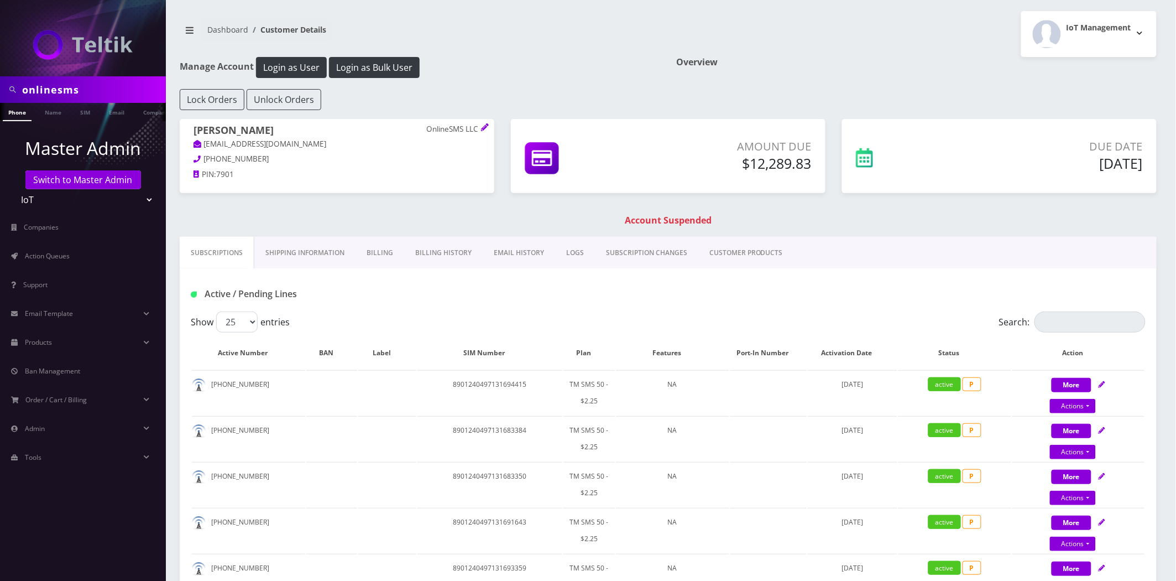
click at [462, 252] on link "Billing History" at bounding box center [443, 253] width 79 height 32
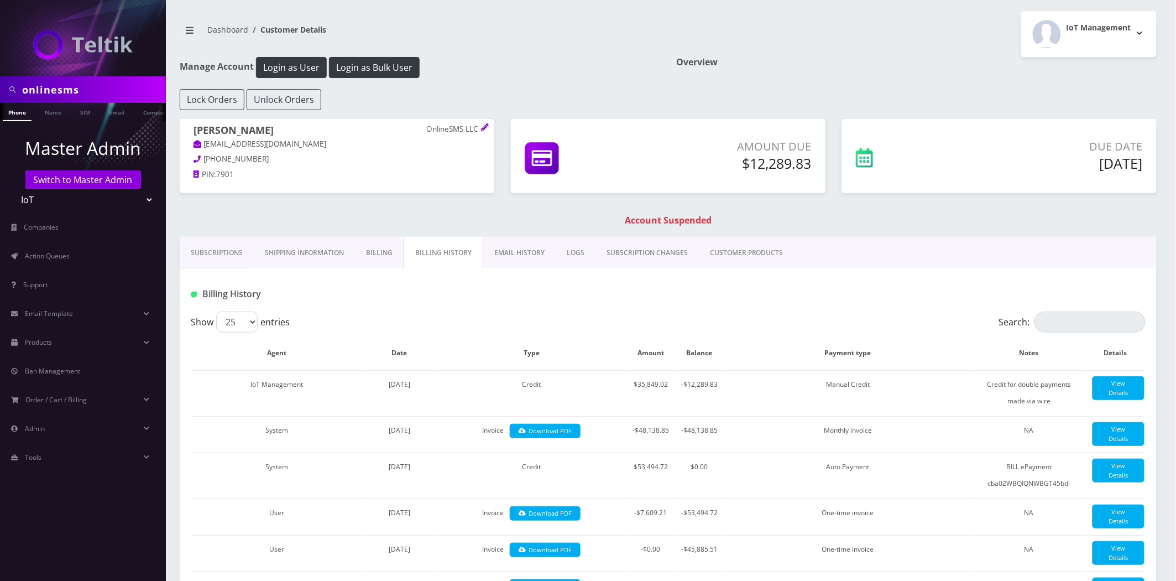
click at [524, 253] on link "EMAIL HISTORY" at bounding box center [519, 253] width 72 height 32
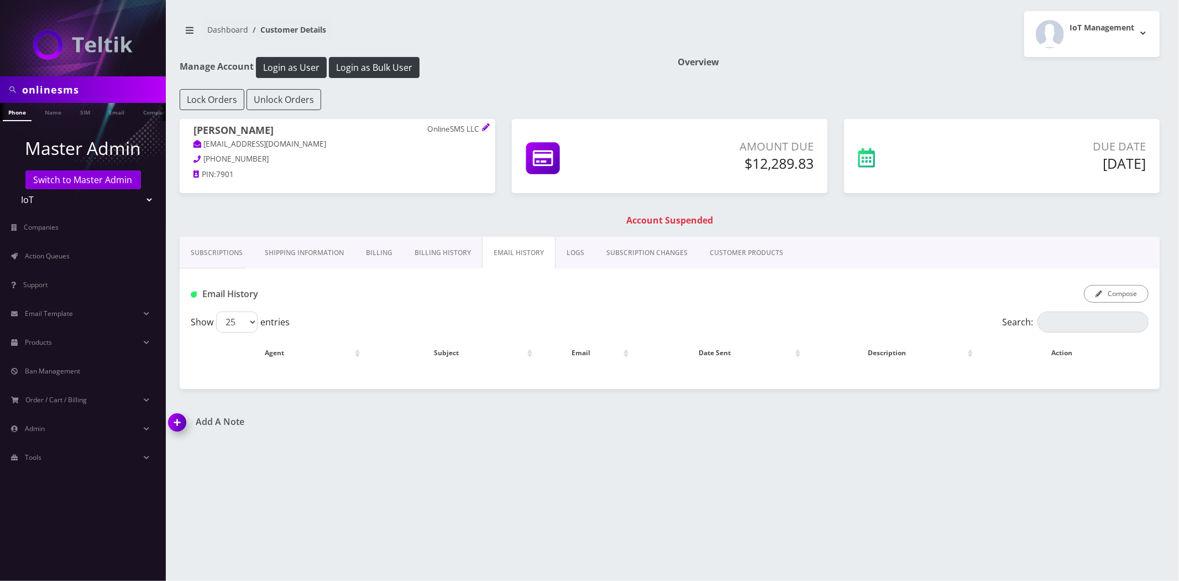
click at [437, 255] on link "Billing History" at bounding box center [443, 253] width 79 height 32
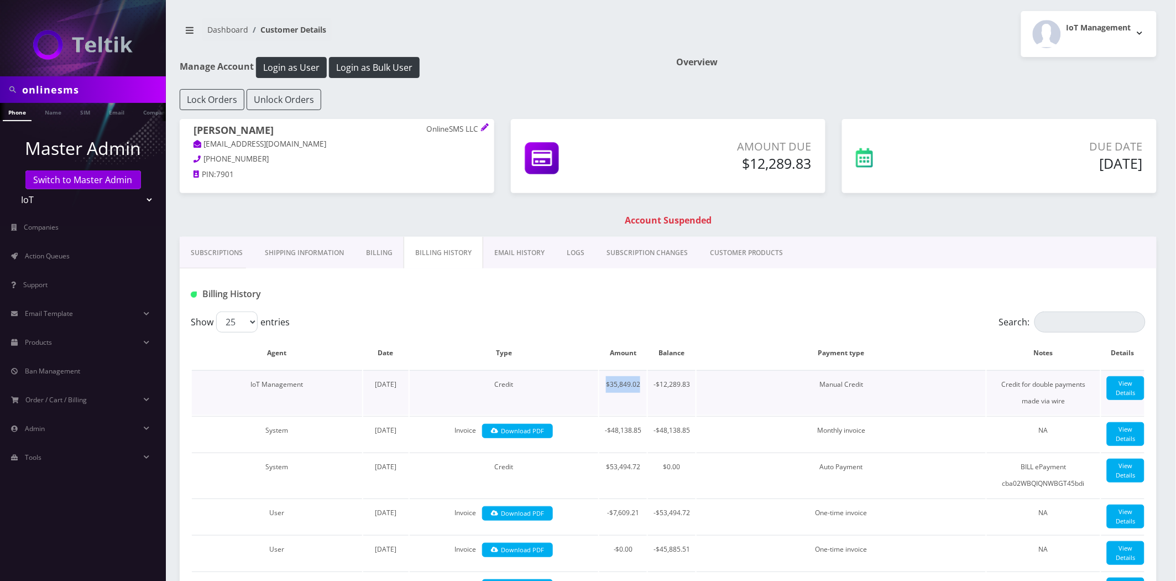
drag, startPoint x: 628, startPoint y: 380, endPoint x: 641, endPoint y: 383, distance: 14.1
click at [641, 383] on tr "IoT Management September 11, 2025 Credit $35,849.02 -$12,289.83 Manual Credit C…" at bounding box center [668, 392] width 953 height 45
click at [393, 61] on button "Login as Bulk User" at bounding box center [374, 67] width 91 height 21
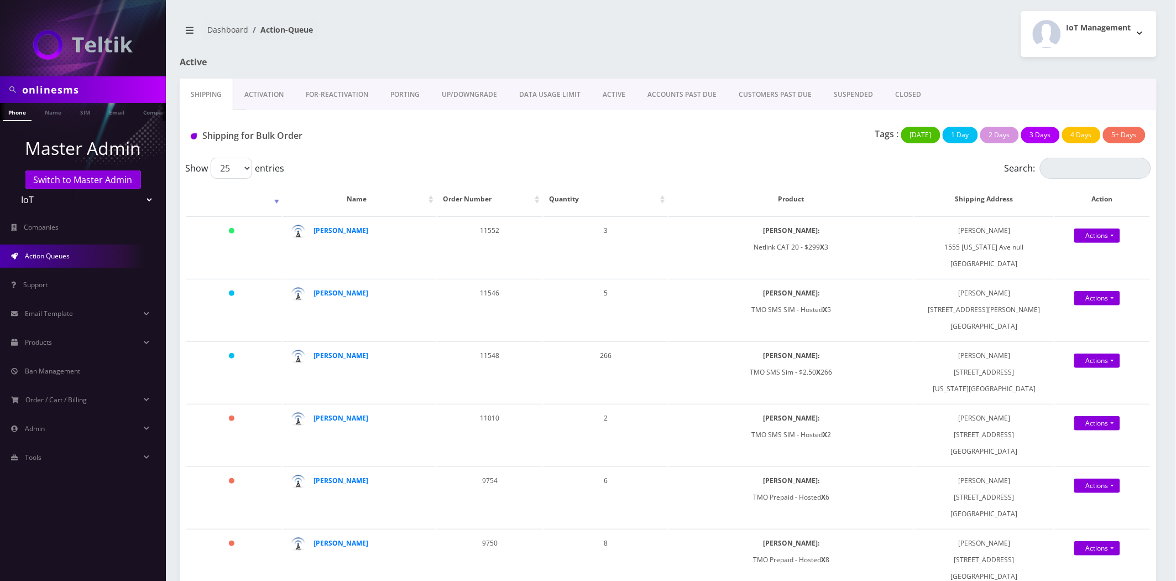
click at [74, 91] on input "onlinesms" at bounding box center [92, 89] width 141 height 21
click at [87, 183] on link "Switch to Master Admin" at bounding box center [83, 179] width 116 height 19
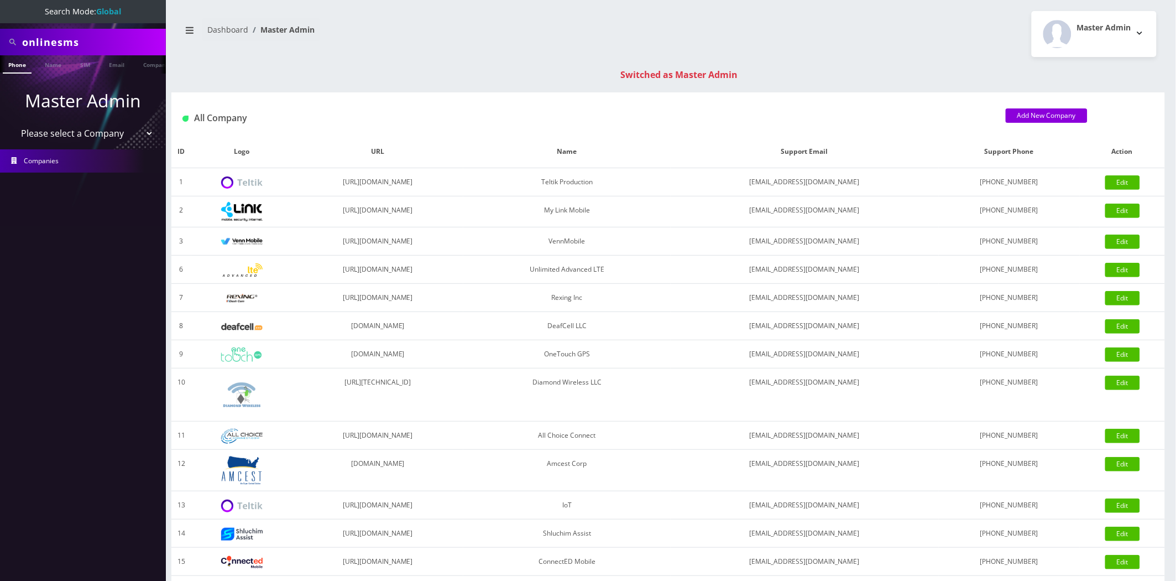
click at [88, 34] on input "onlinesms" at bounding box center [92, 42] width 141 height 21
paste input "[TECHNICAL_ID]"
type input "[TECHNICAL_ID]"
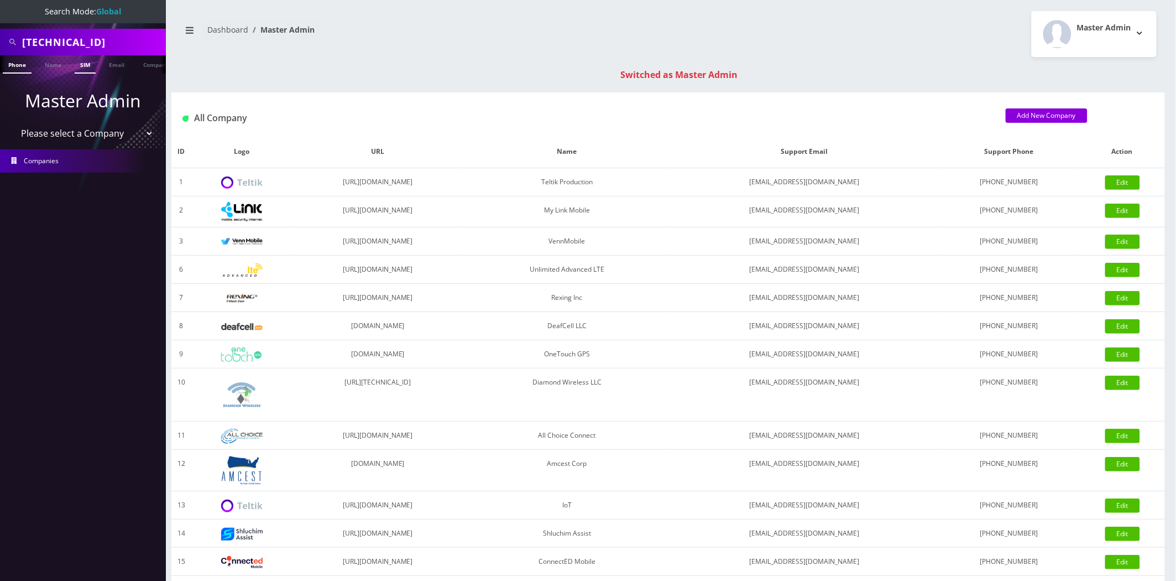
click at [83, 65] on link "SIM" at bounding box center [85, 64] width 21 height 18
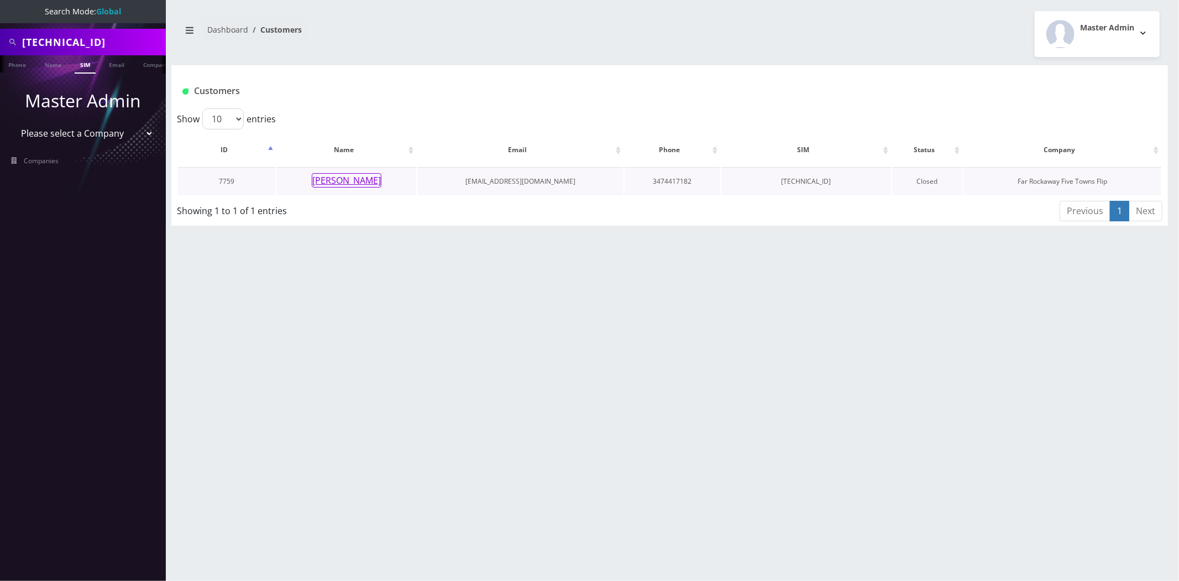
click at [344, 174] on button "[PERSON_NAME]" at bounding box center [347, 180] width 70 height 14
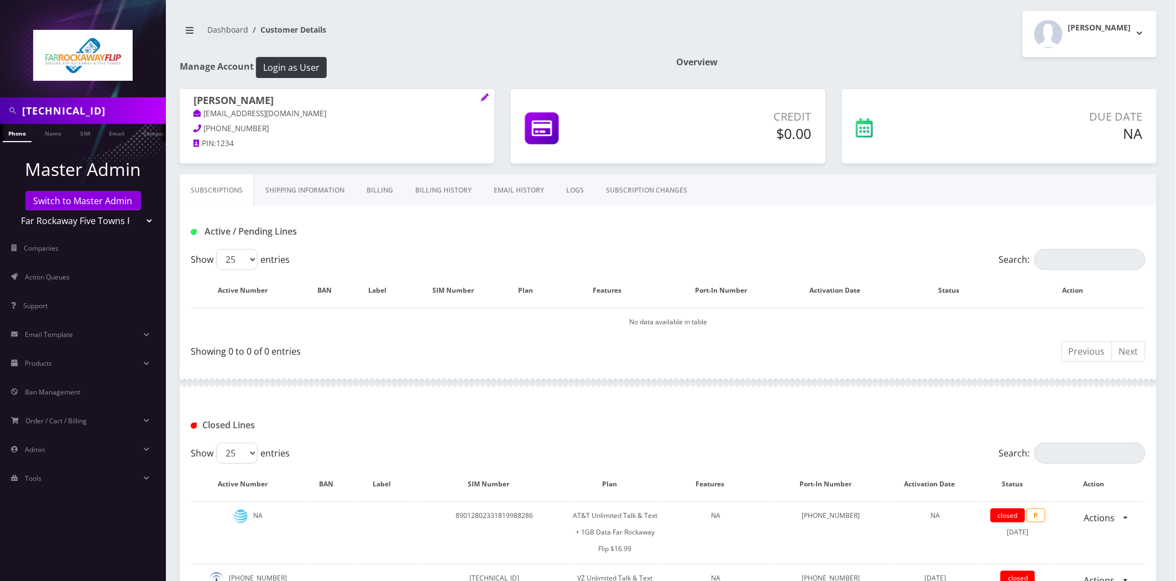
click at [420, 197] on link "Billing History" at bounding box center [443, 190] width 79 height 32
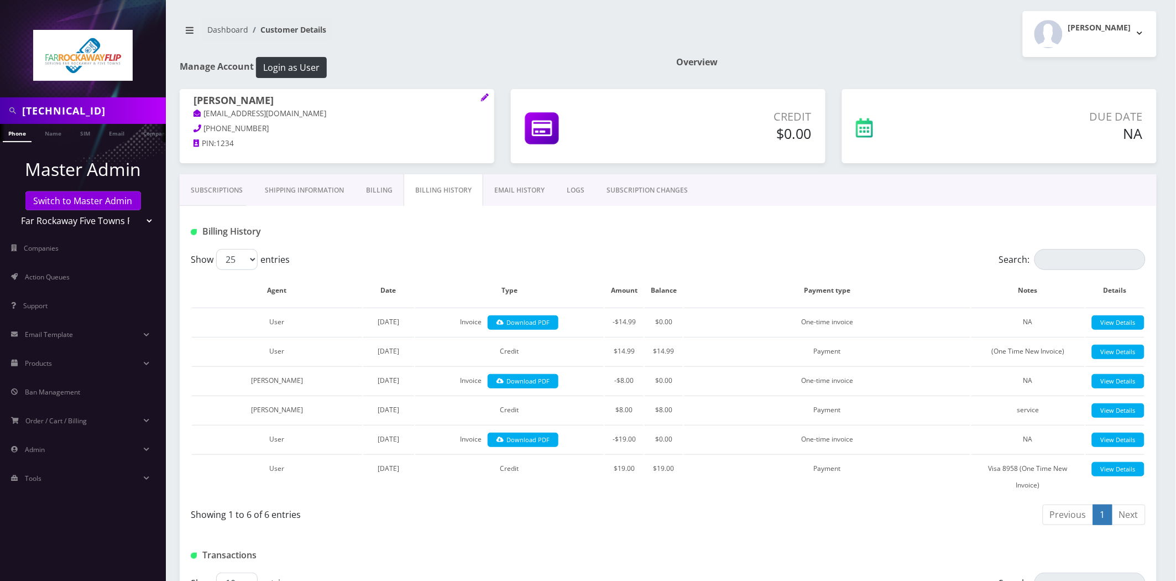
click at [207, 191] on link "Subscriptions" at bounding box center [217, 190] width 74 height 32
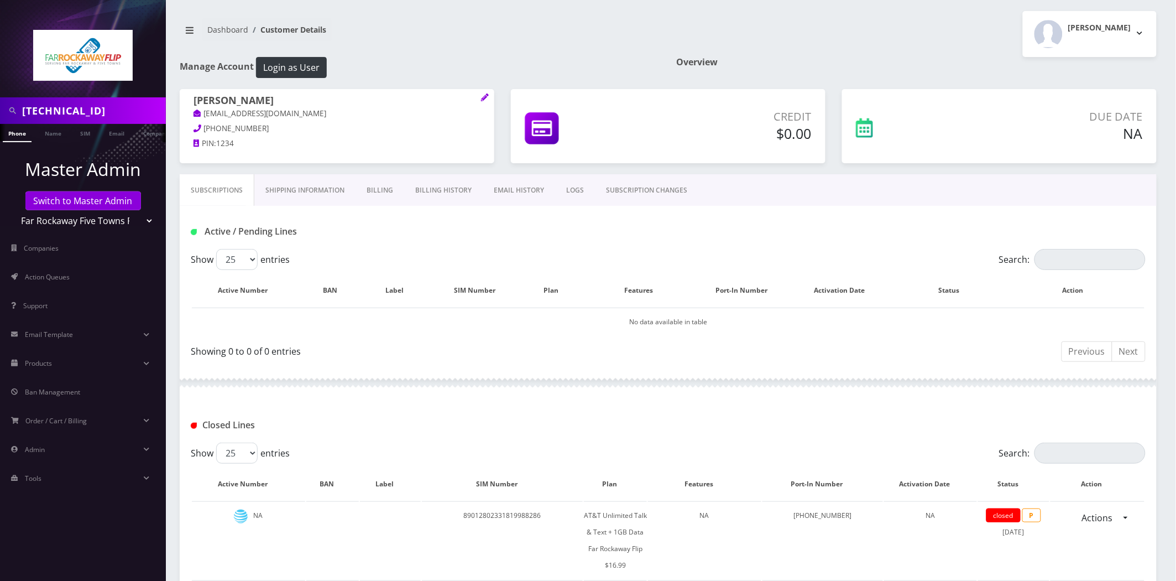
click at [112, 111] on input "[TECHNICAL_ID]" at bounding box center [92, 110] width 141 height 21
type input "wtby"
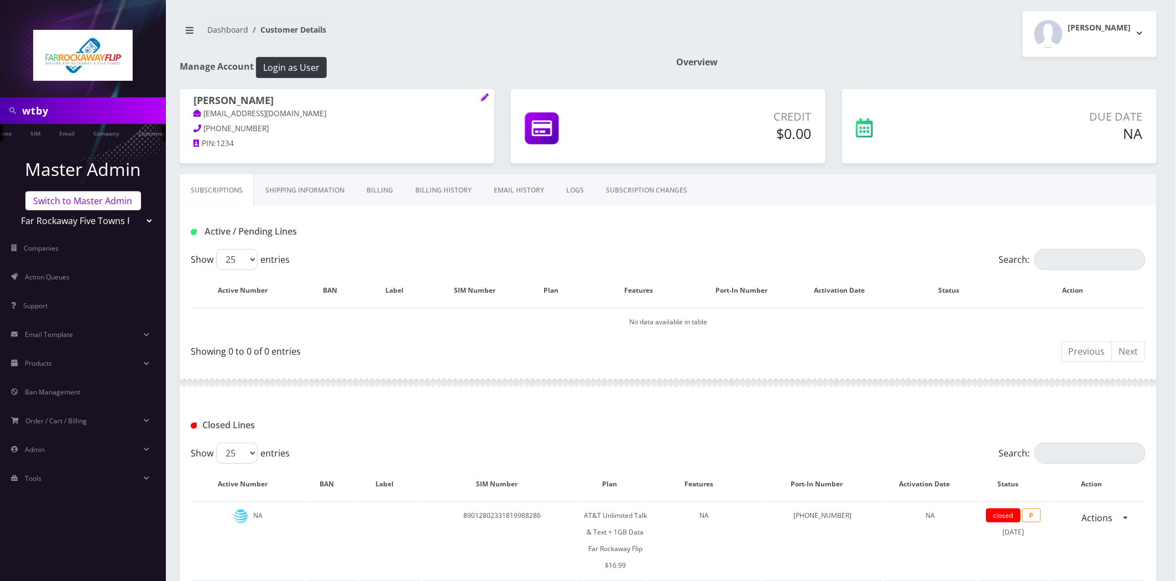
click at [70, 201] on link "Switch to Master Admin" at bounding box center [83, 200] width 116 height 19
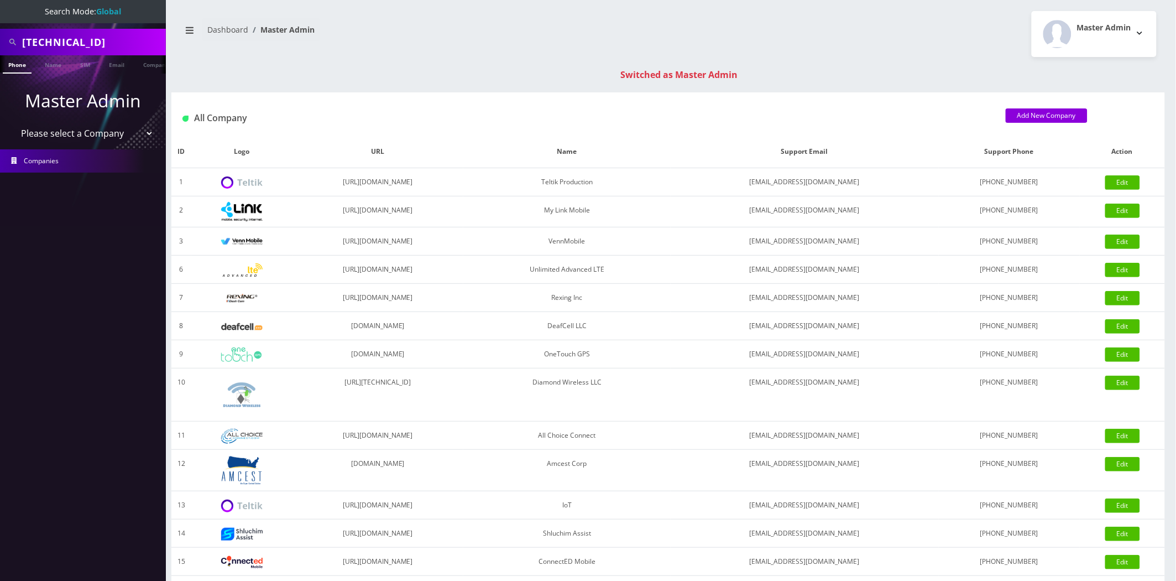
click at [66, 45] on input "89148000010413033820" at bounding box center [92, 42] width 141 height 21
click at [65, 45] on input "89148000010413033820" at bounding box center [92, 42] width 141 height 21
type input "wtby"
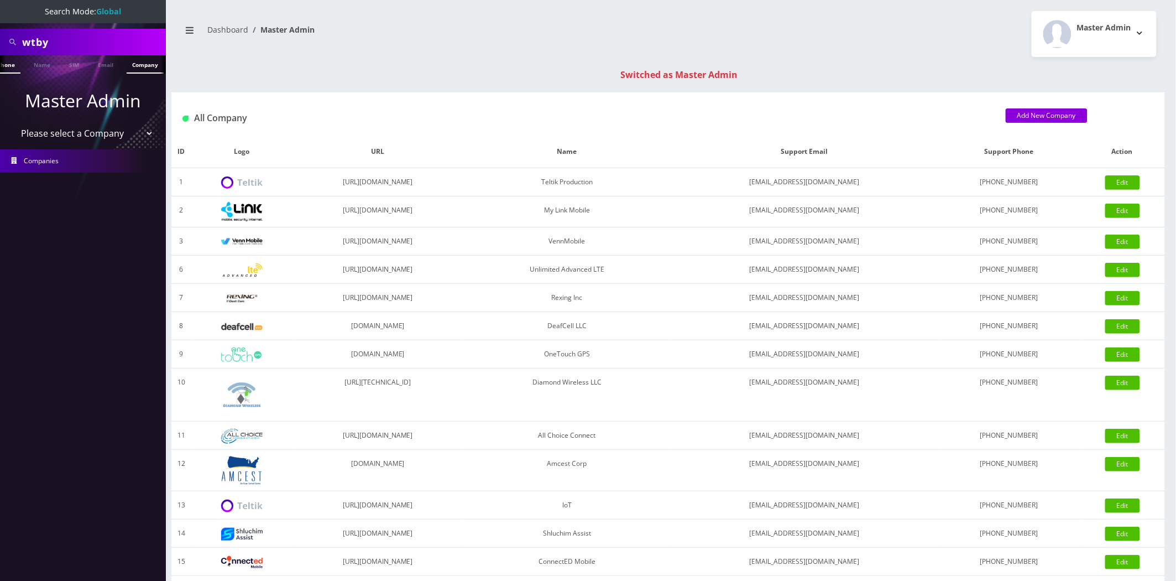
click at [146, 65] on link "Company" at bounding box center [145, 64] width 37 height 18
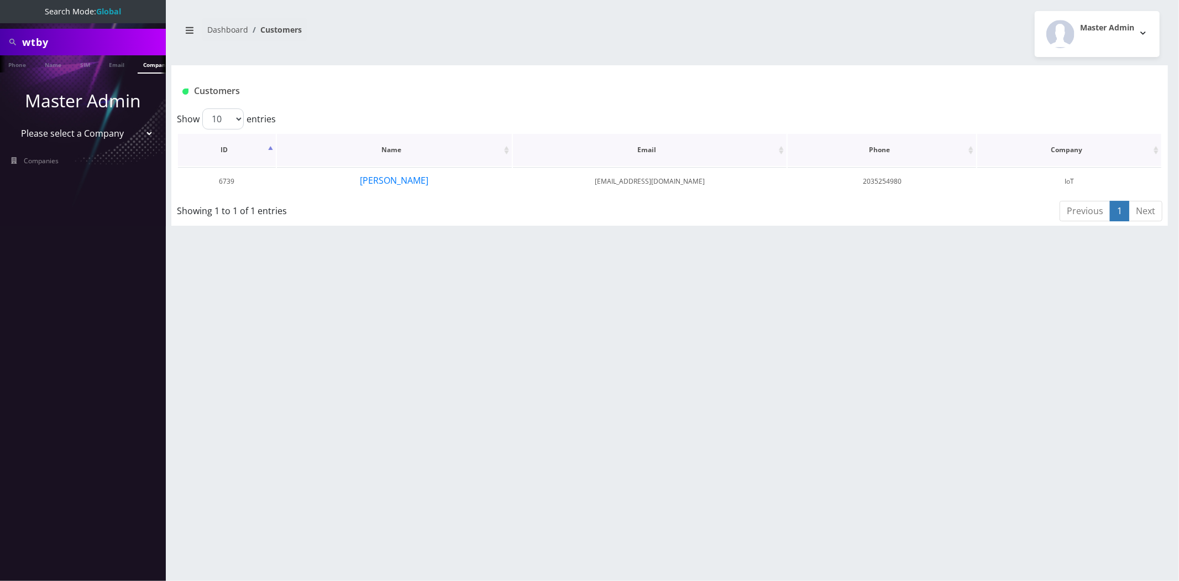
scroll to position [0, 6]
click at [369, 177] on button "[PERSON_NAME]" at bounding box center [394, 180] width 70 height 14
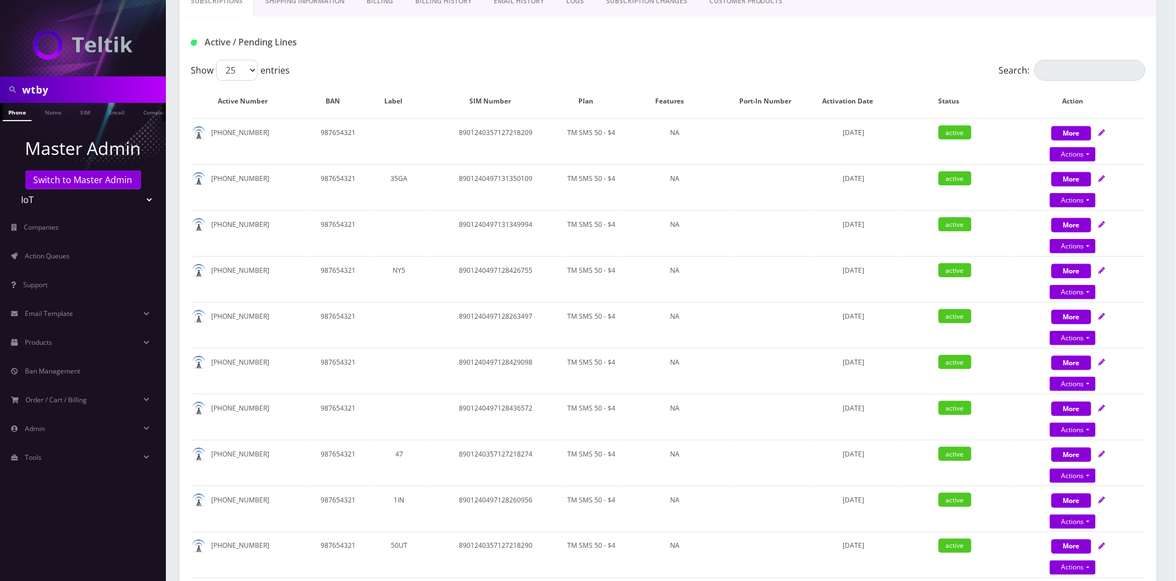
scroll to position [92, 0]
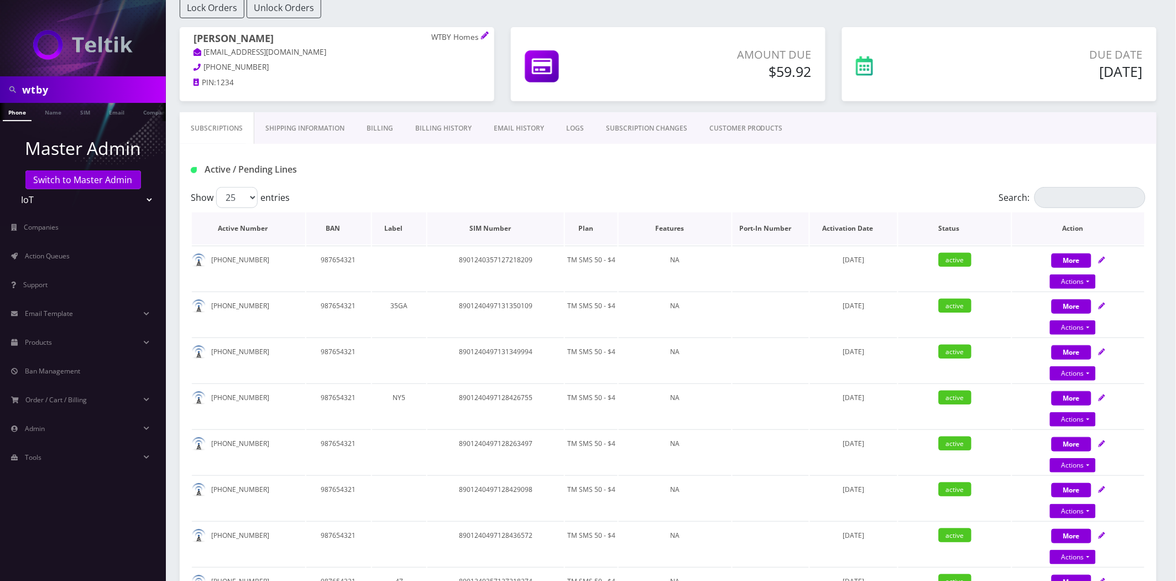
click at [581, 231] on th "Plan" at bounding box center [591, 228] width 53 height 32
click at [581, 230] on th "Plan" at bounding box center [591, 228] width 53 height 32
